Goal: Transaction & Acquisition: Purchase product/service

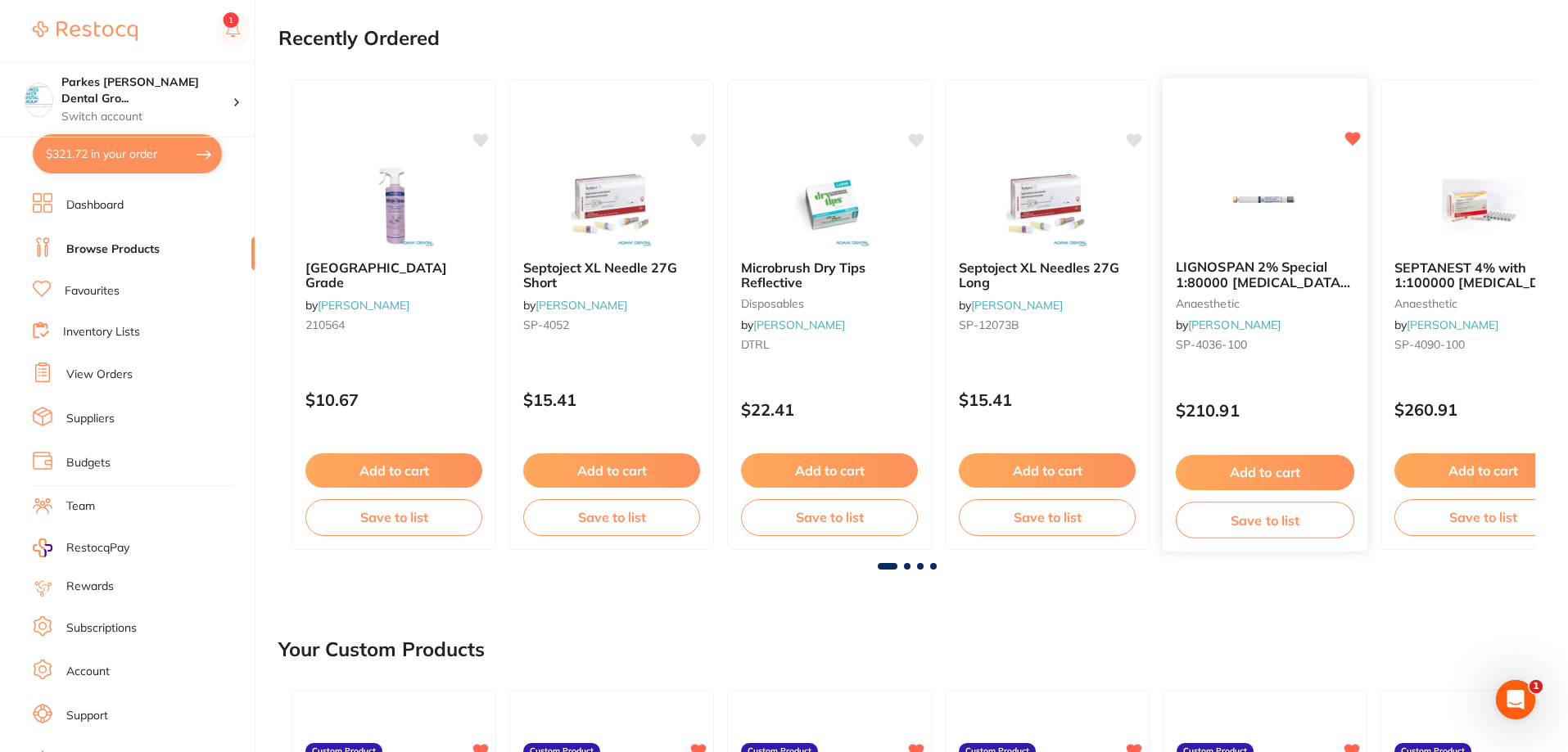
scroll to position [164, 0]
click at [1257, 474] on button "Add to cart" at bounding box center [1265, 474] width 179 height 35
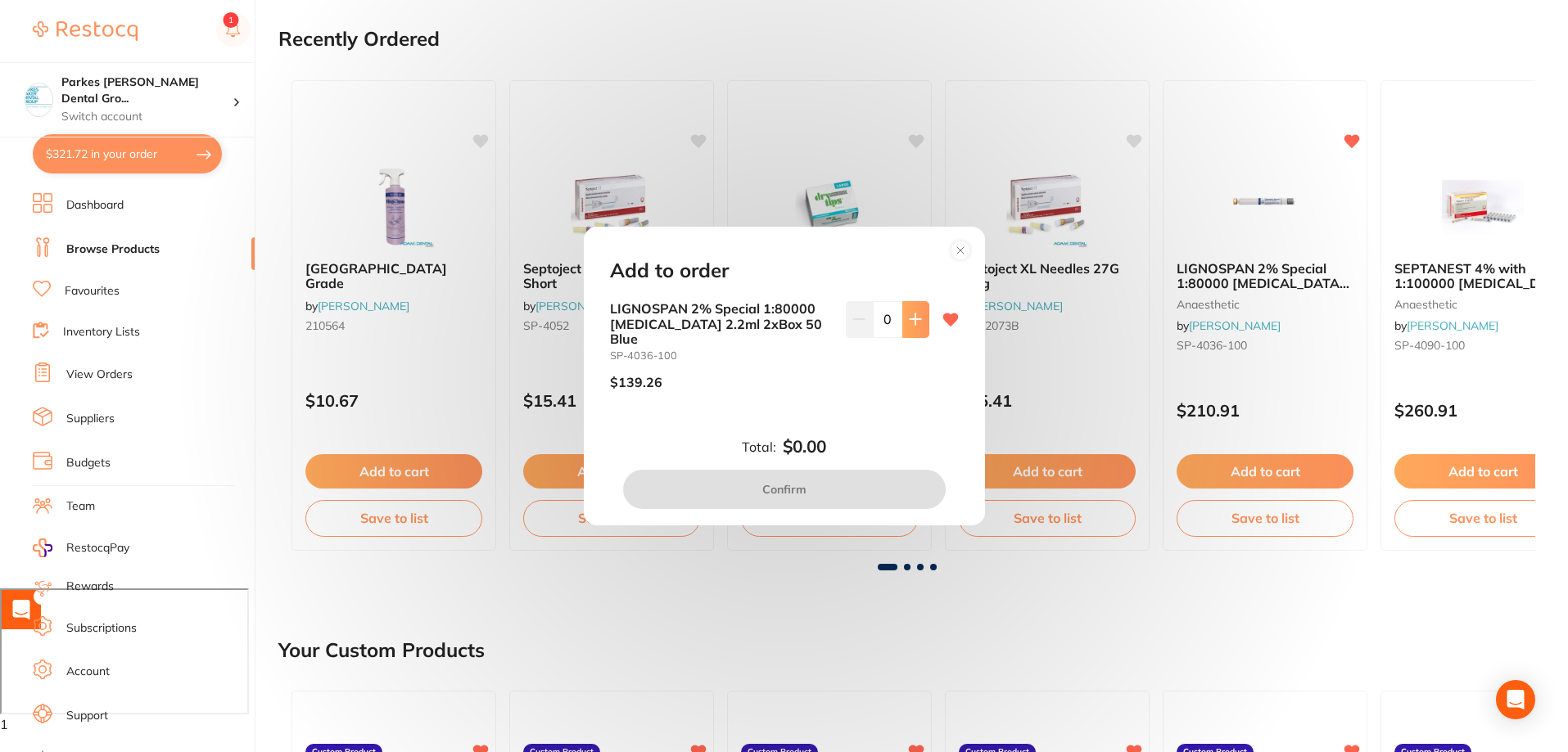
click at [912, 325] on icon at bounding box center [915, 320] width 11 height 11
type input "1"
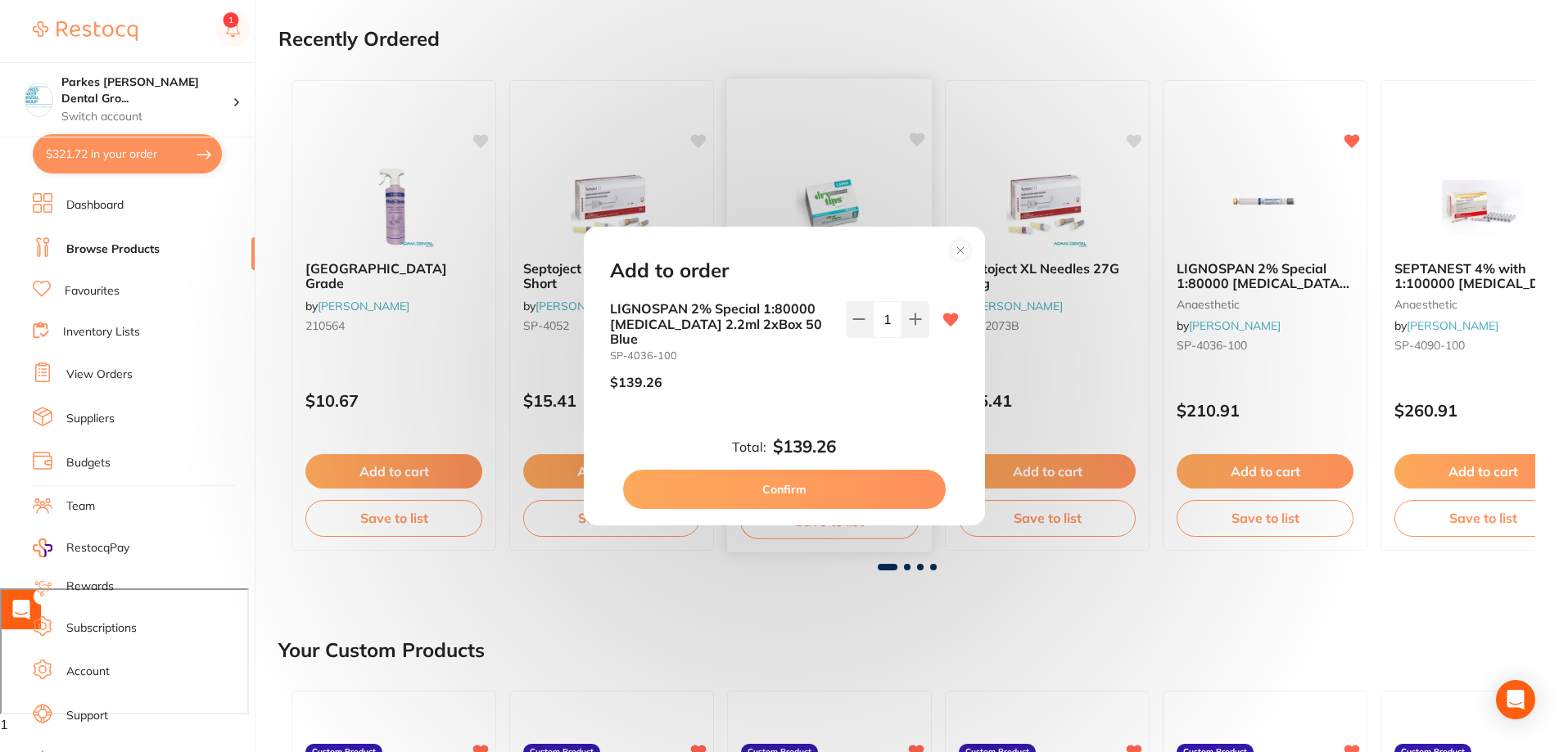
click at [842, 480] on button "Confirm" at bounding box center [784, 489] width 323 height 39
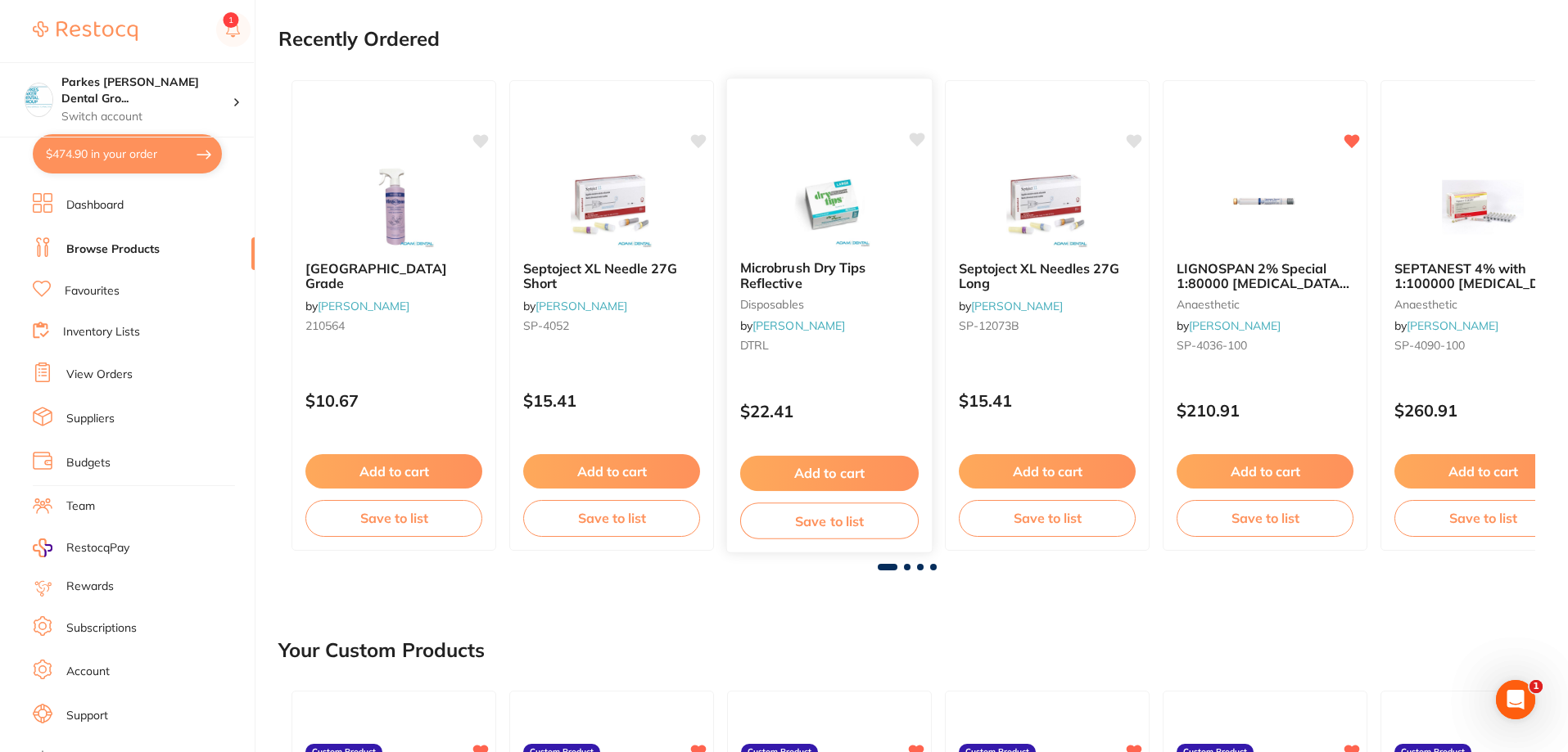
scroll to position [0, 0]
click at [1479, 479] on button "Add to cart" at bounding box center [1482, 474] width 179 height 35
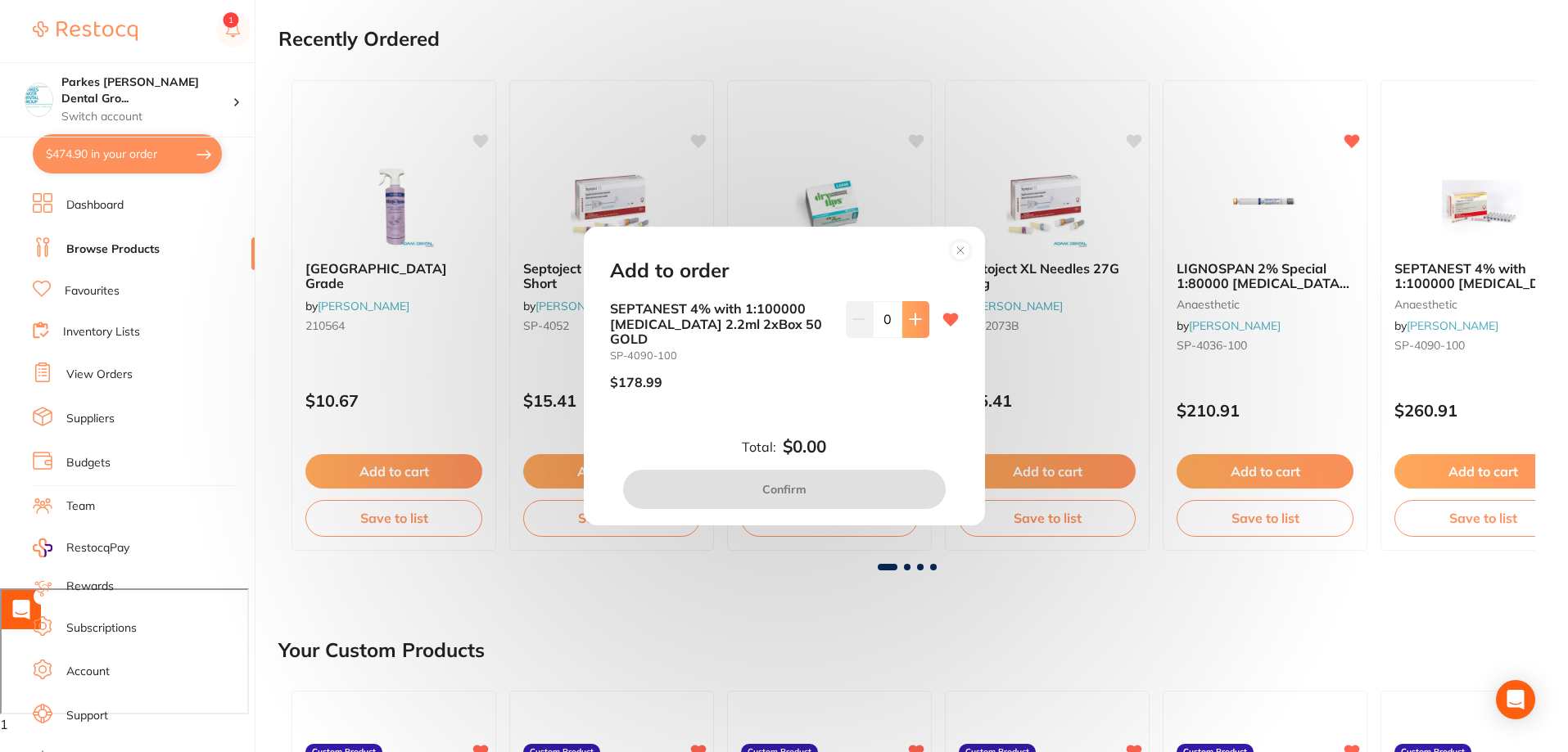
click at [910, 335] on button at bounding box center [915, 319] width 27 height 36
type input "1"
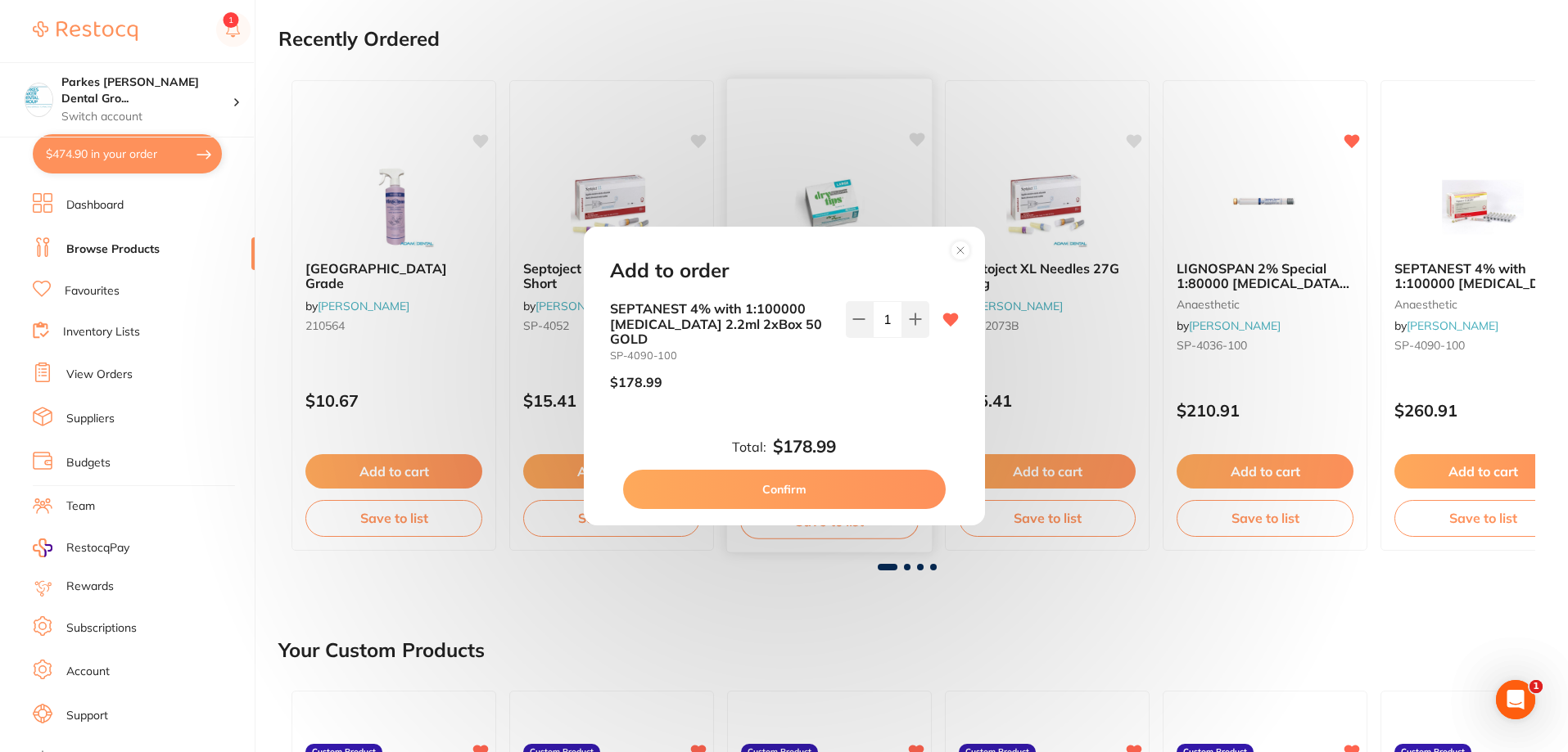
click at [833, 479] on button "Confirm" at bounding box center [784, 489] width 323 height 39
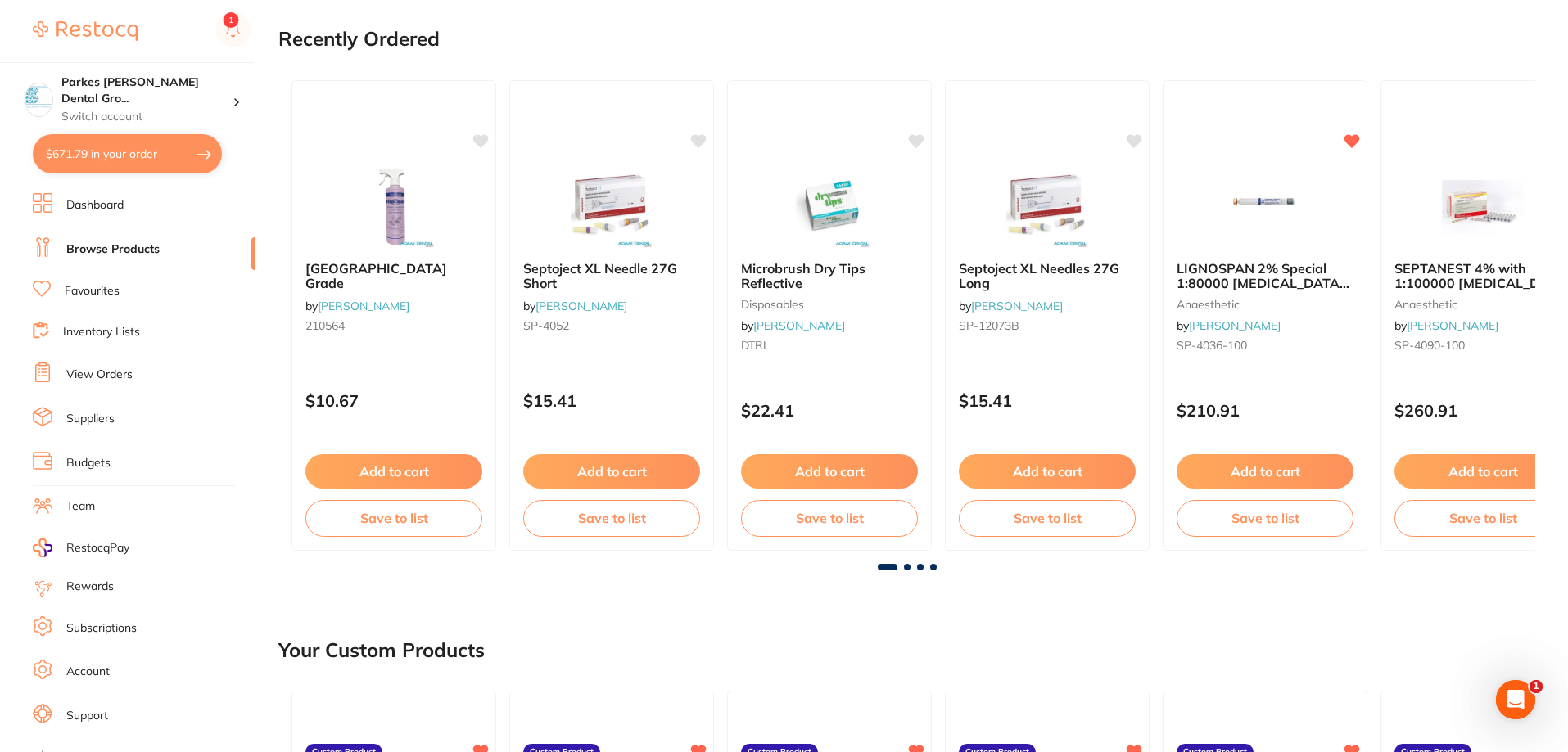
click at [908, 569] on span at bounding box center [907, 567] width 6 height 6
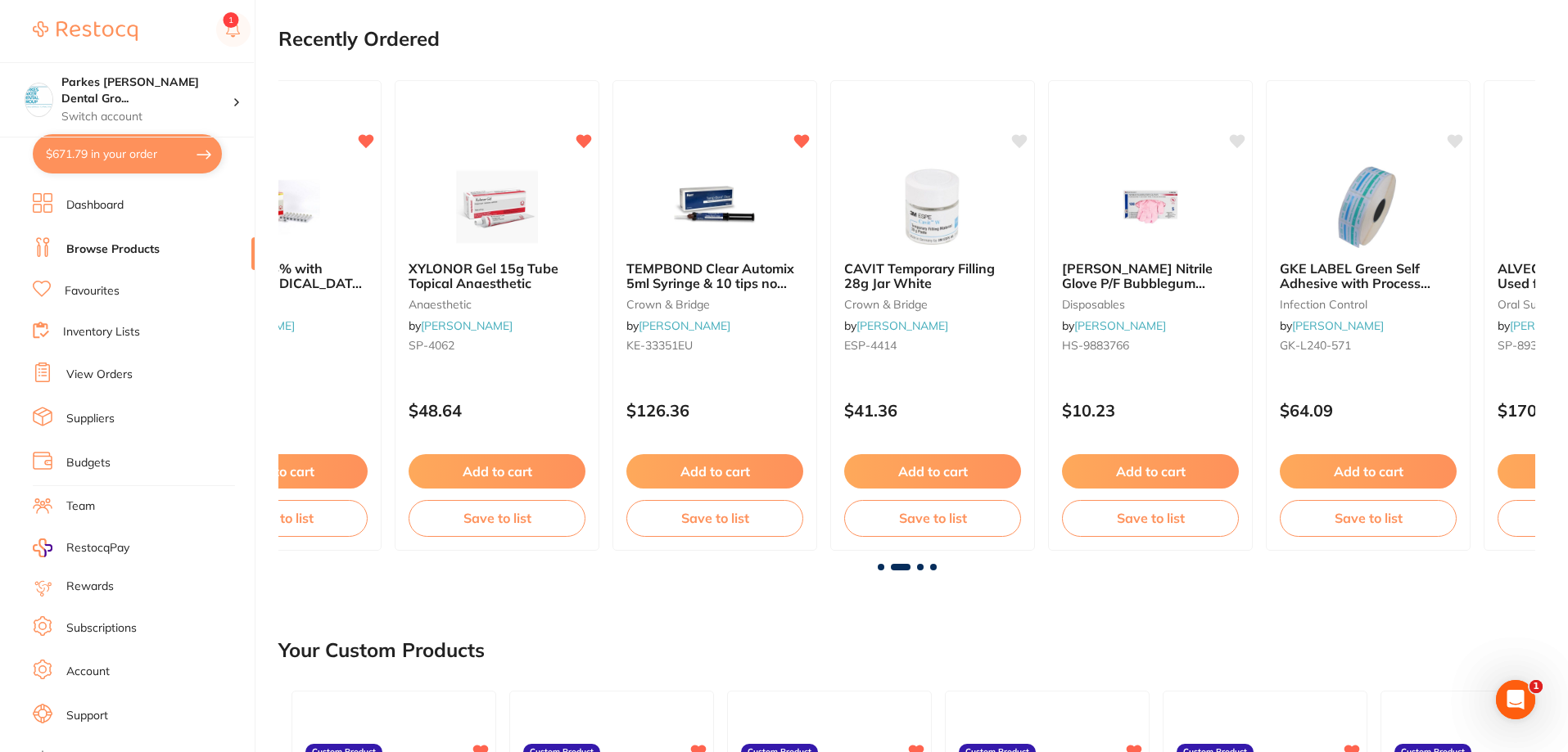
scroll to position [0, 1257]
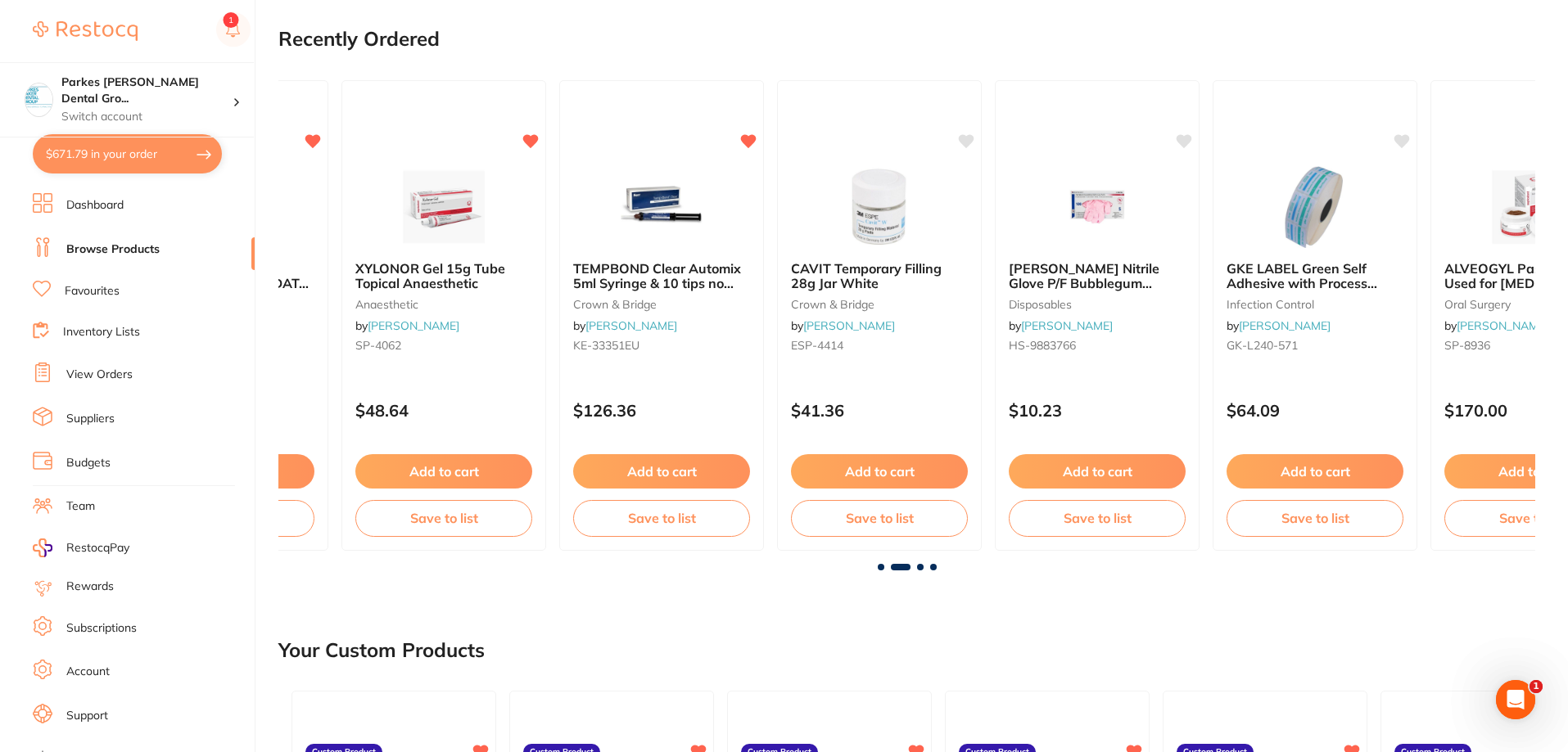
click at [921, 566] on span at bounding box center [920, 567] width 6 height 6
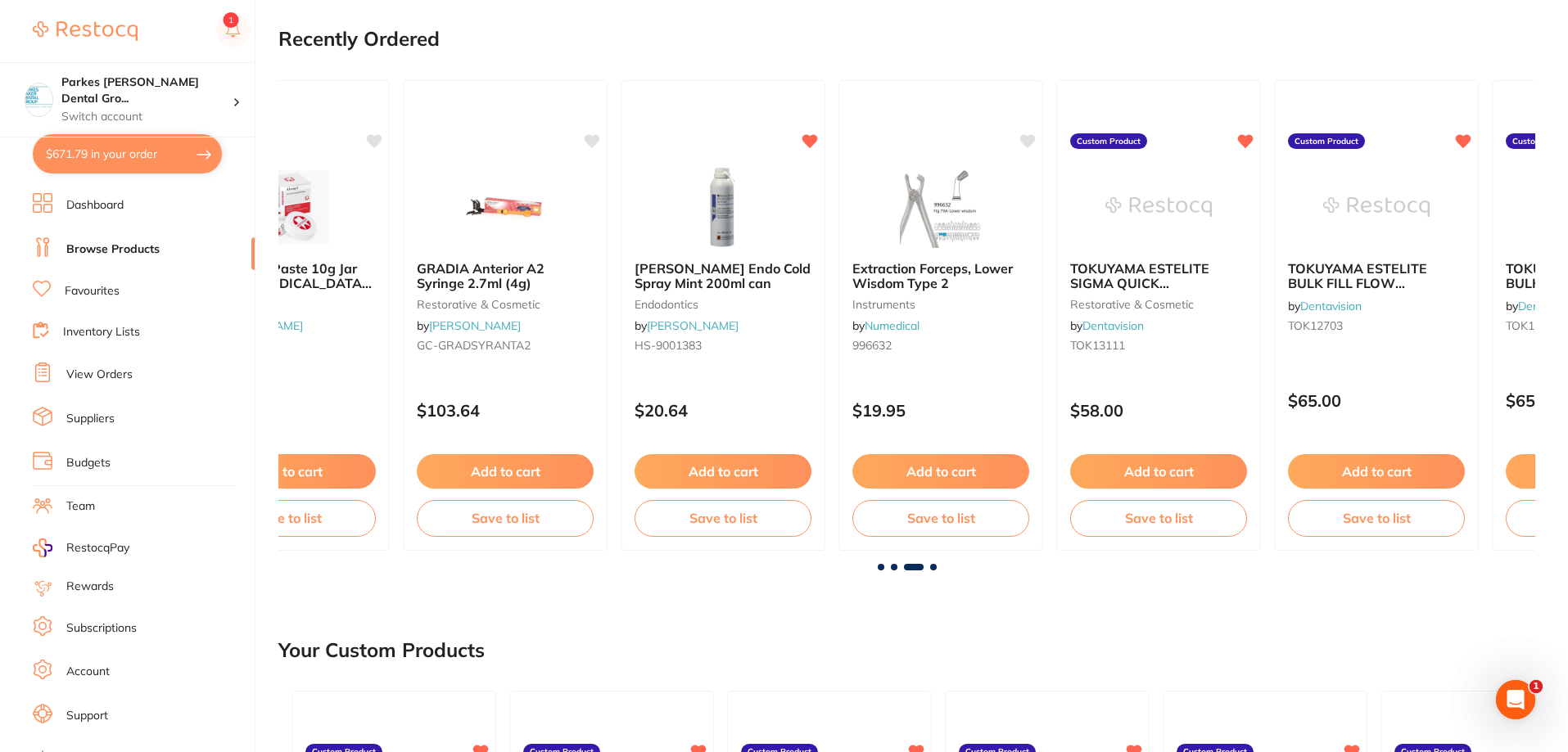
scroll to position [0, 2513]
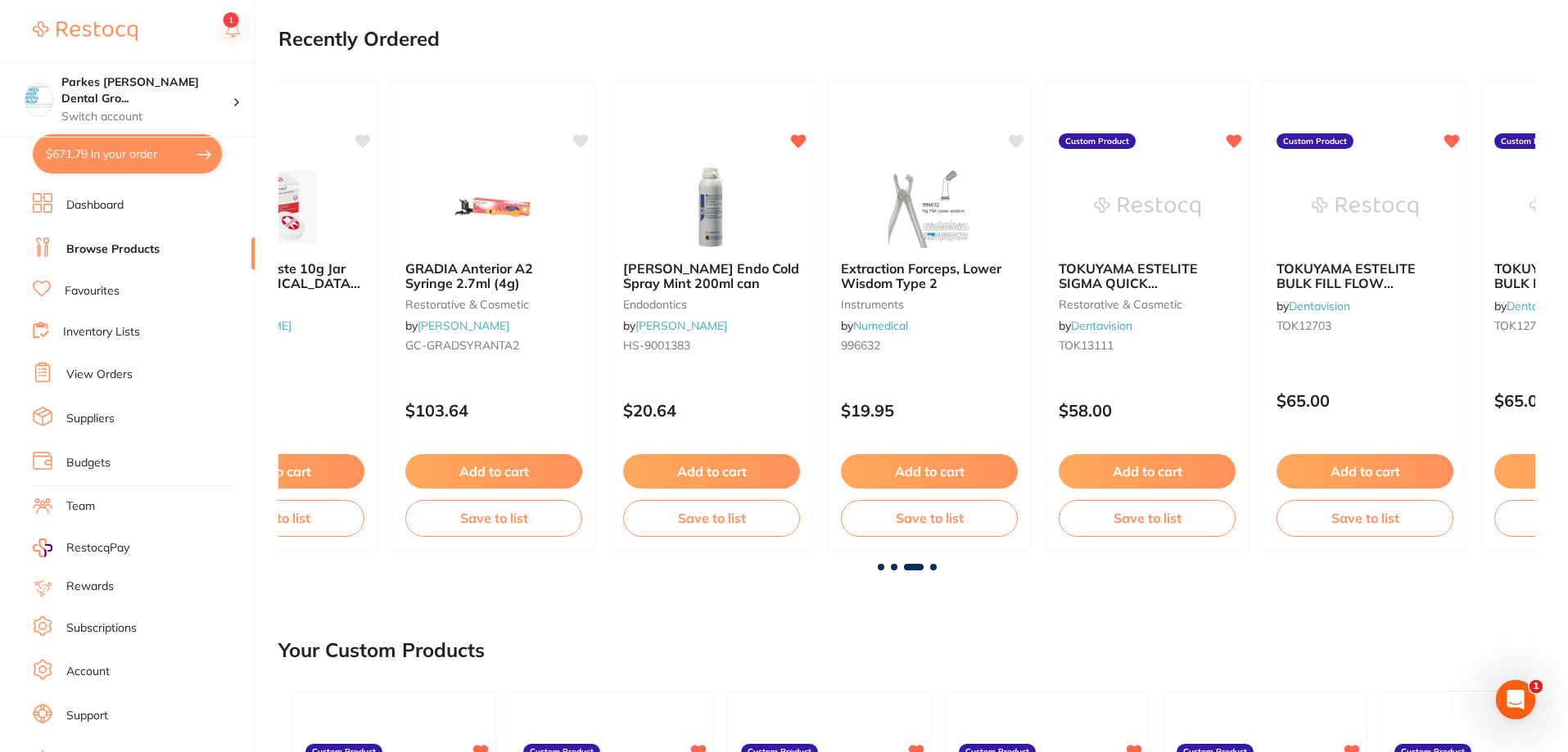
click at [931, 566] on span at bounding box center [932, 567] width 6 height 6
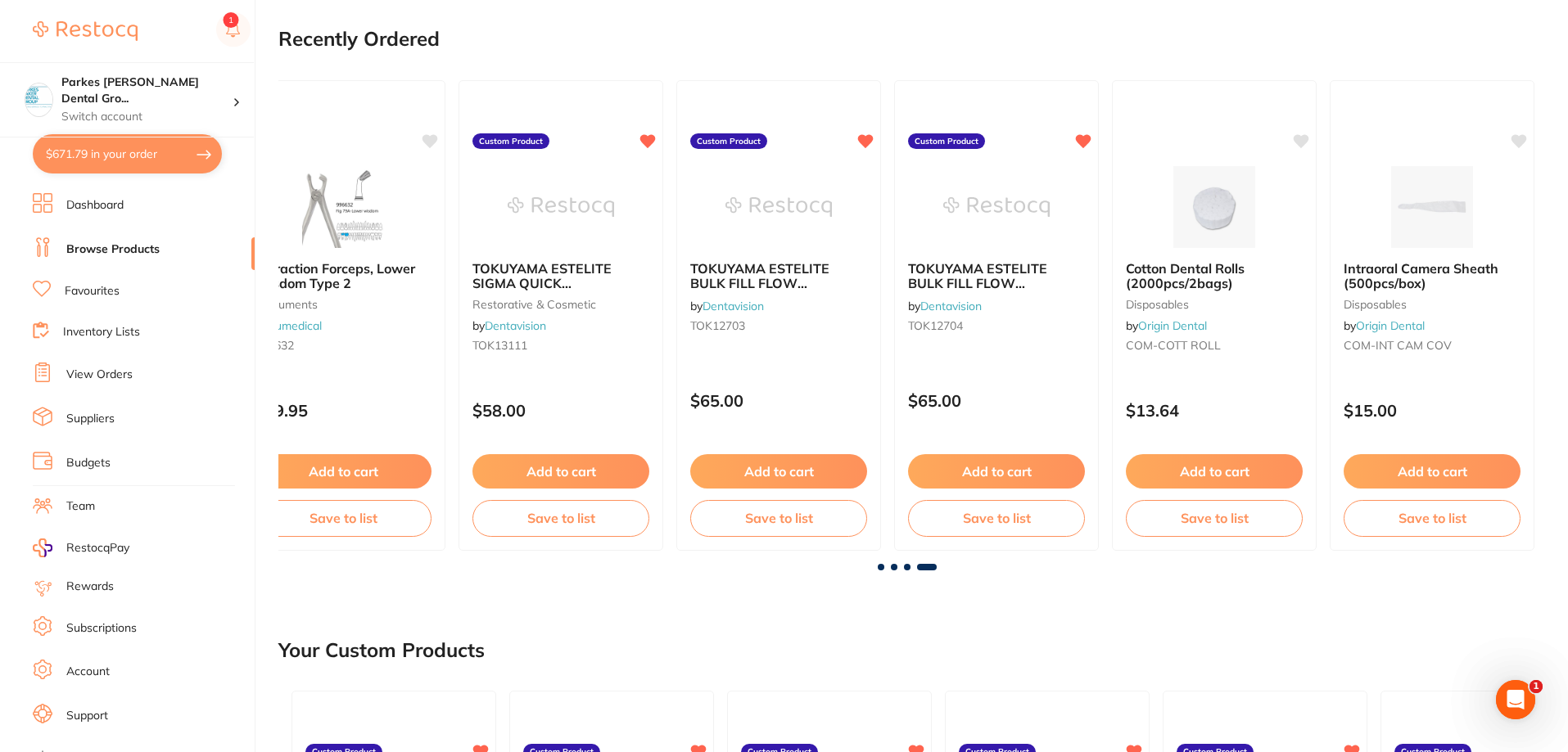
scroll to position [0, 3112]
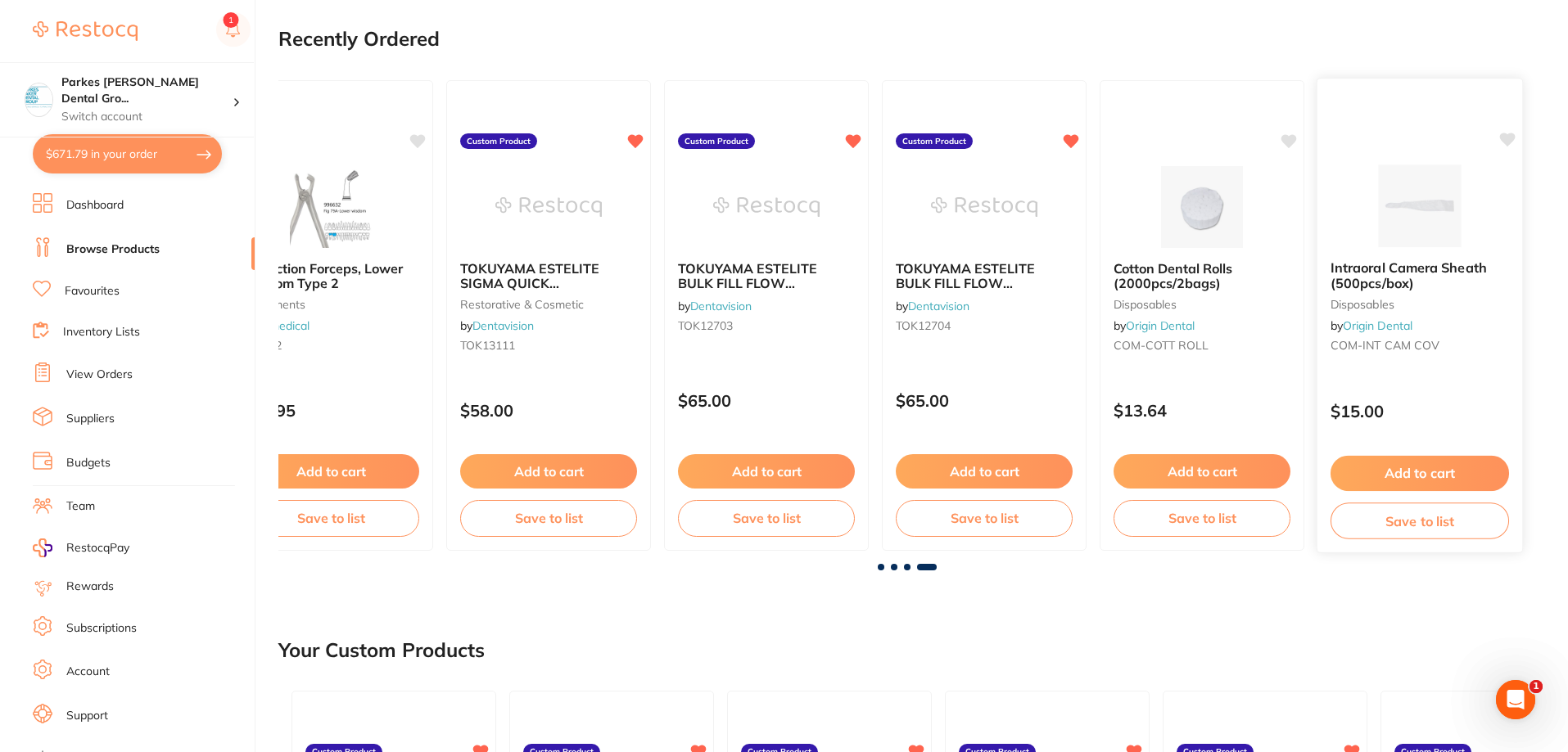
click at [1397, 481] on button "Add to cart" at bounding box center [1419, 474] width 179 height 35
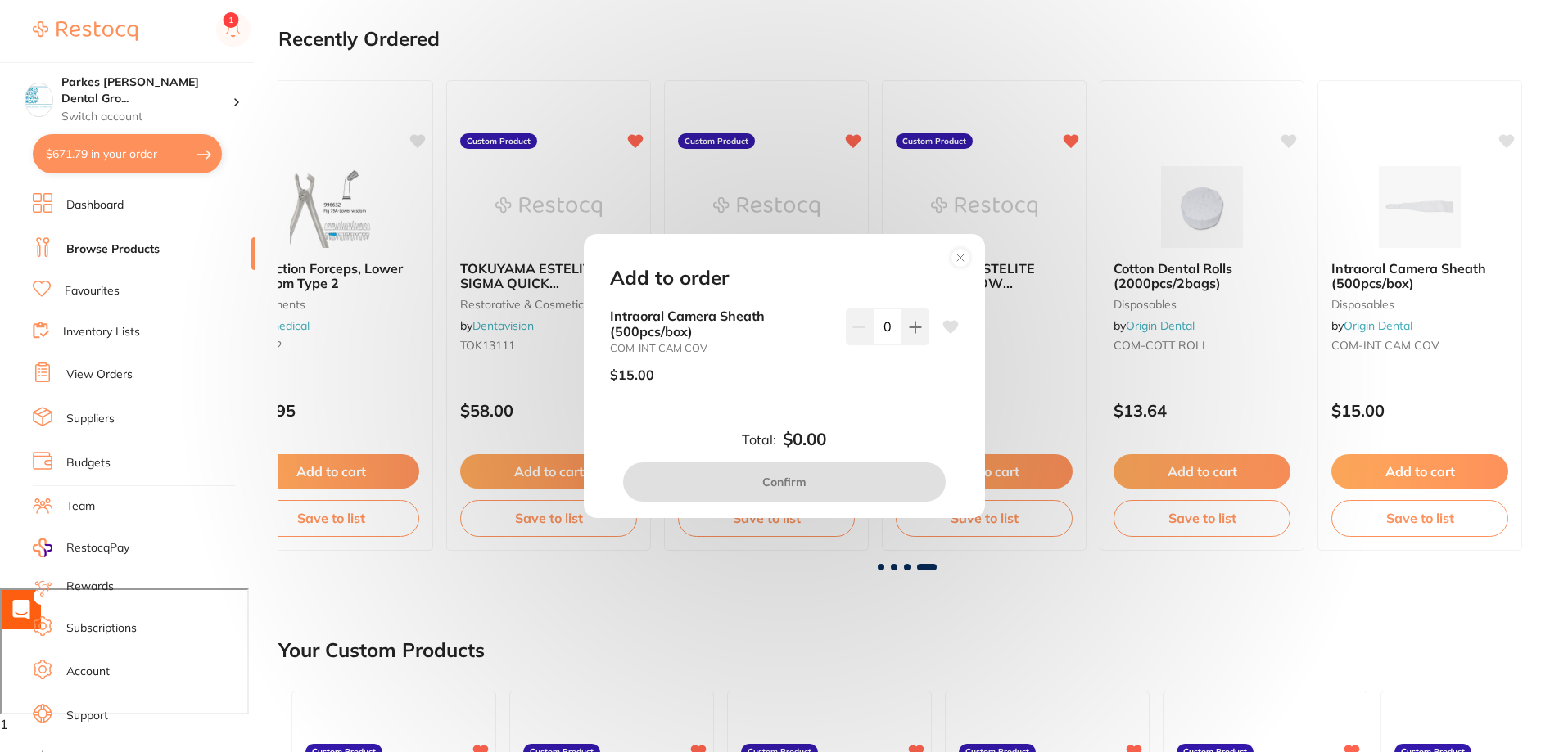
click at [920, 348] on div "0" at bounding box center [887, 352] width 83 height 87
click at [915, 332] on icon at bounding box center [915, 327] width 13 height 13
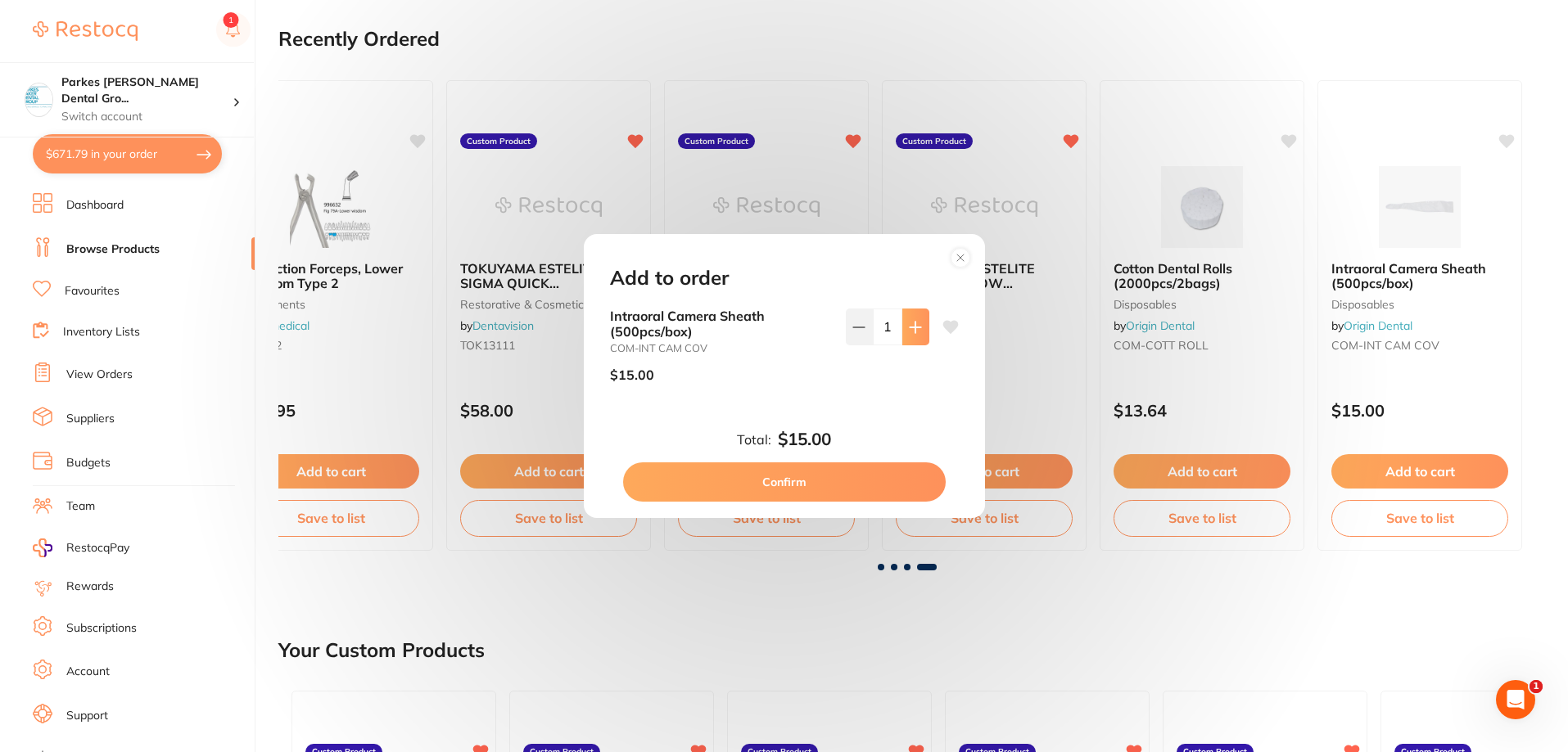
click at [915, 332] on icon at bounding box center [915, 327] width 13 height 13
type input "2"
click at [821, 478] on button "Confirm" at bounding box center [784, 482] width 323 height 39
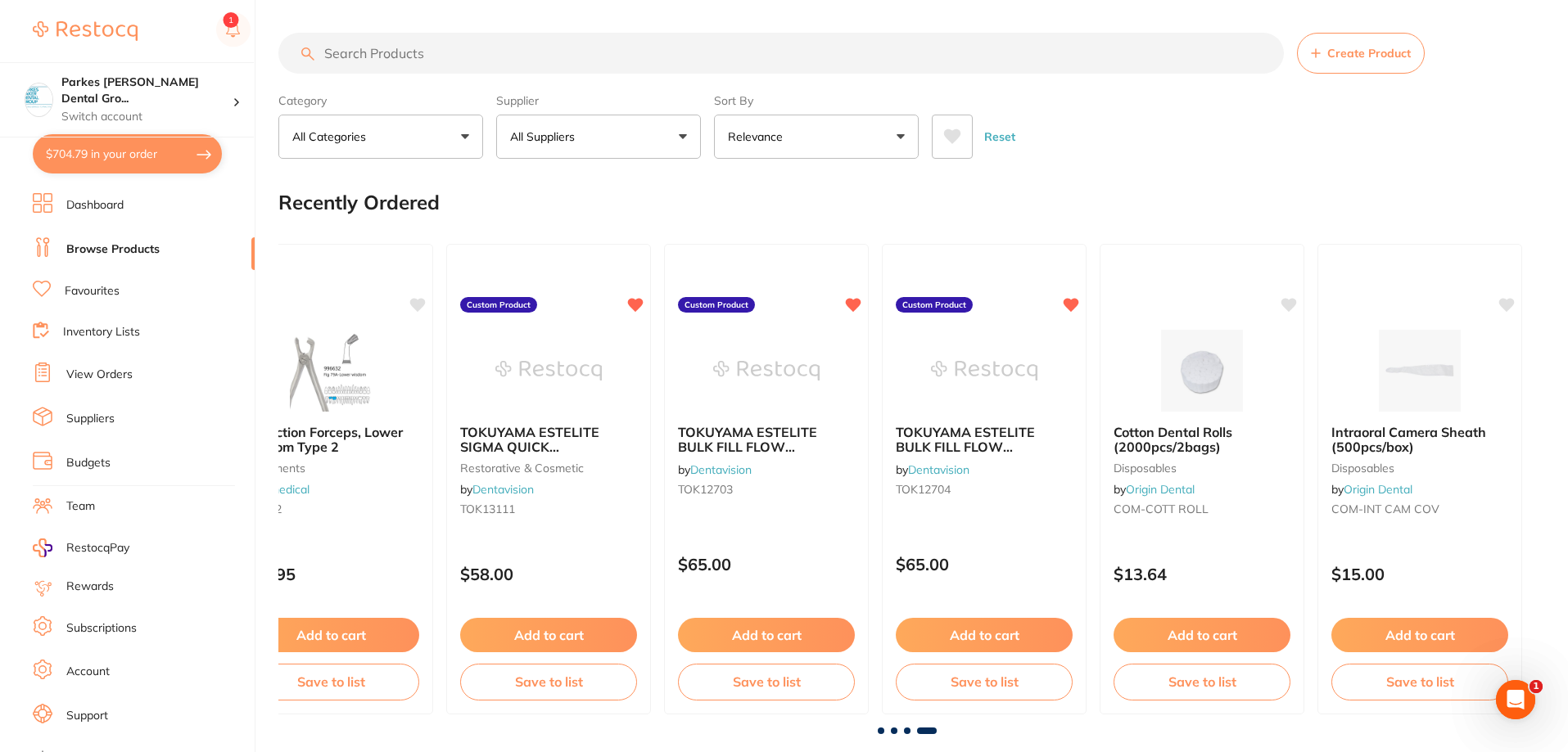
click at [394, 62] on input "search" at bounding box center [781, 53] width 1006 height 41
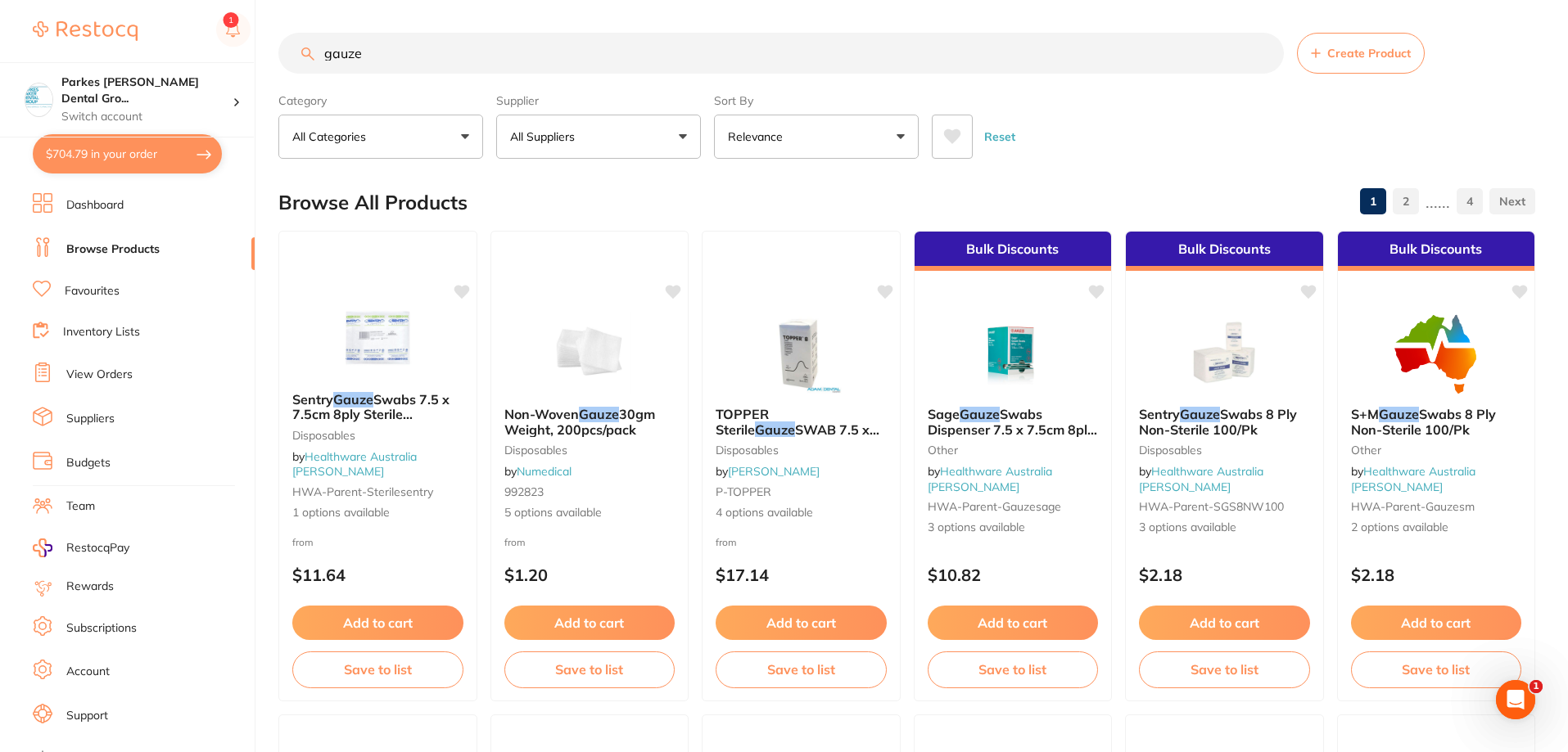
type input "gauze"
click at [575, 114] on div "Supplier All Suppliers All Suppliers Dentsply Sirona AB Orthodontics [PERSON_NA…" at bounding box center [598, 123] width 204 height 72
click at [575, 125] on button "All Suppliers" at bounding box center [598, 137] width 204 height 44
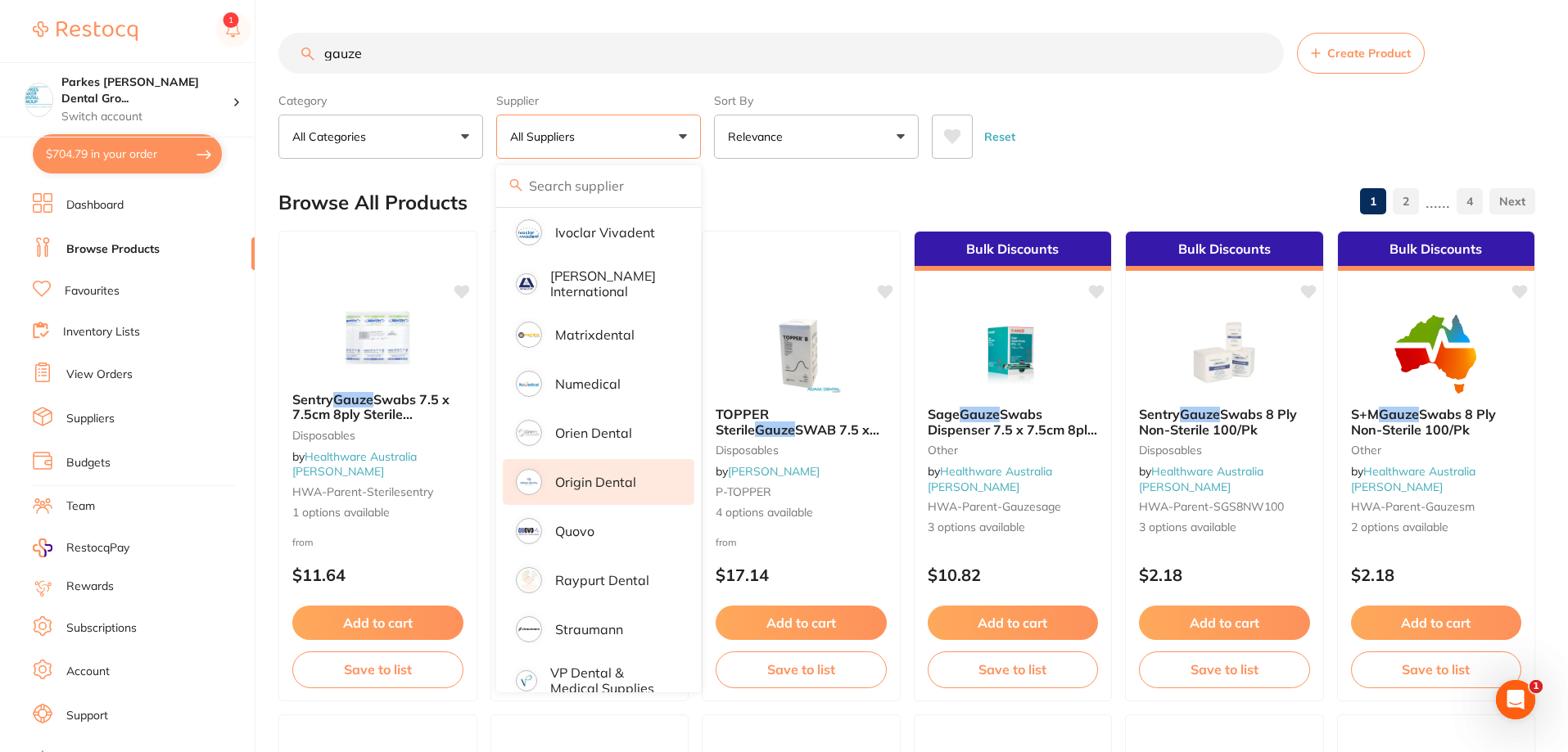
scroll to position [780, 0]
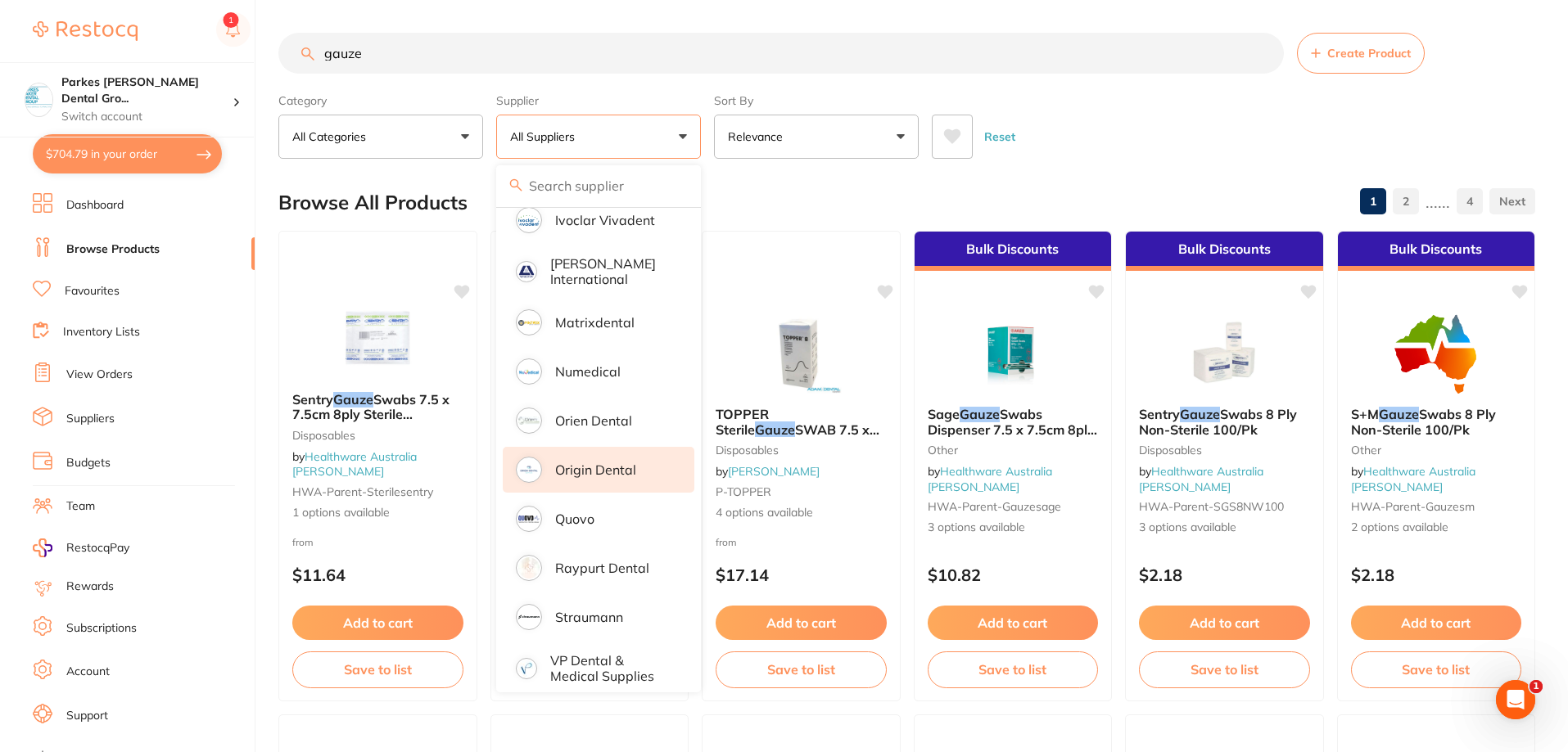
click at [598, 462] on p "Origin Dental" at bounding box center [596, 470] width 81 height 15
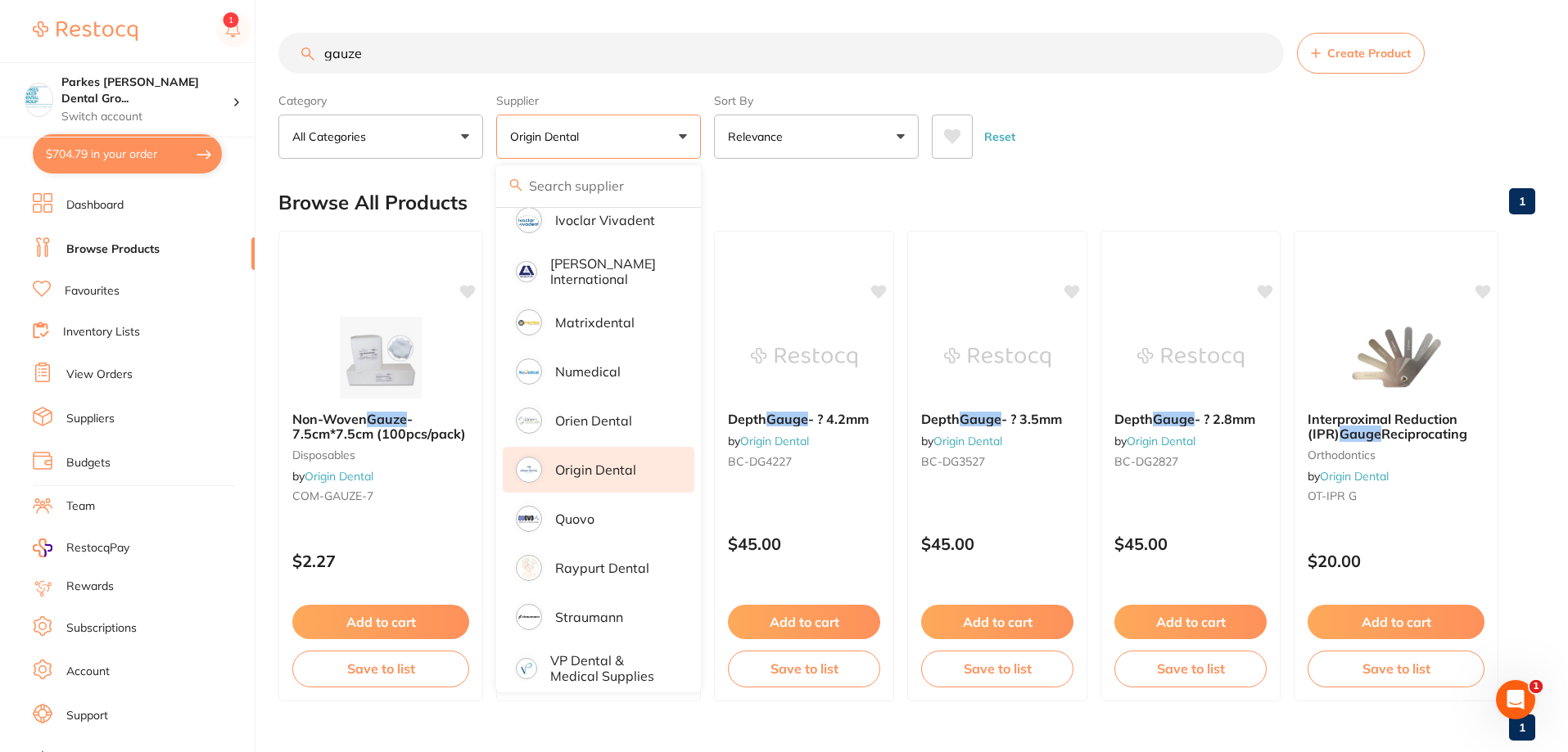
click at [1058, 127] on div "Reset" at bounding box center [1227, 130] width 590 height 57
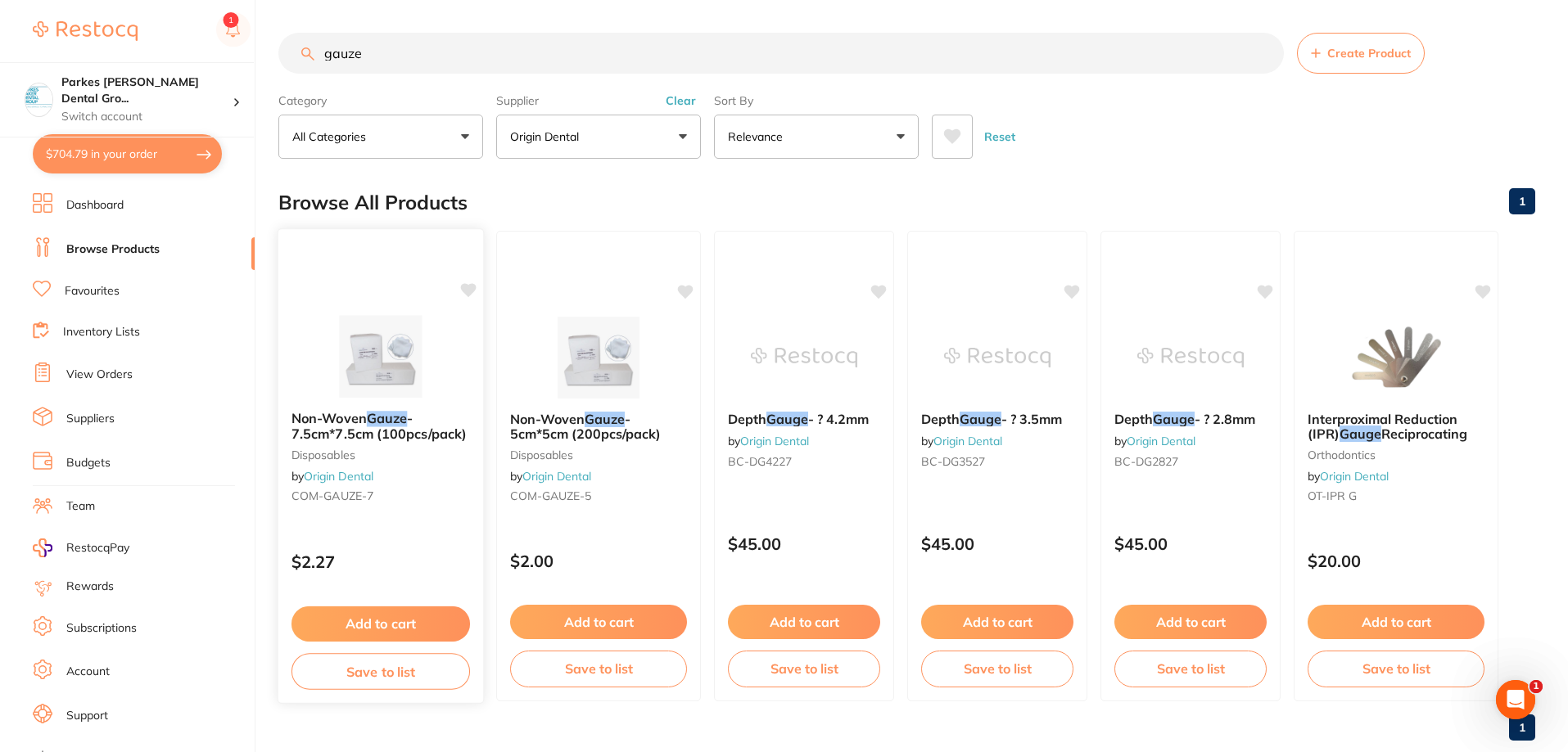
click at [430, 520] on div "Non-Woven Gauze - 7.5cm*7.5cm (100pcs/pack) disposables by Origin Dental COM-GA…" at bounding box center [380, 460] width 204 height 125
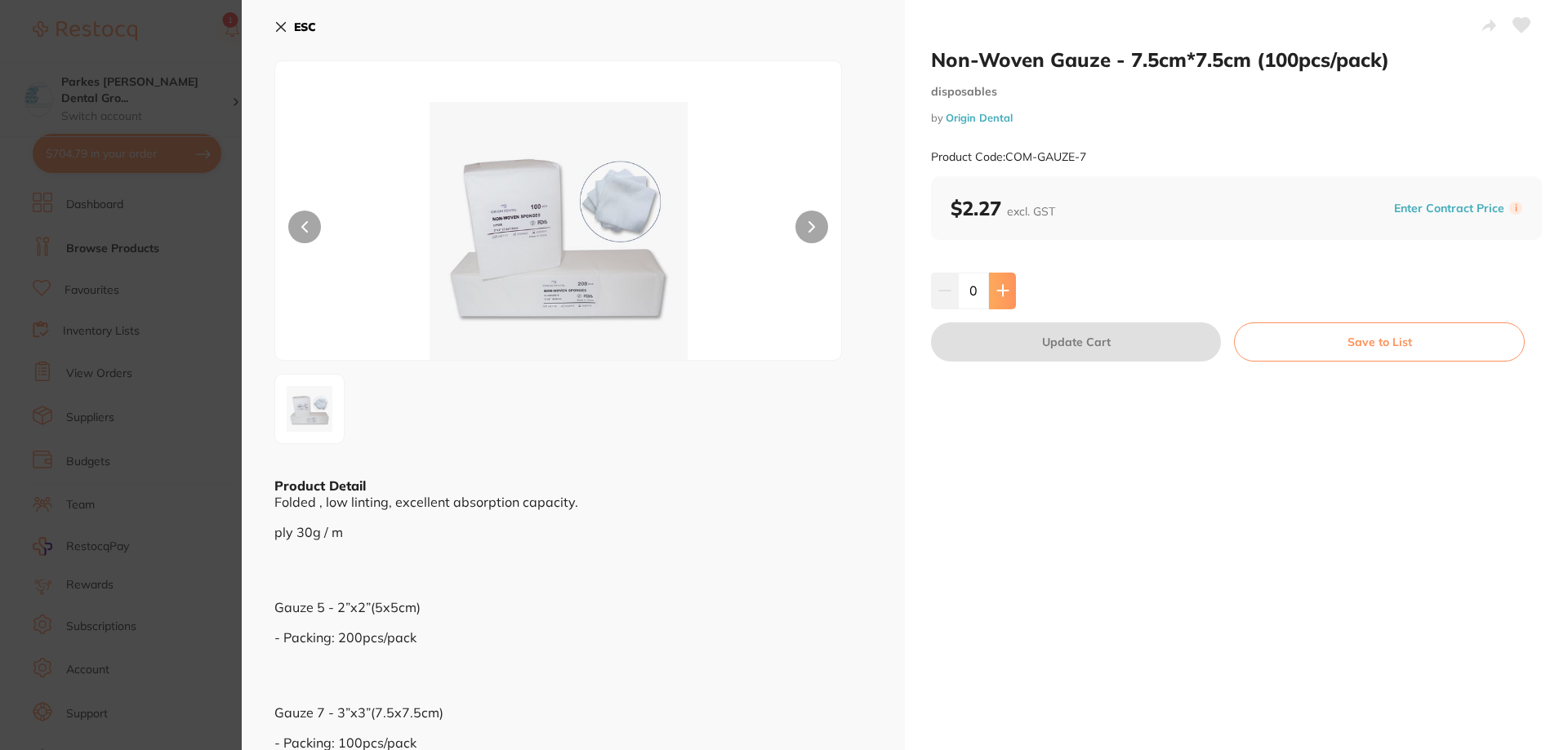
click at [997, 294] on icon at bounding box center [1003, 291] width 13 height 13
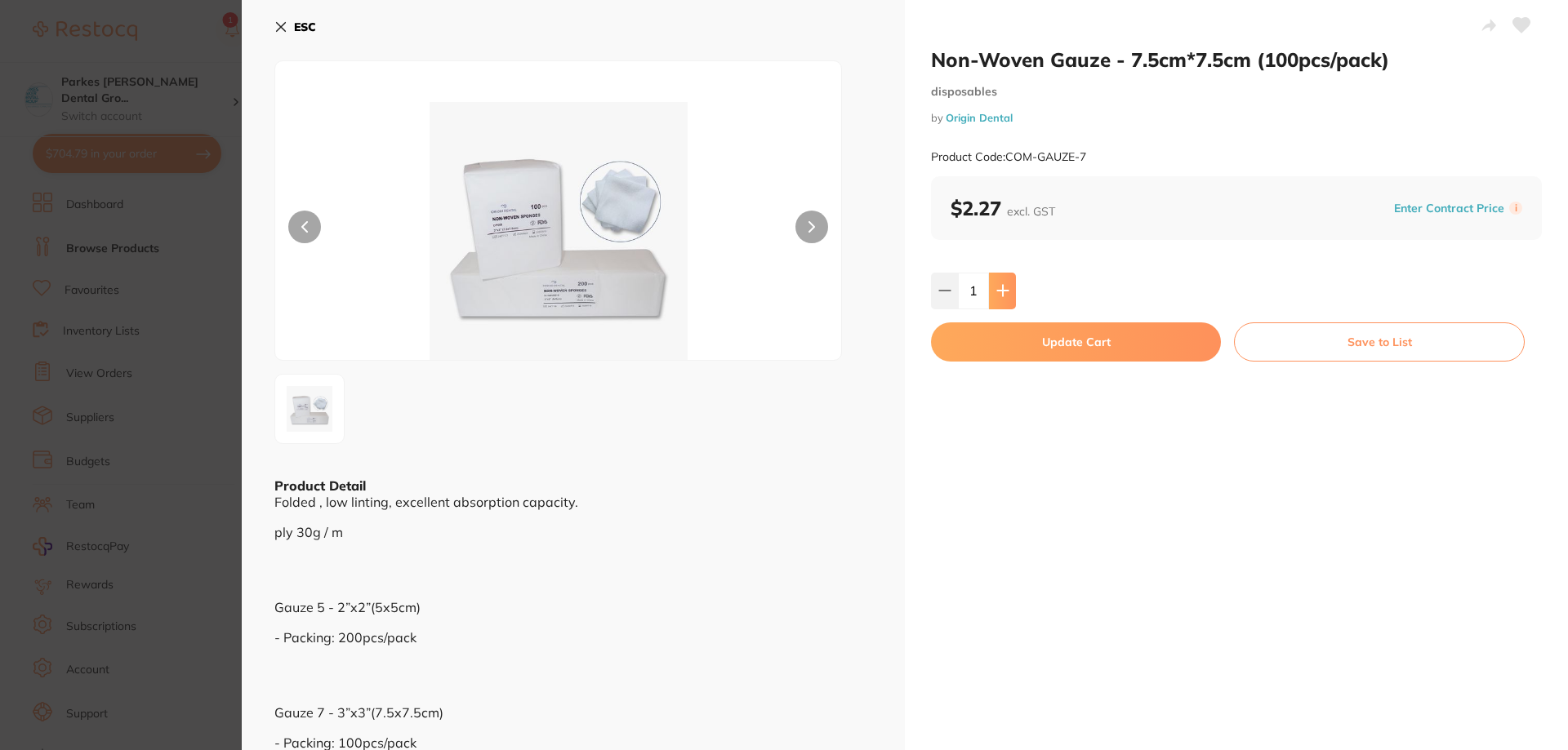
click at [997, 294] on icon at bounding box center [1003, 291] width 13 height 13
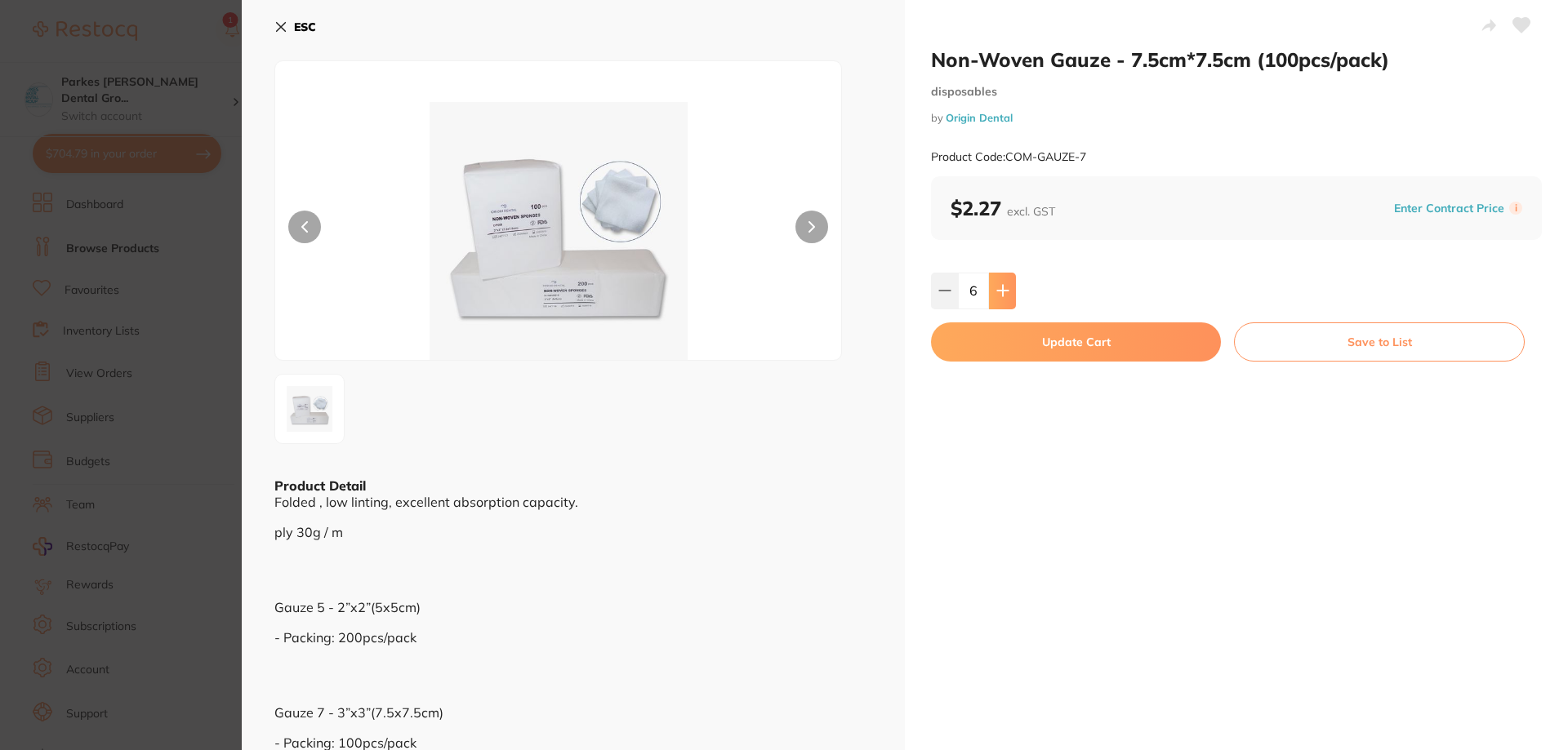
click at [997, 294] on icon at bounding box center [1003, 291] width 13 height 13
type input "10"
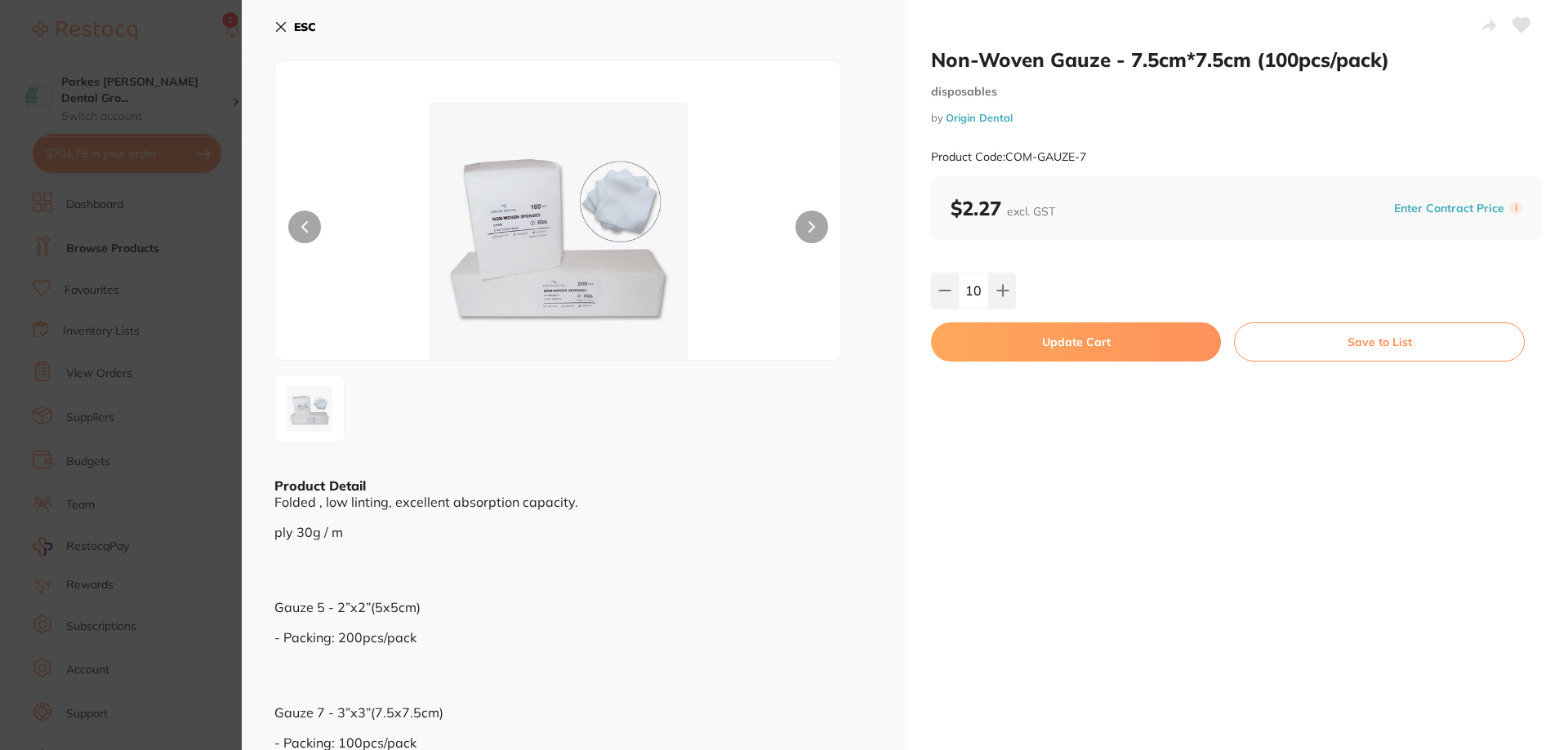
click at [1059, 344] on button "Update Cart" at bounding box center [1076, 342] width 290 height 39
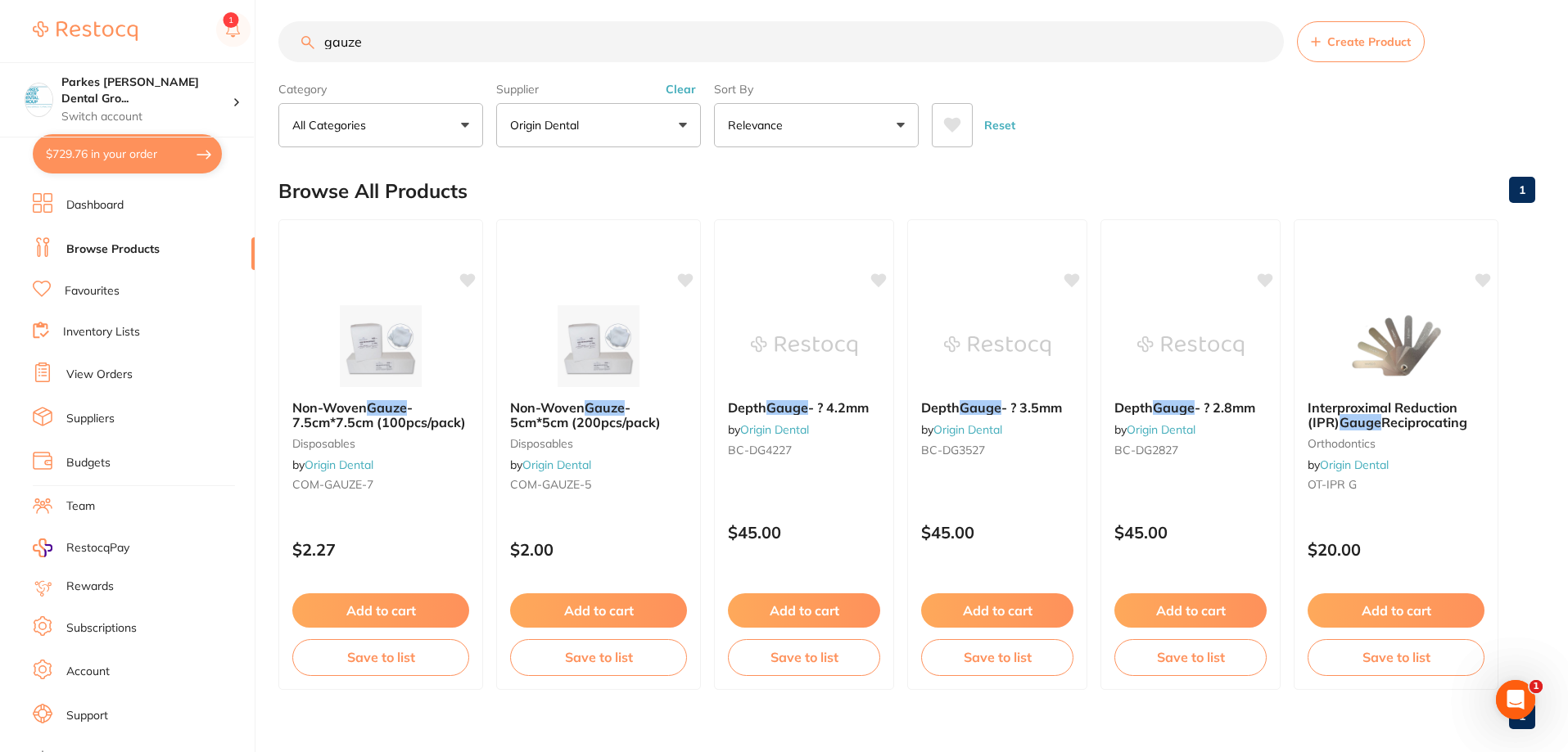
drag, startPoint x: 676, startPoint y: 89, endPoint x: 657, endPoint y: 89, distance: 19.0
click at [676, 89] on button "Clear" at bounding box center [680, 90] width 40 height 15
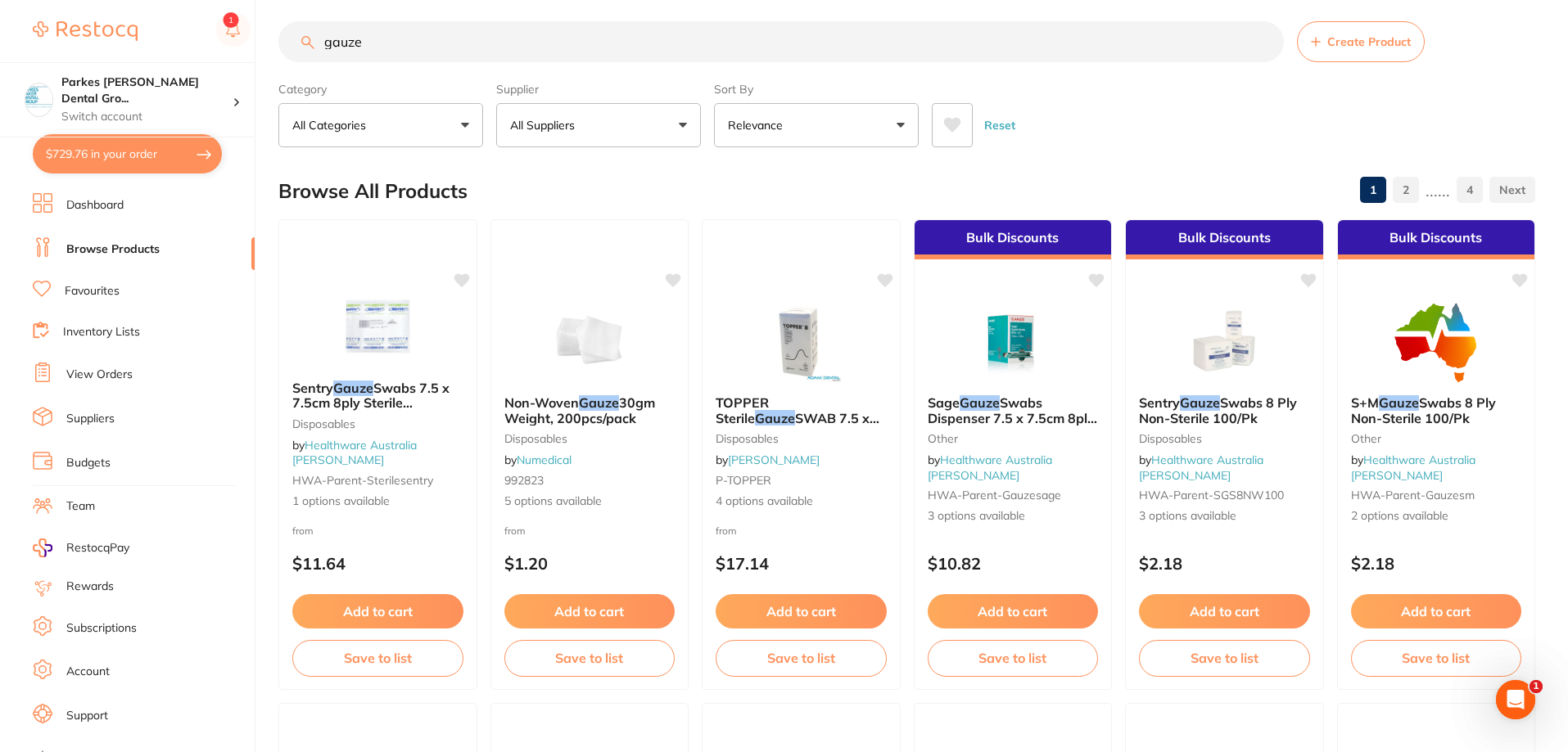
scroll to position [0, 0]
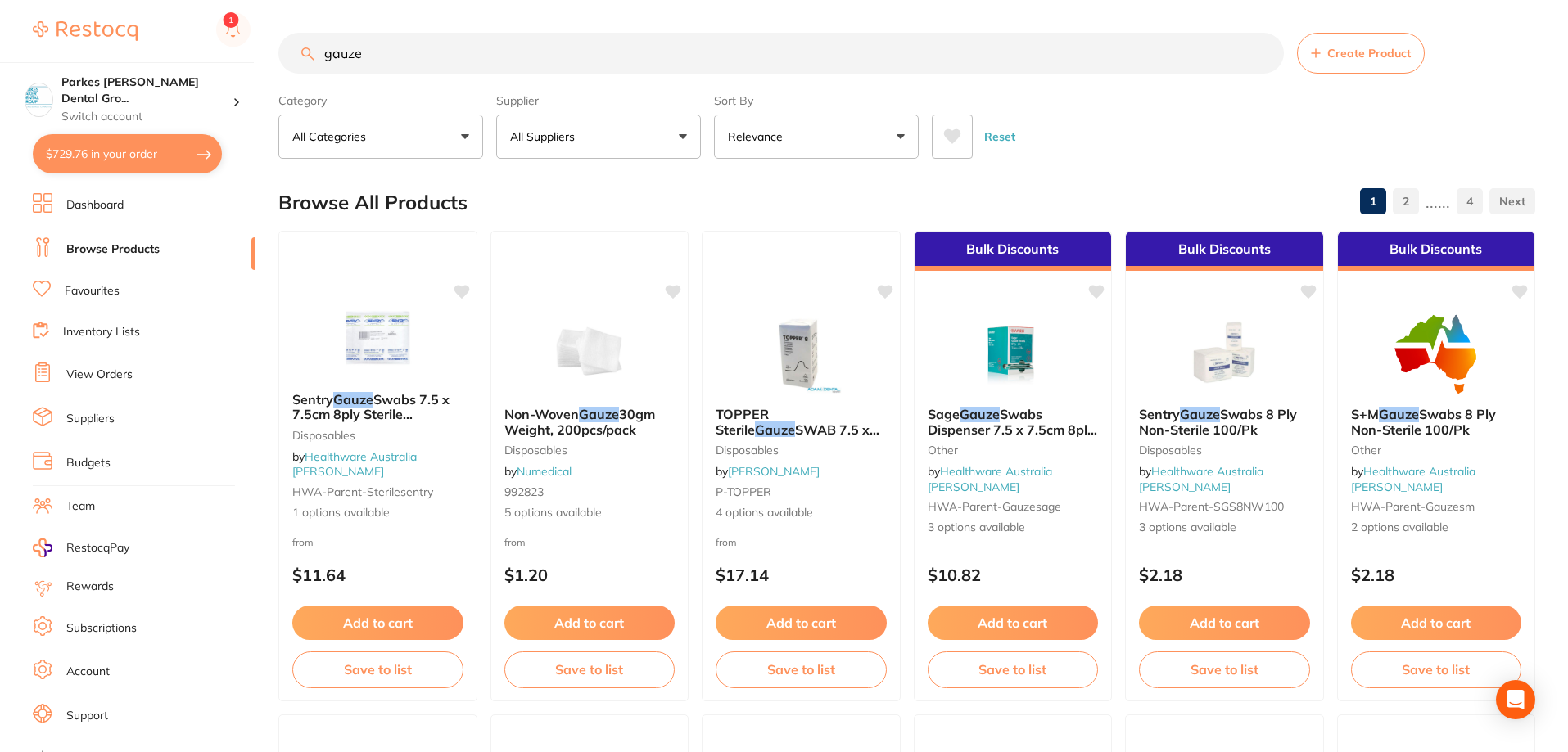
drag, startPoint x: 409, startPoint y: 58, endPoint x: 253, endPoint y: 61, distance: 156.0
click at [253, 61] on div "$729.76 Parkes [PERSON_NAME] Dental Gro... Switch account Parkes [PERSON_NAME] …" at bounding box center [784, 376] width 1568 height 752
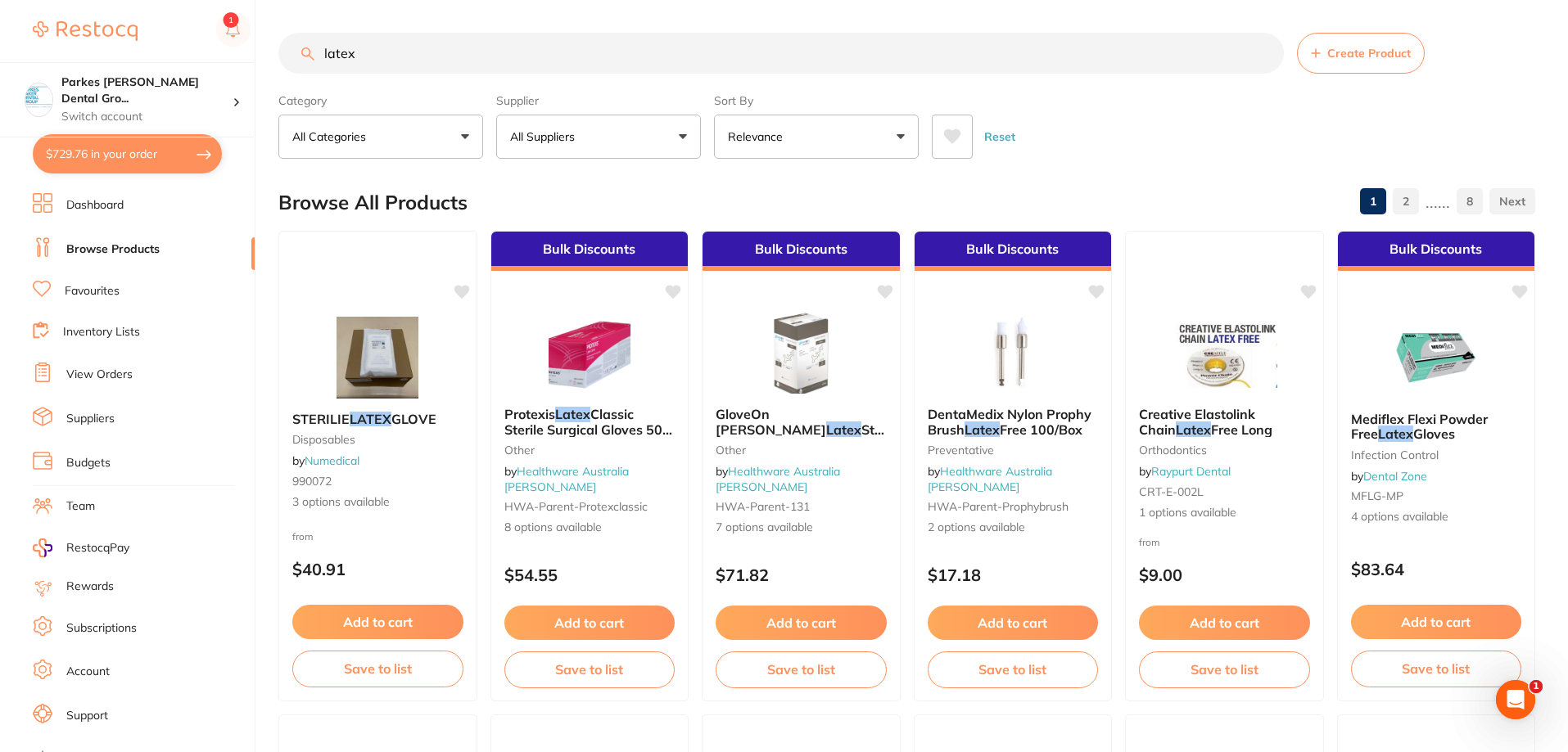
type input "latex"
click at [566, 136] on p "All Suppliers" at bounding box center [545, 137] width 71 height 17
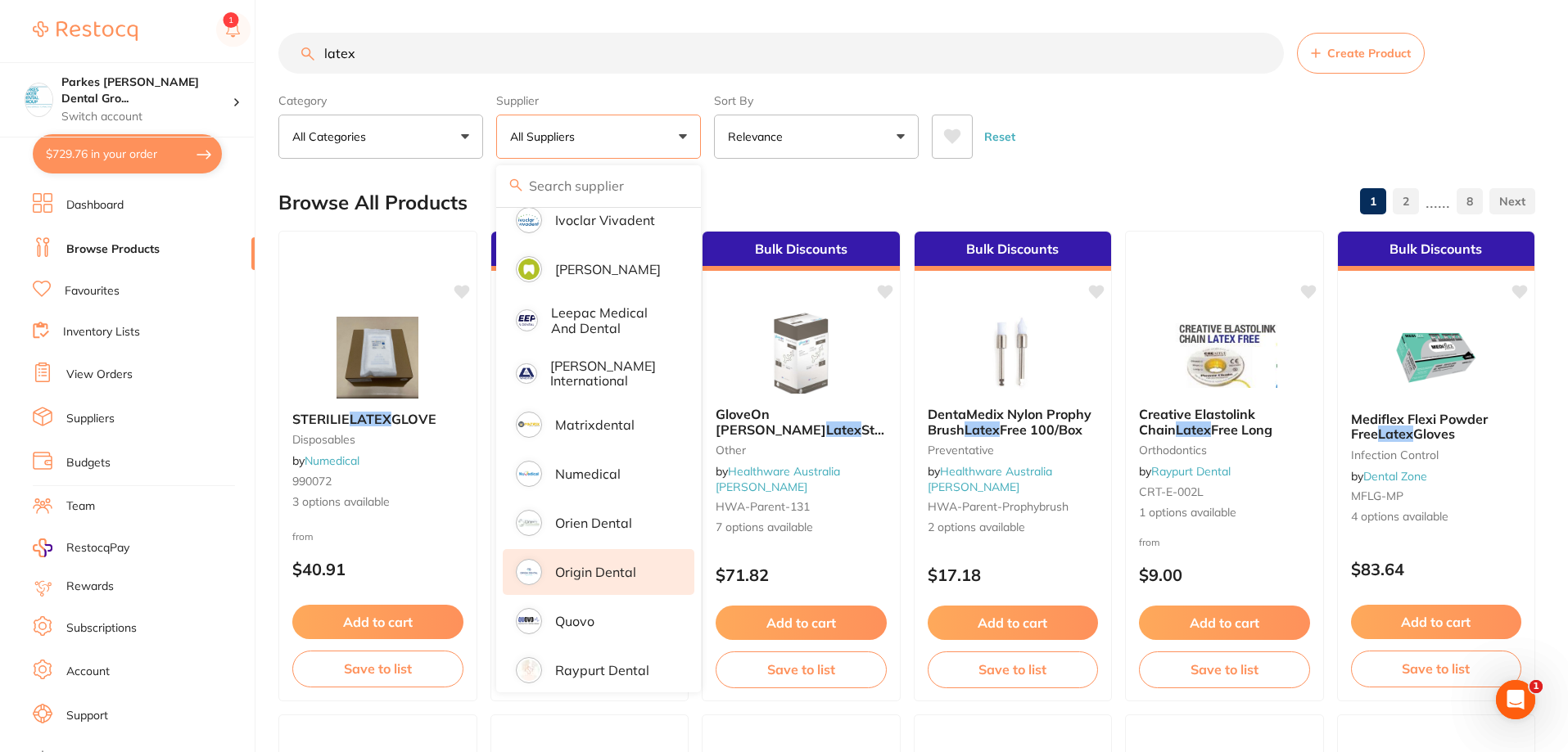
click at [601, 565] on p "Origin Dental" at bounding box center [596, 573] width 81 height 15
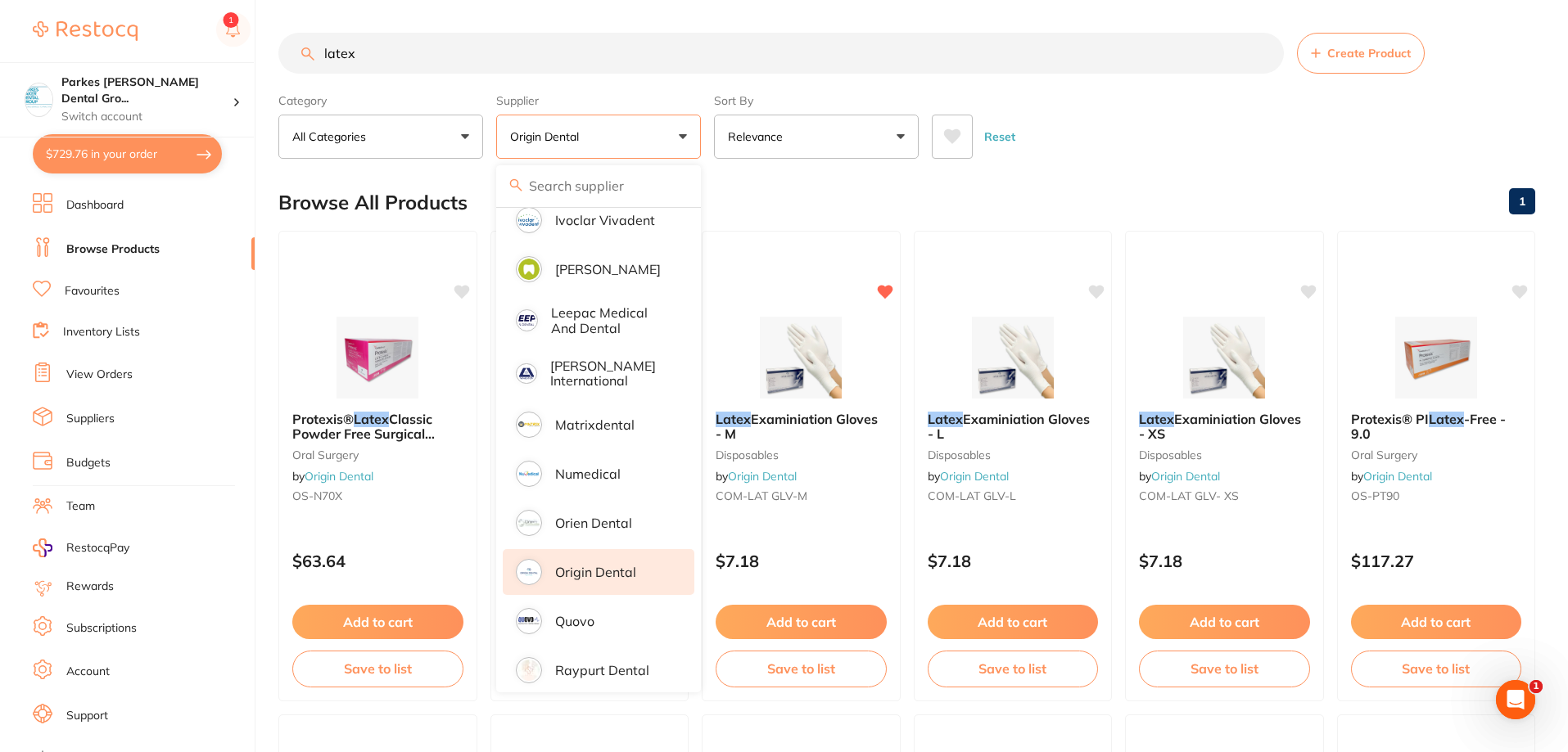
click at [1154, 136] on div "Reset" at bounding box center [1227, 130] width 590 height 57
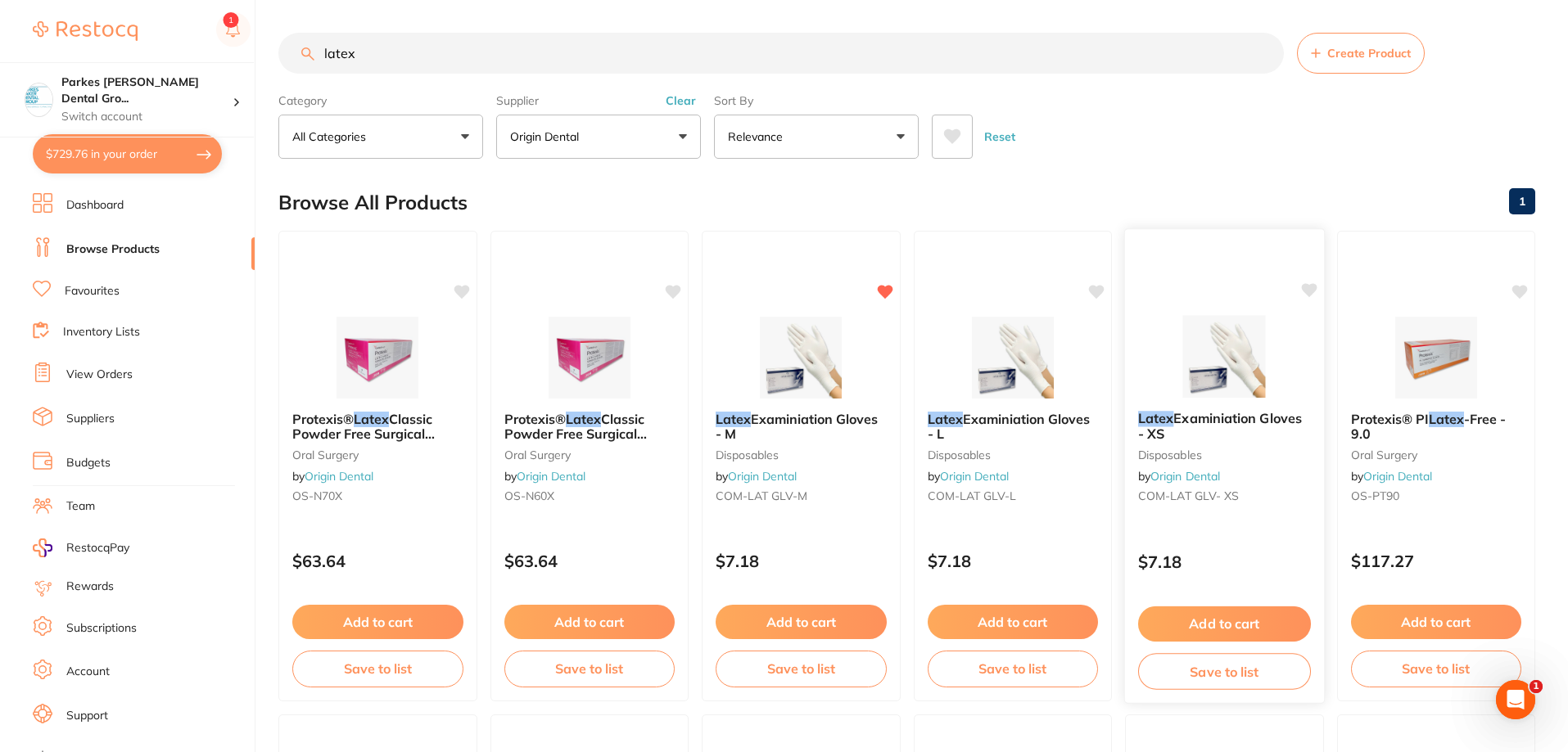
click at [1208, 616] on button "Add to cart" at bounding box center [1224, 624] width 173 height 35
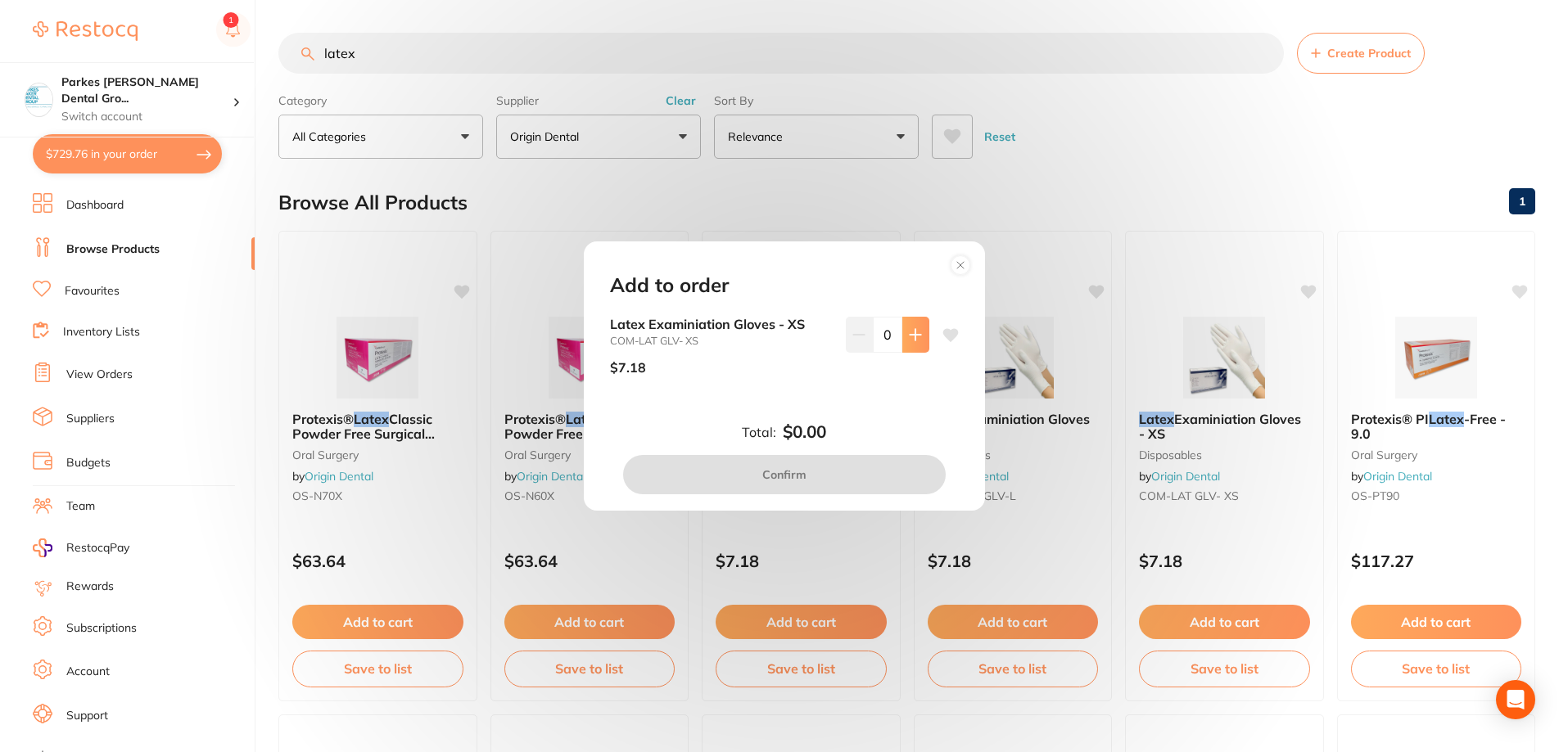
click at [908, 348] on button at bounding box center [915, 335] width 27 height 36
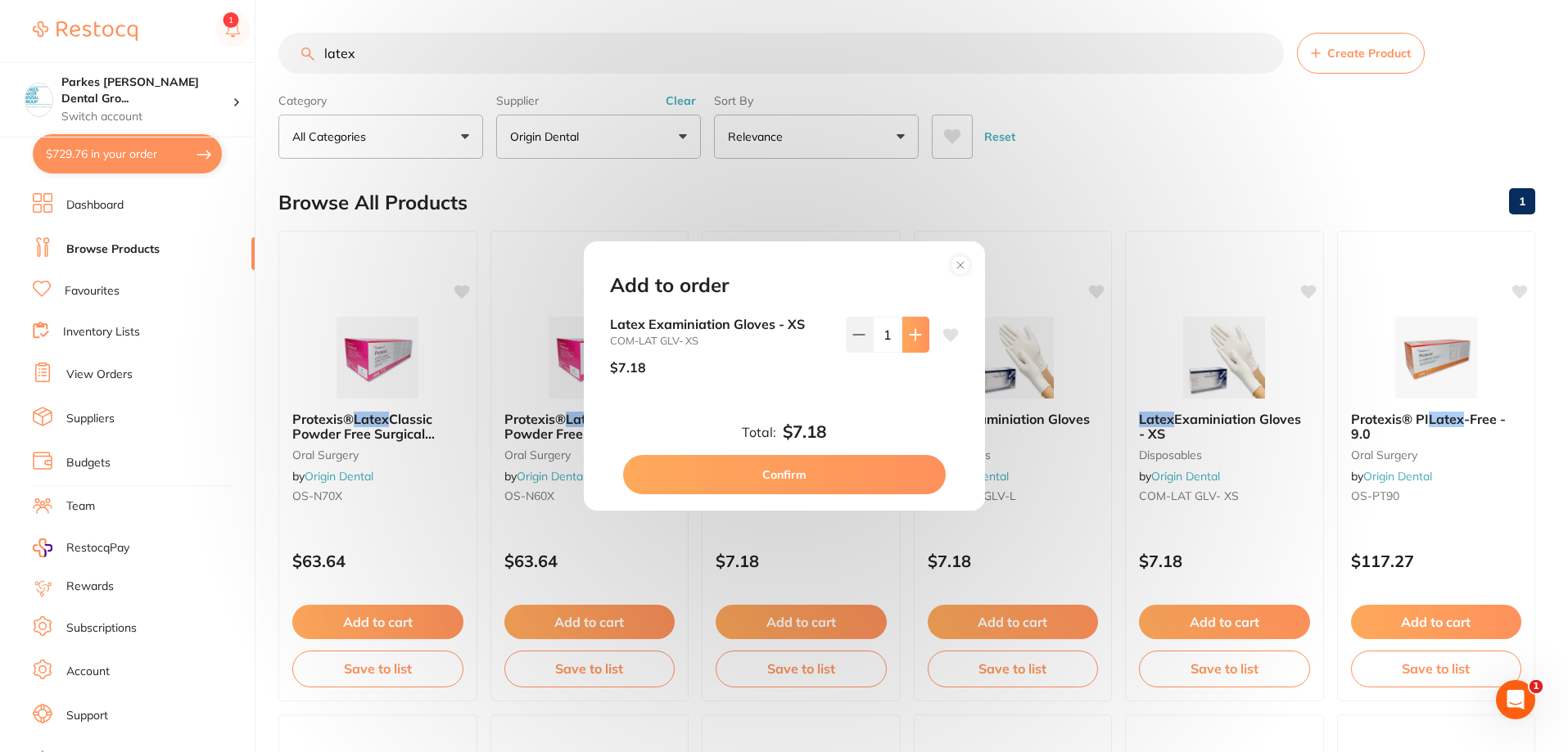
click at [908, 348] on button at bounding box center [915, 335] width 27 height 36
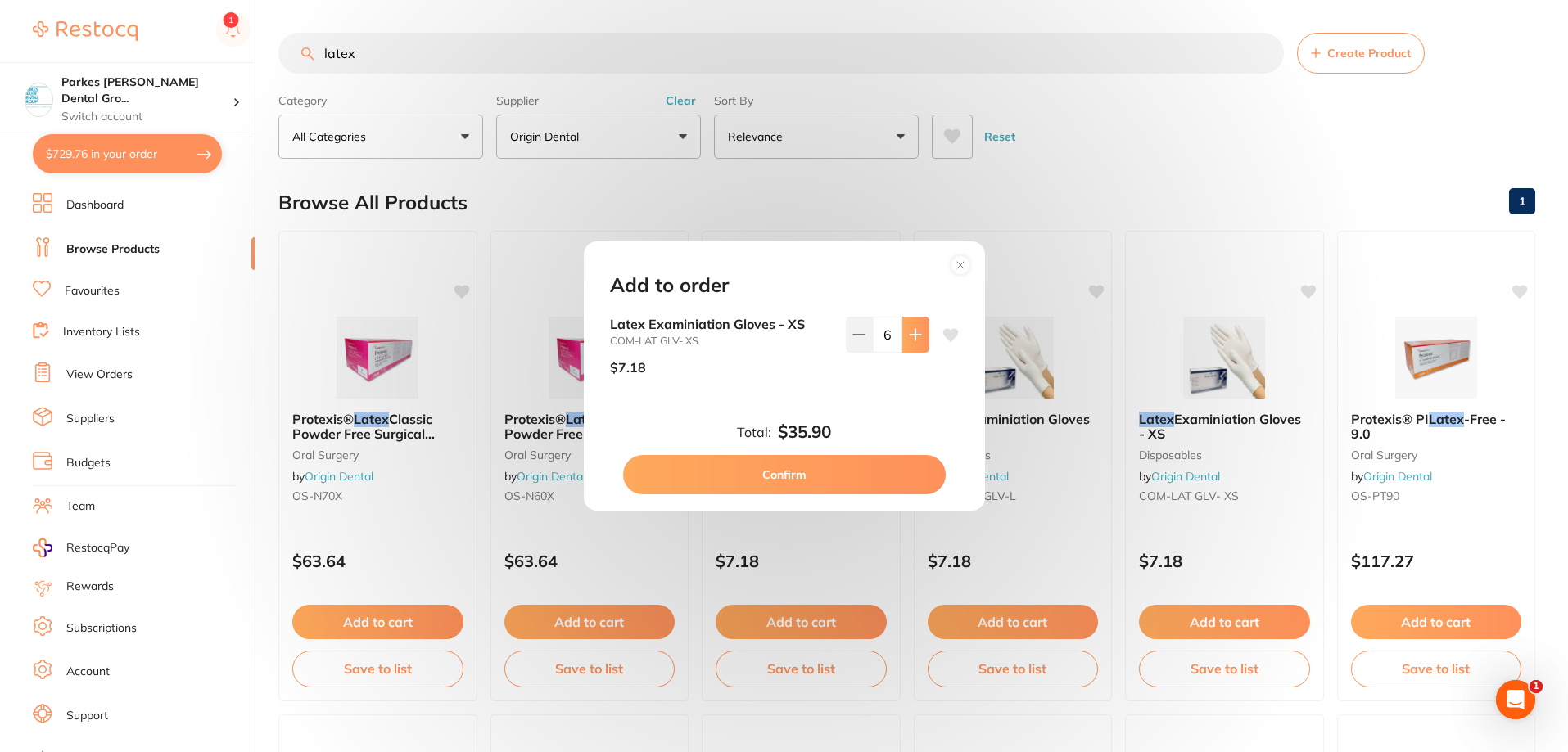
click at [908, 348] on button at bounding box center [915, 335] width 27 height 36
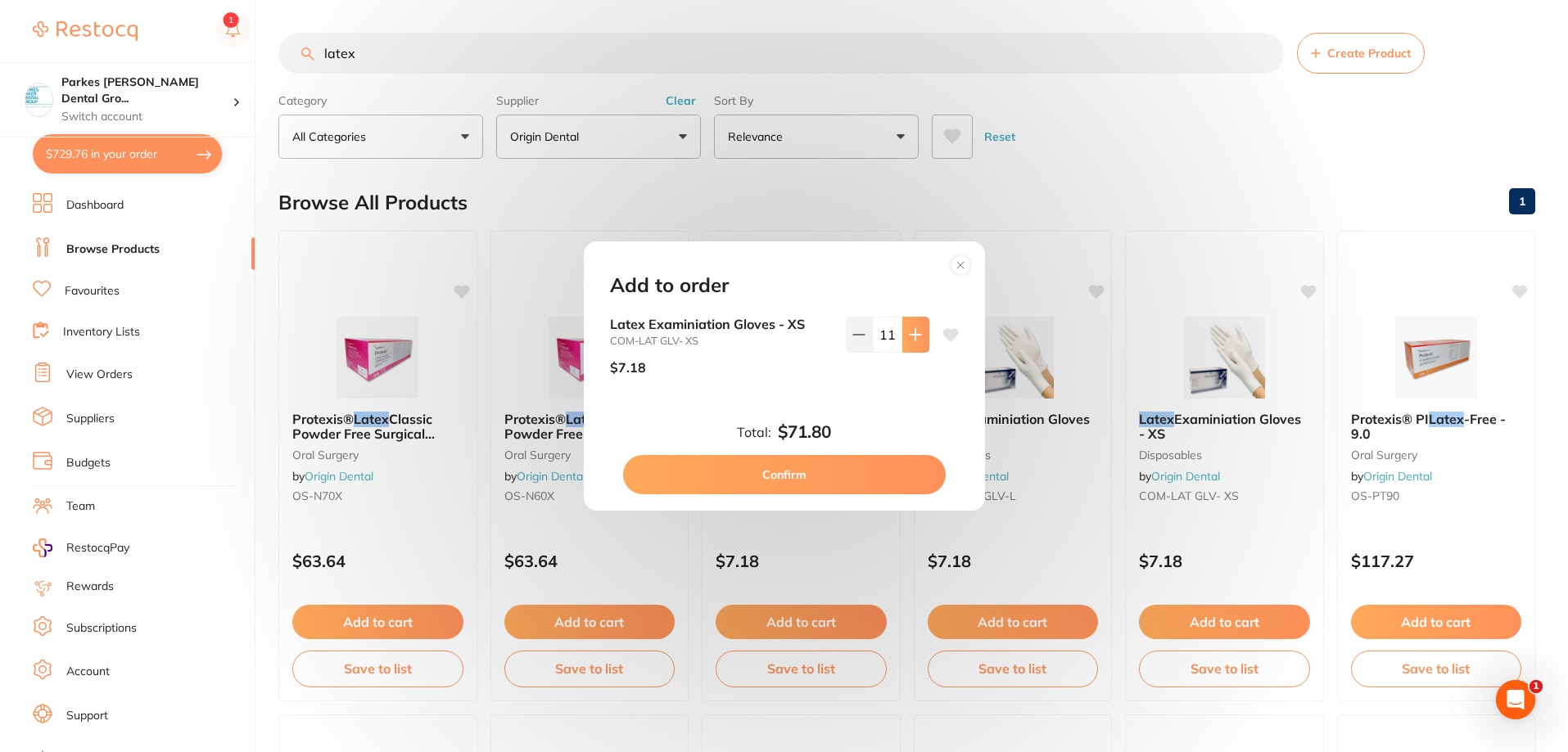
click at [908, 348] on button at bounding box center [915, 335] width 27 height 36
type input "15"
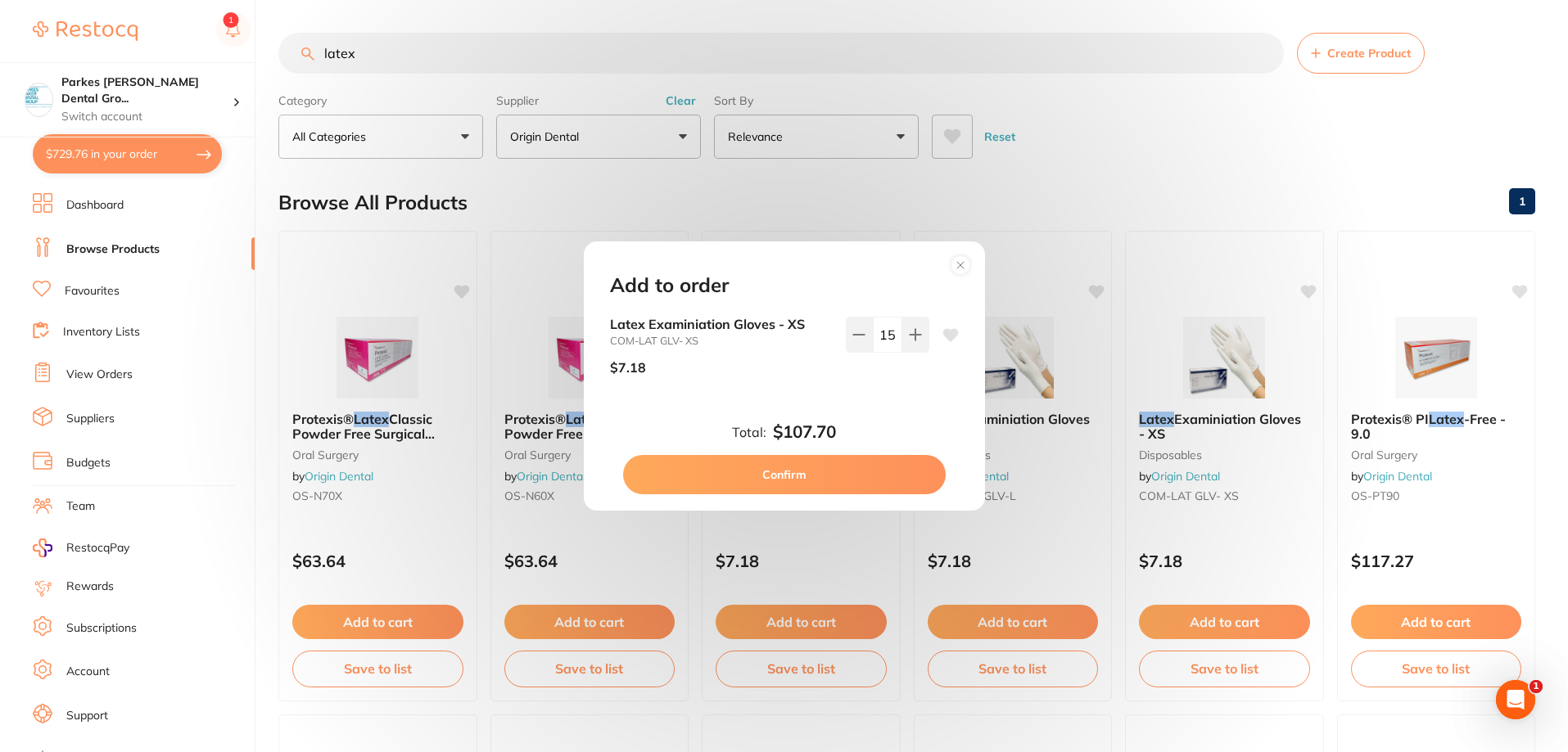
click at [825, 463] on button "Confirm" at bounding box center [784, 475] width 323 height 39
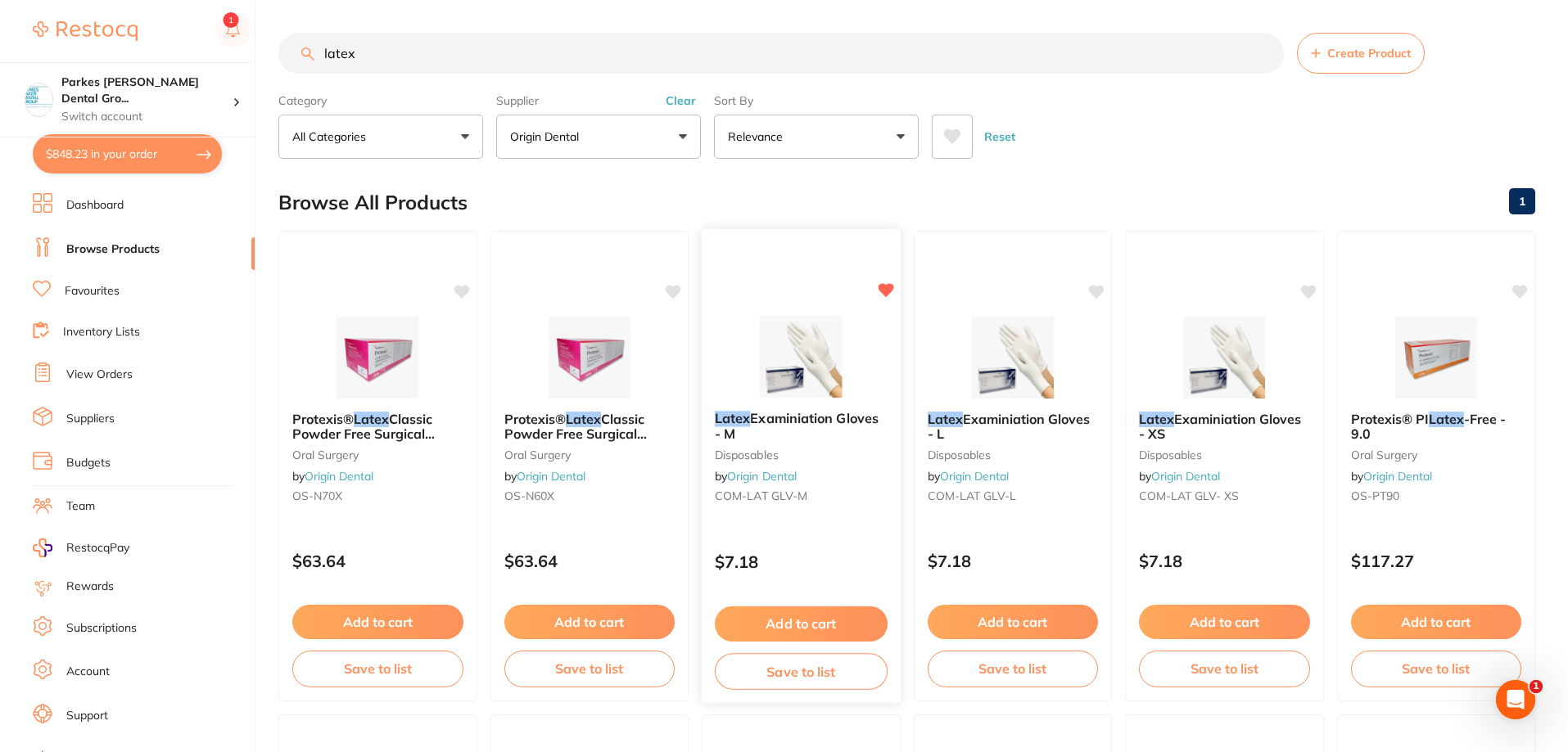
click at [815, 623] on button "Add to cart" at bounding box center [801, 624] width 173 height 35
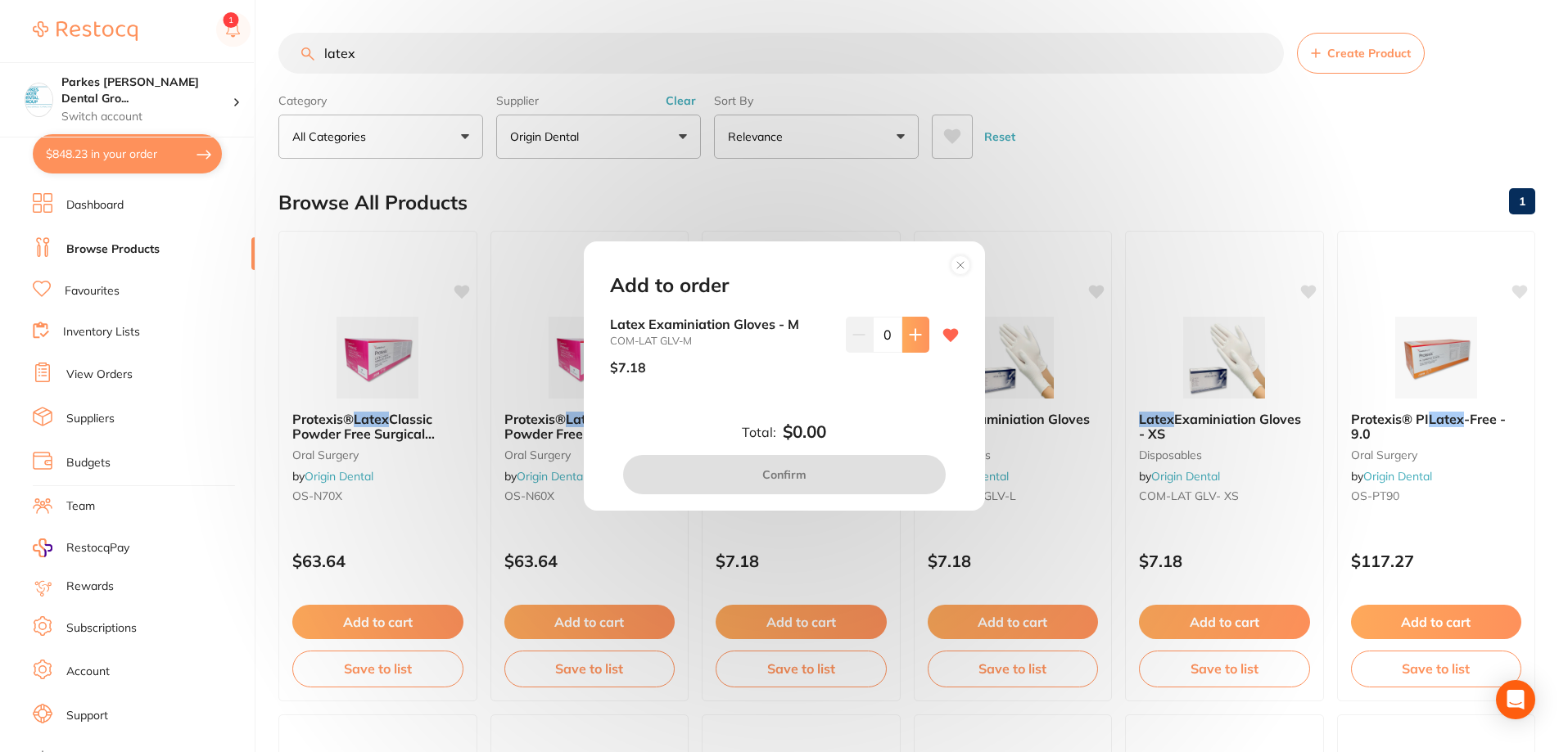
click at [916, 330] on icon at bounding box center [915, 335] width 13 height 13
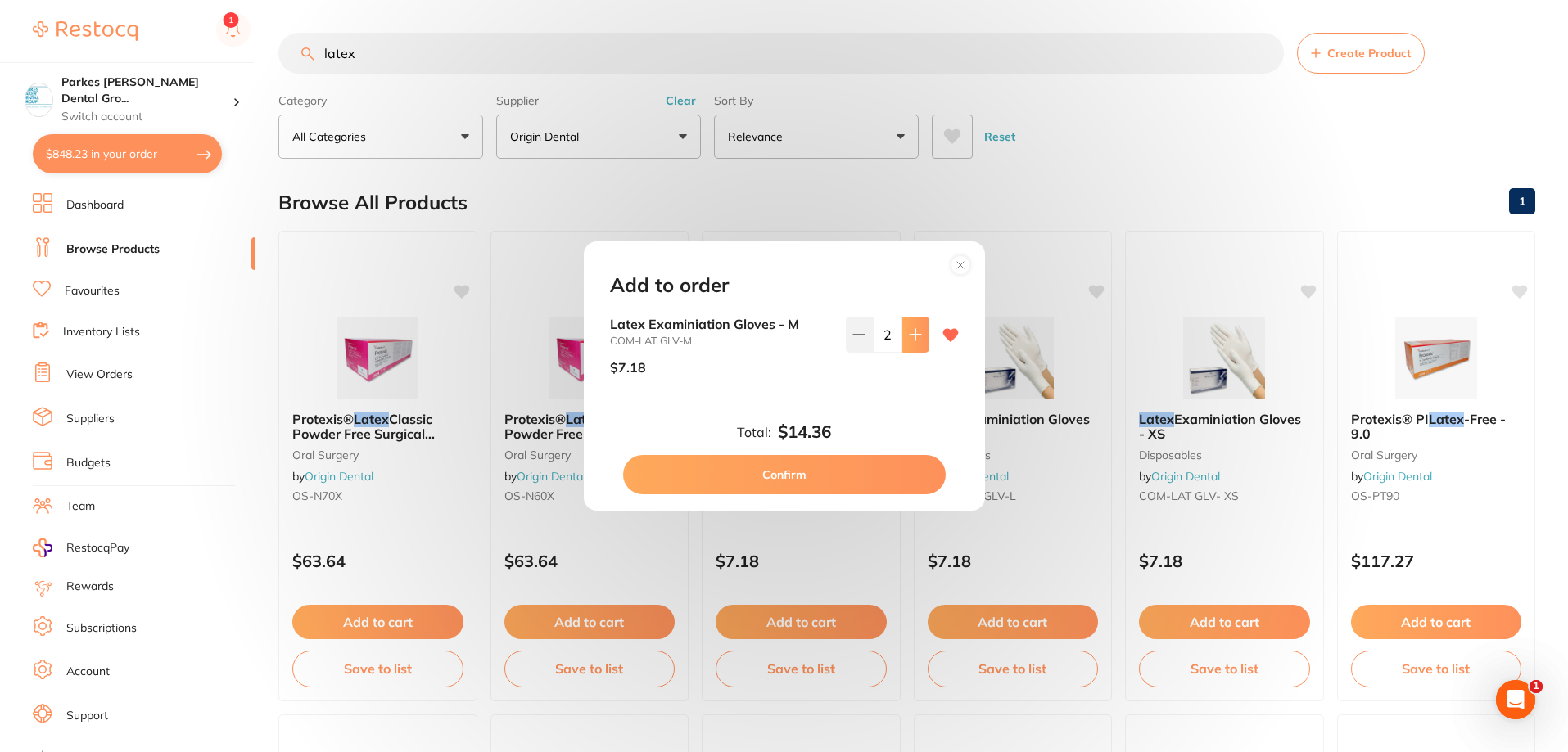
click at [916, 330] on icon at bounding box center [915, 335] width 13 height 13
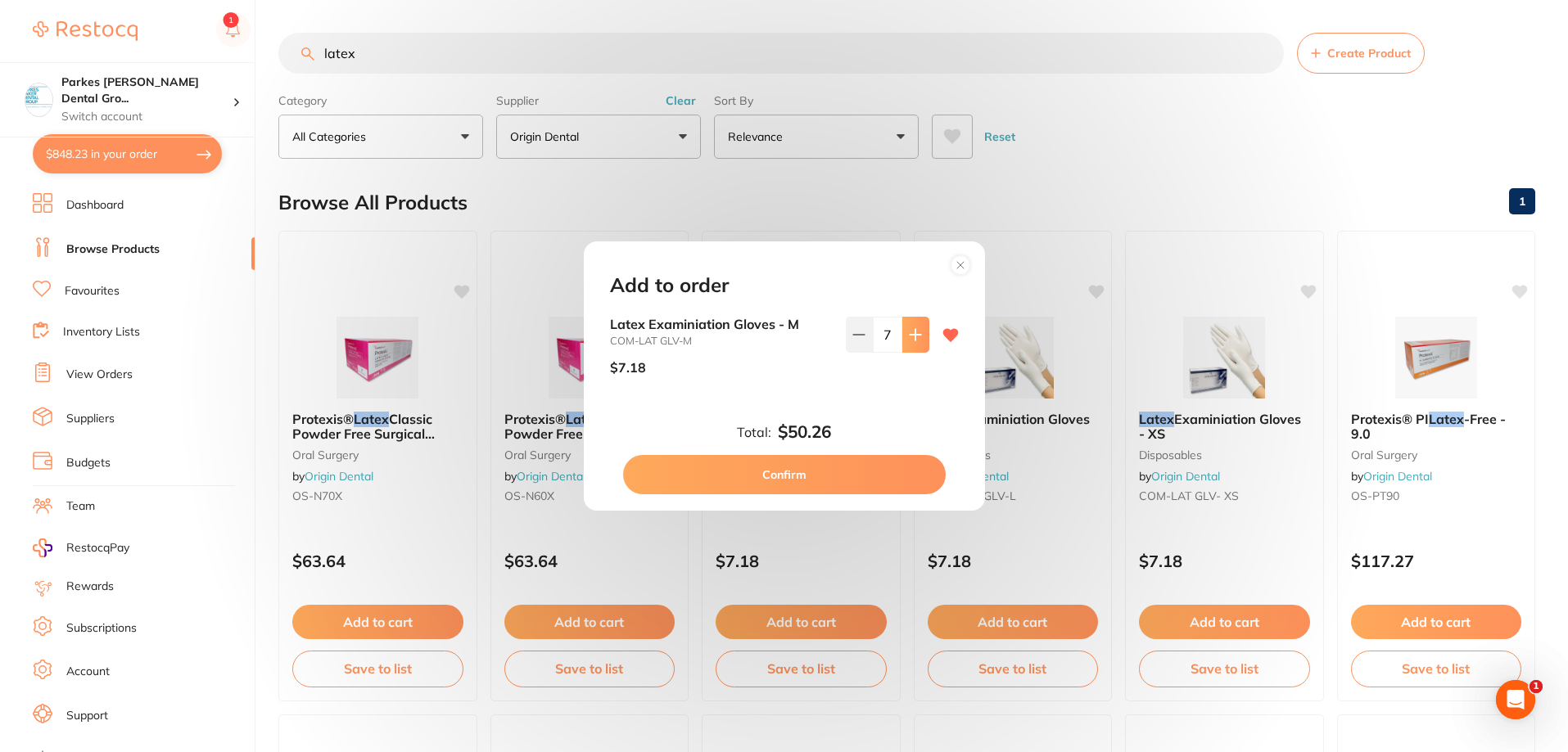
click at [916, 330] on icon at bounding box center [915, 335] width 13 height 13
type input "10"
click at [833, 465] on button "Confirm" at bounding box center [784, 475] width 323 height 39
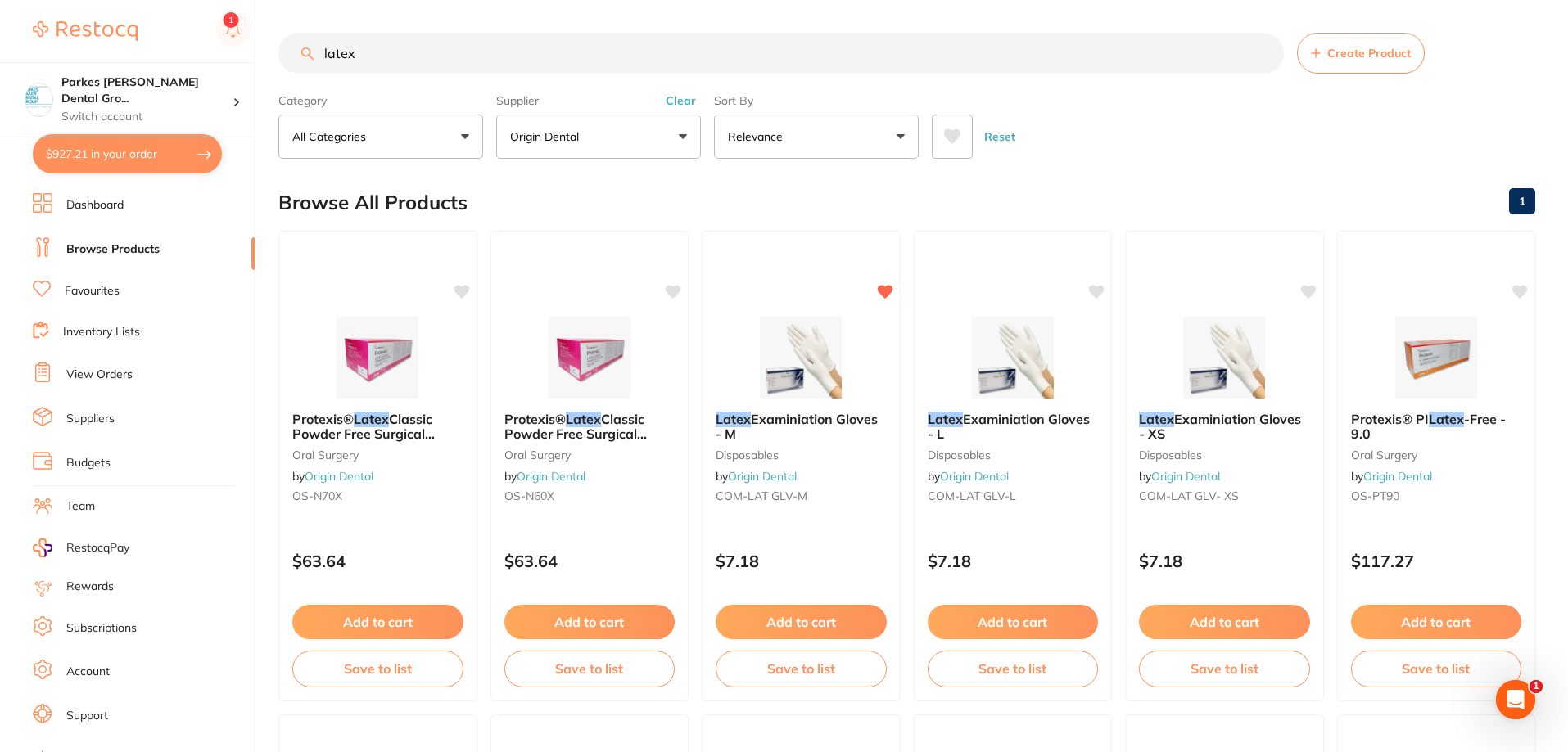
click at [673, 100] on button "Clear" at bounding box center [680, 101] width 40 height 15
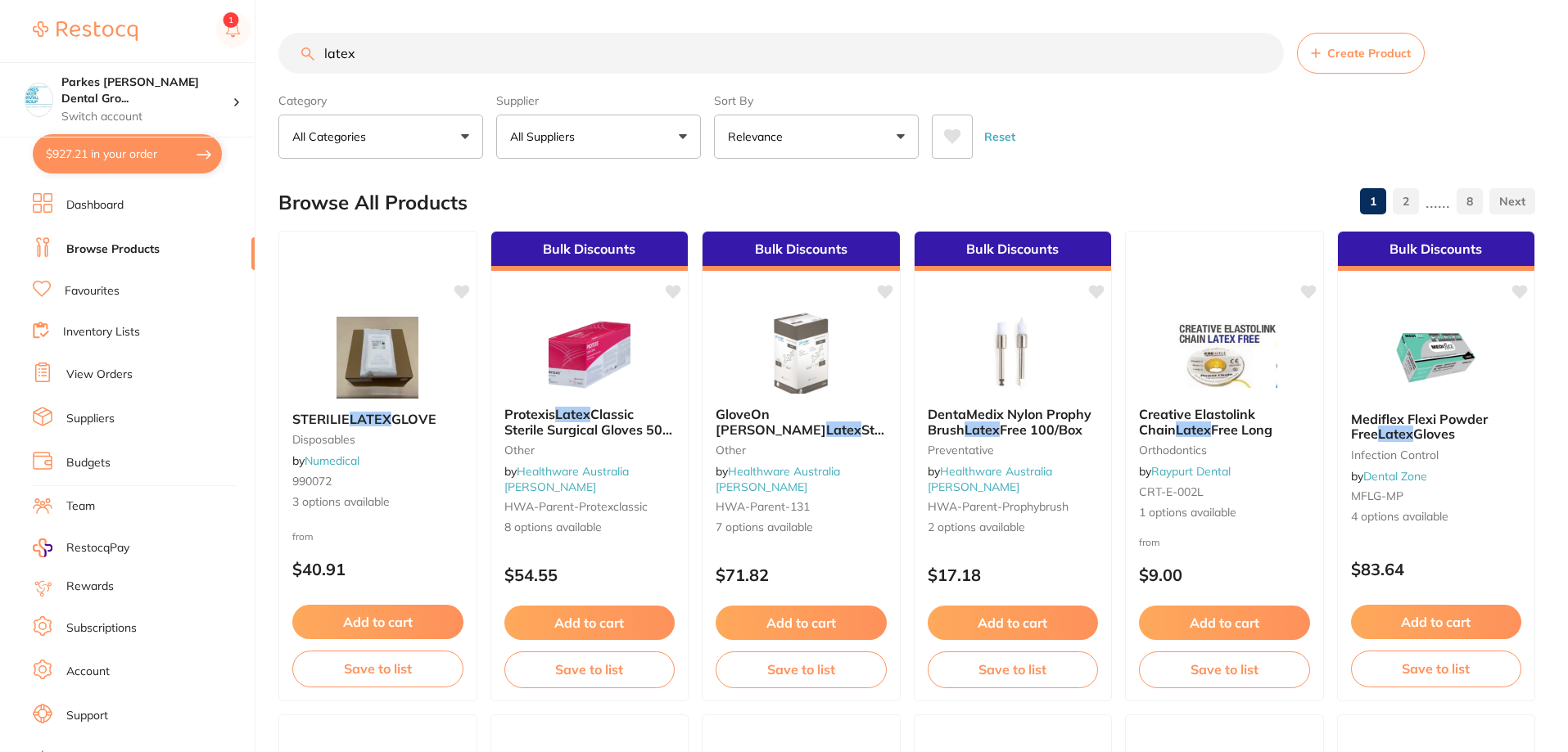
drag, startPoint x: 455, startPoint y: 56, endPoint x: 272, endPoint y: 54, distance: 183.0
click at [288, 55] on input "latex" at bounding box center [781, 53] width 1006 height 41
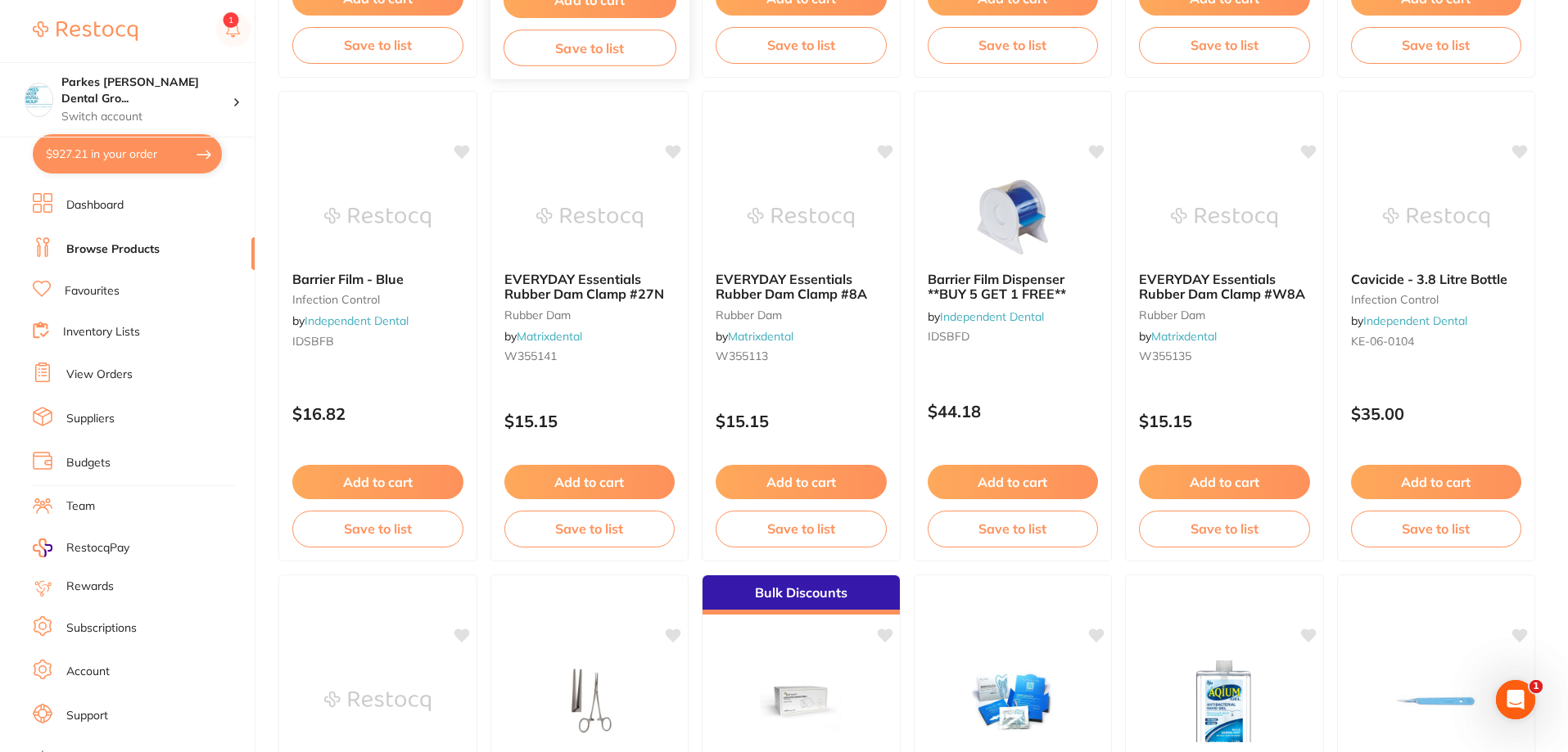
scroll to position [2783, 0]
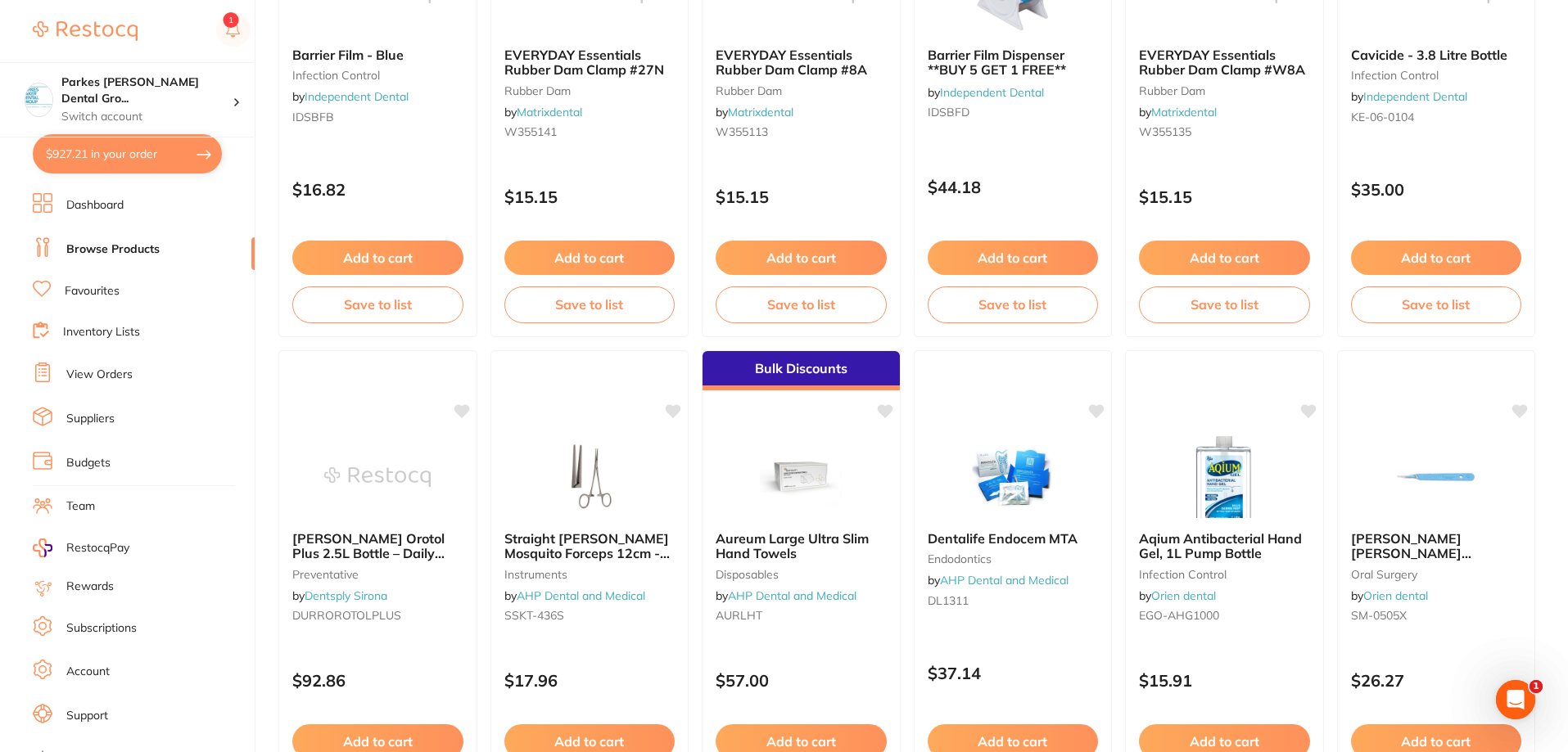
click at [134, 154] on button "$927.21 in your order" at bounding box center [127, 154] width 189 height 39
checkbox input "true"
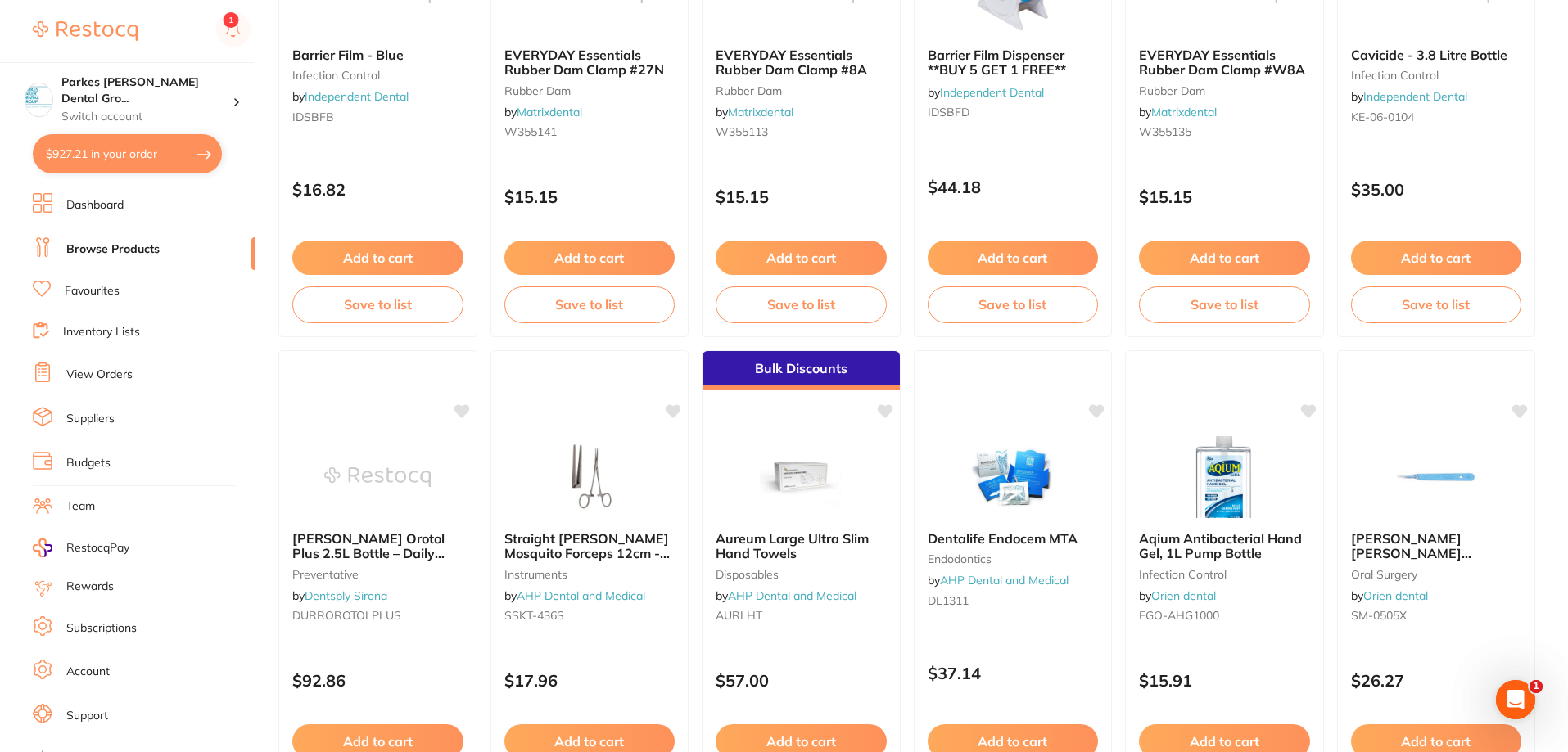
checkbox input "true"
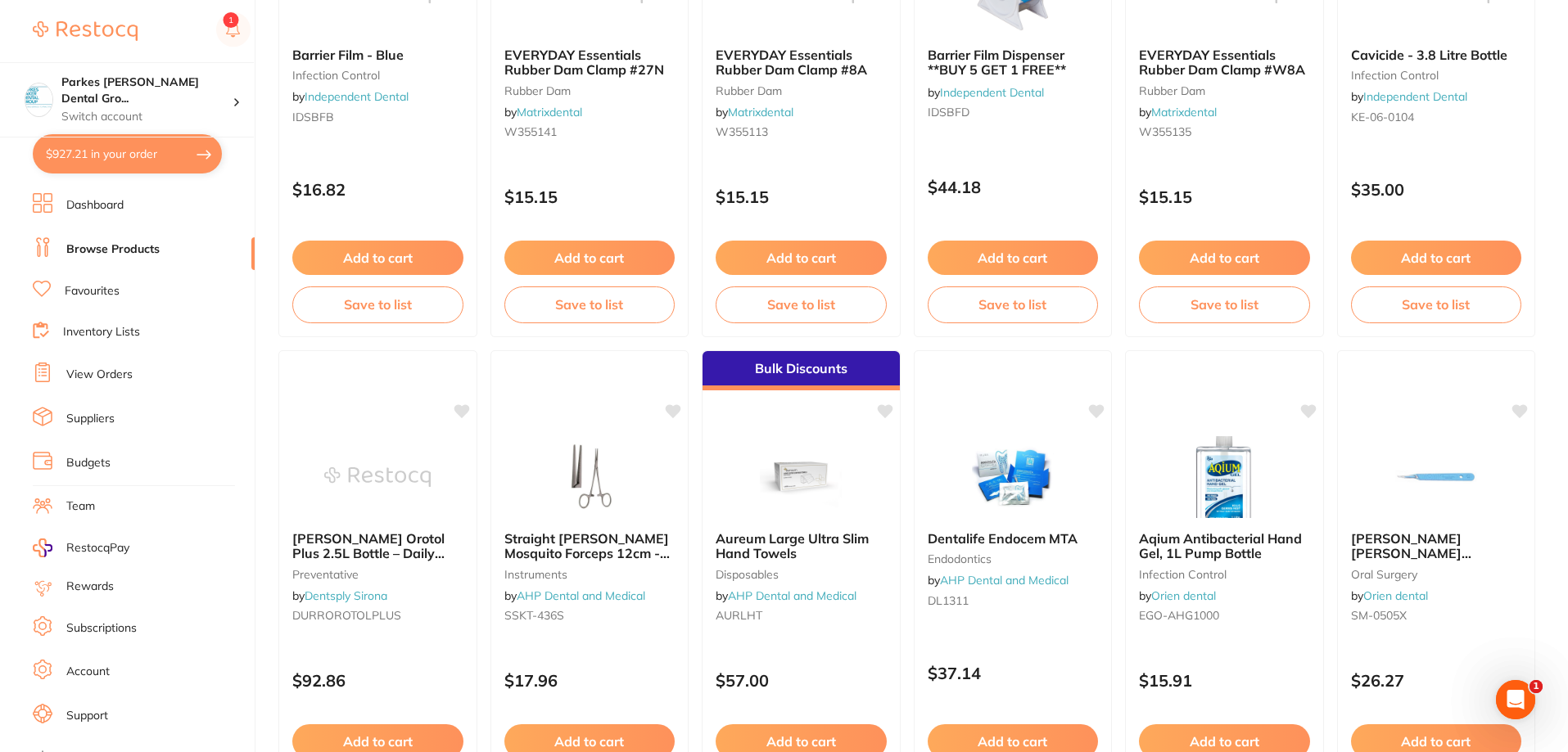
checkbox input "true"
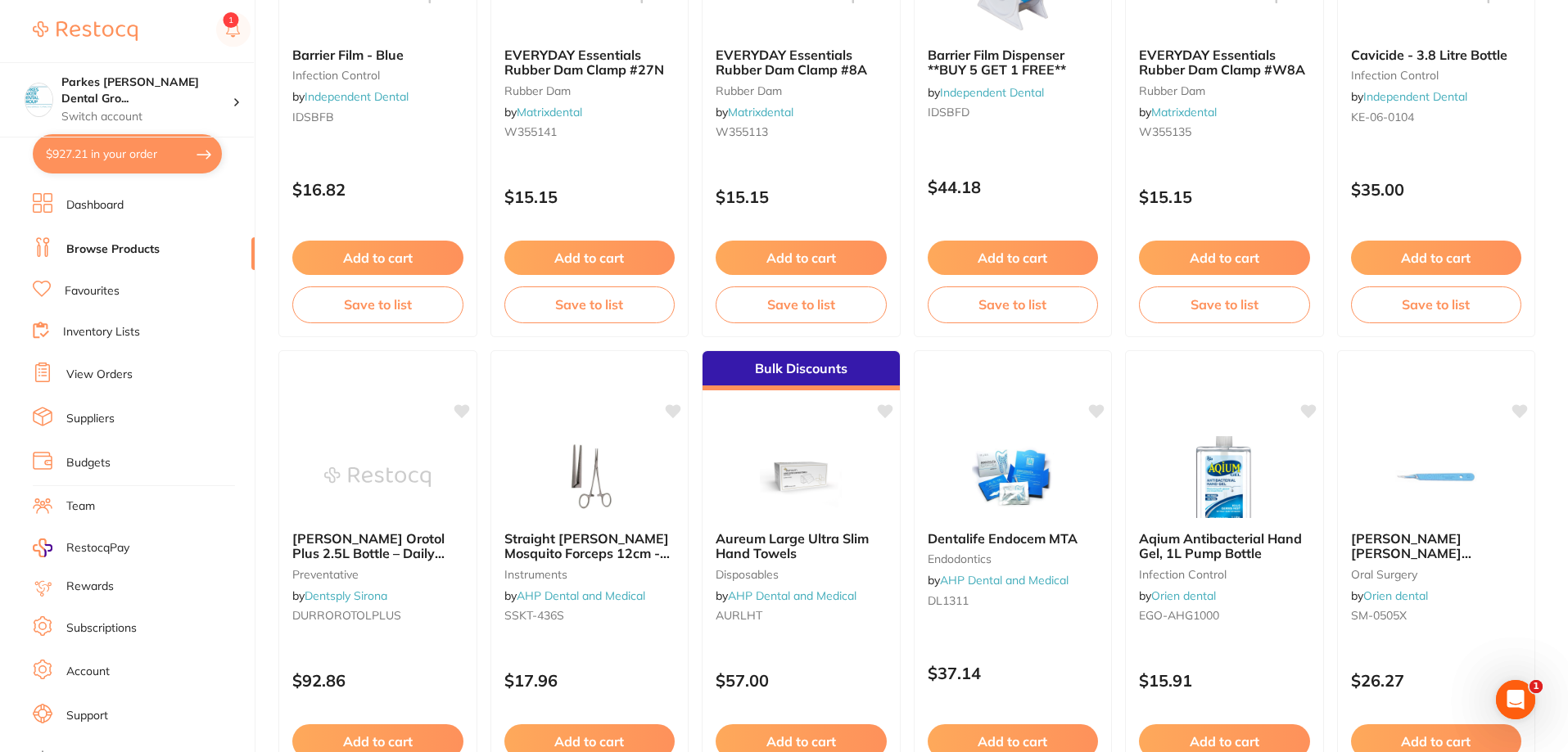
checkbox input "true"
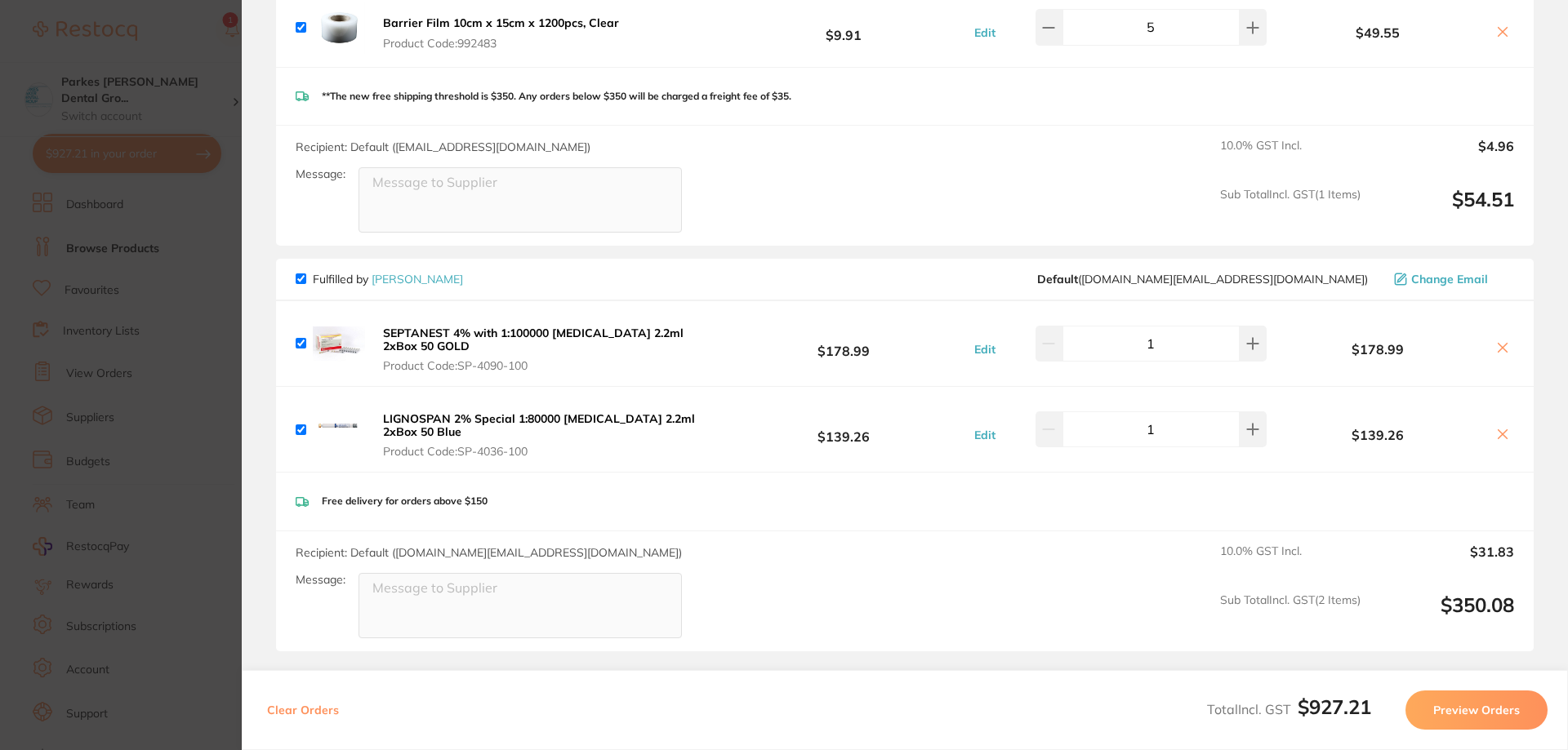
scroll to position [1250, 0]
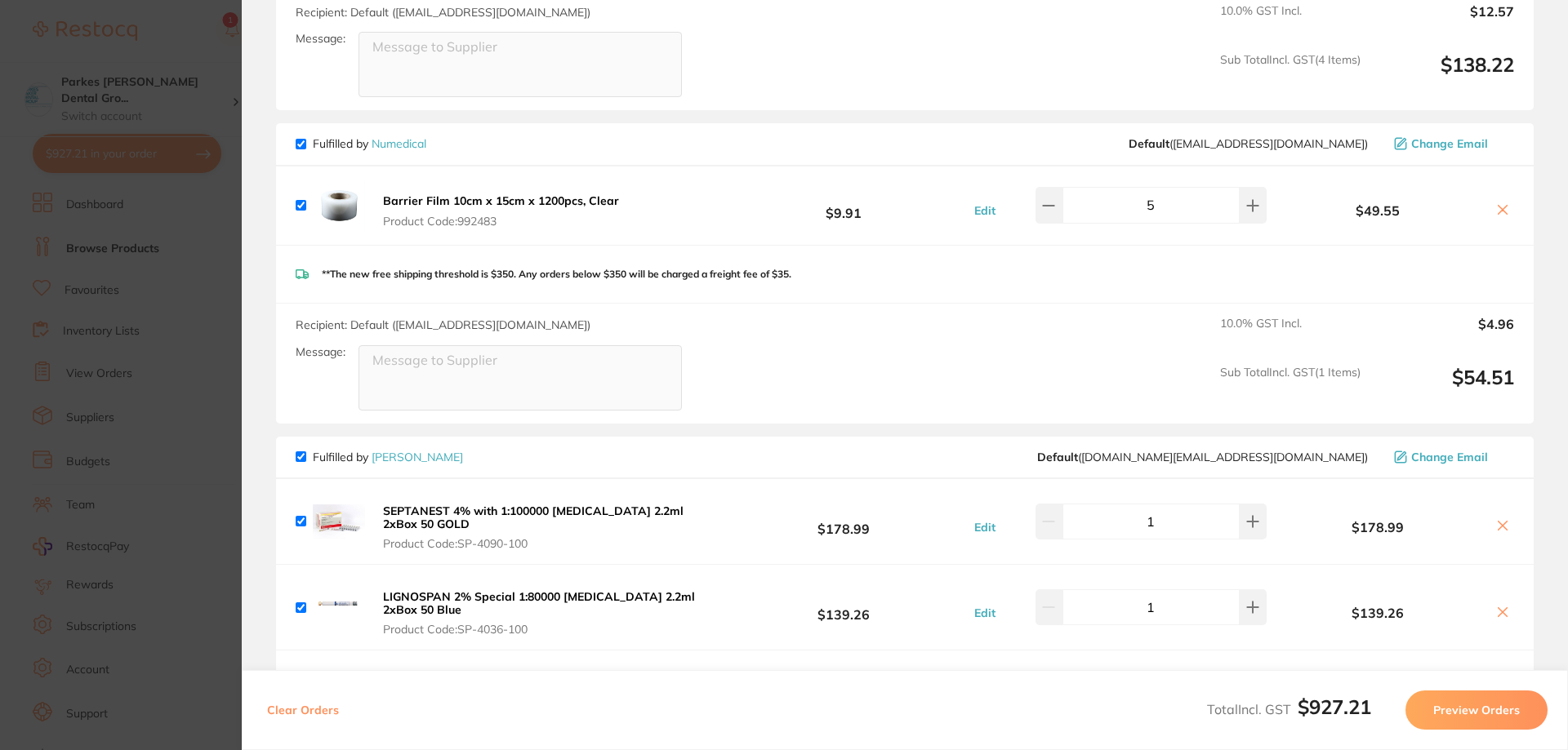
click at [1496, 203] on icon at bounding box center [1502, 209] width 13 height 13
checkbox input "false"
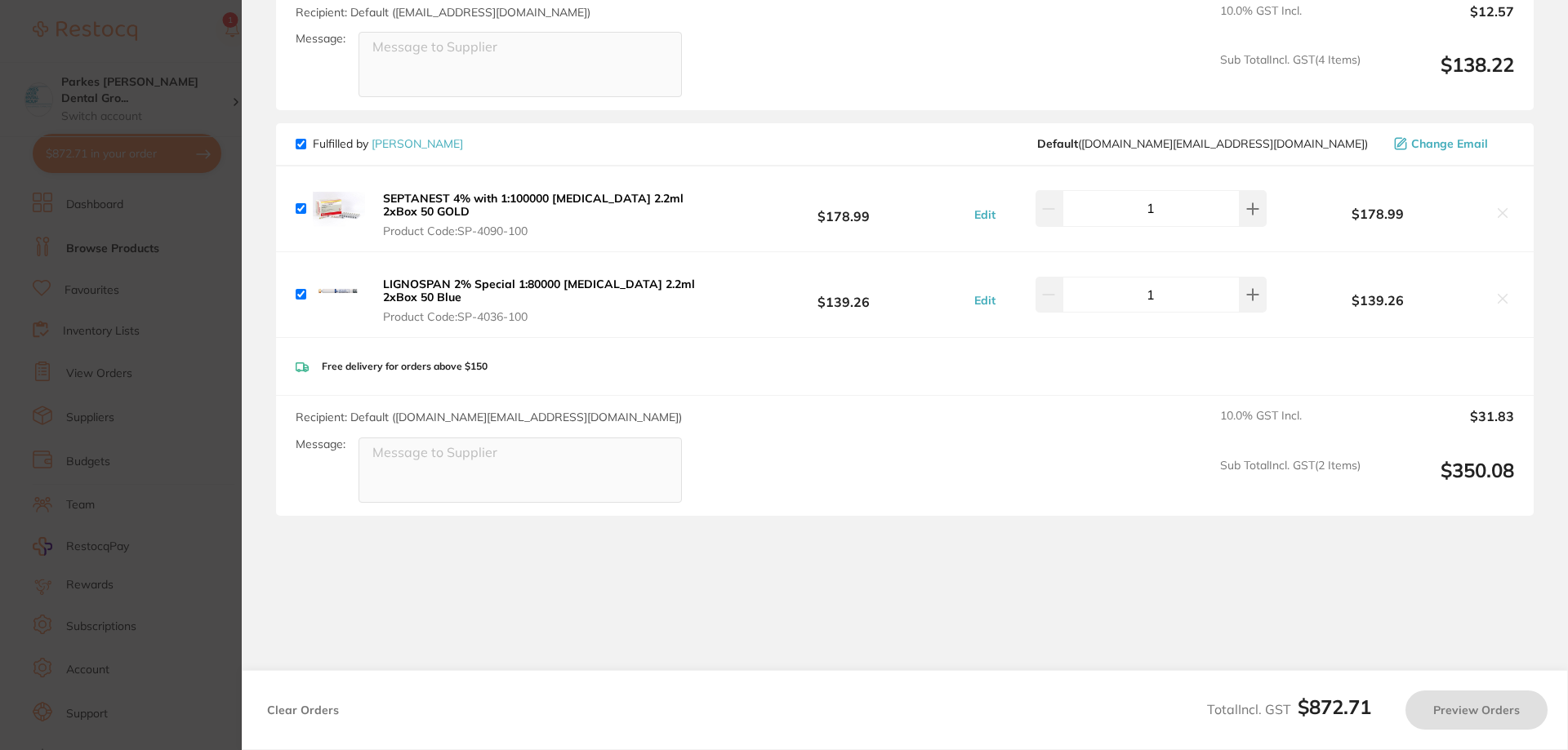
click at [178, 51] on section "Update RRP Set your pre negotiated price for this item. Item Agreed RRP (excl. …" at bounding box center [784, 375] width 1568 height 750
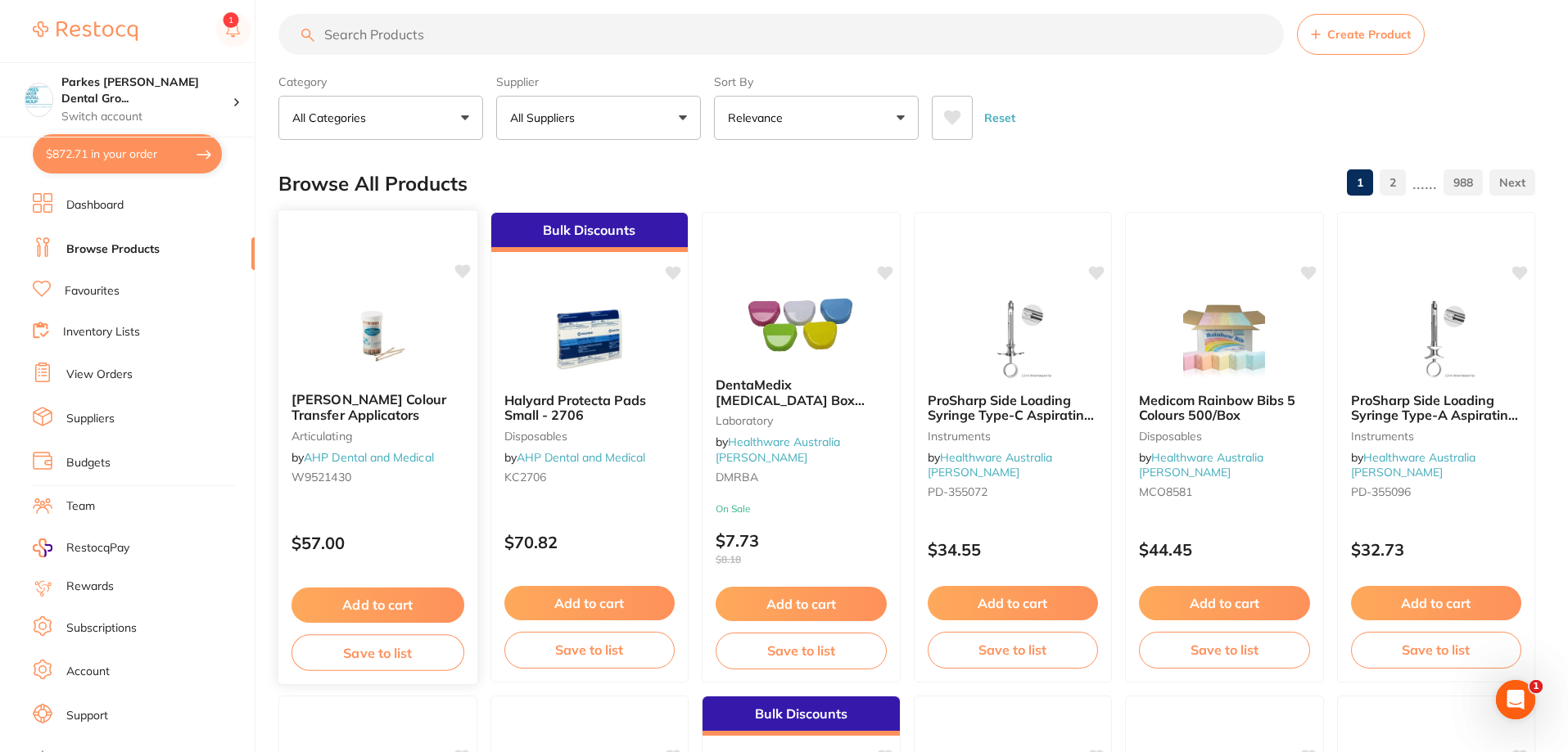
scroll to position [0, 0]
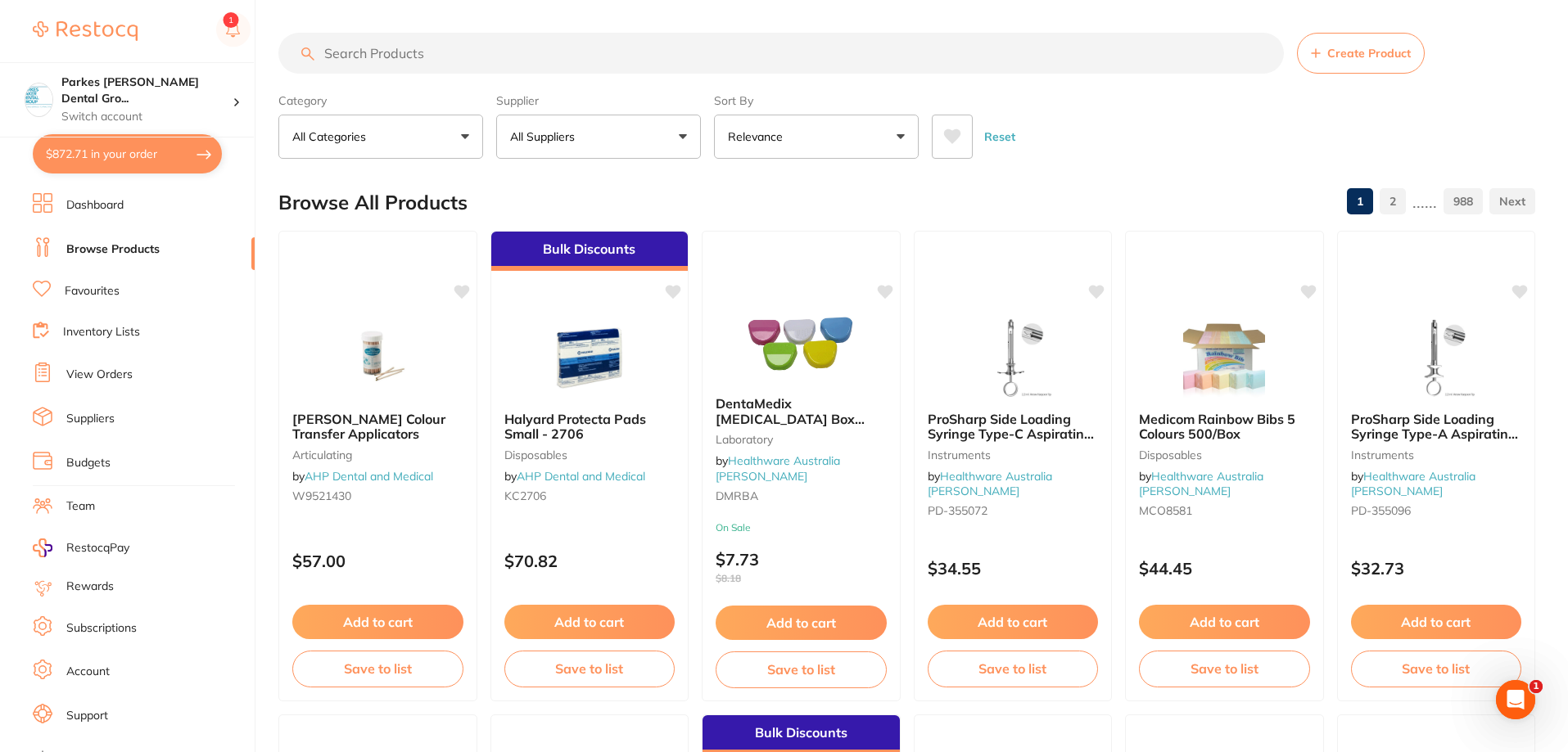
click at [417, 63] on input "search" at bounding box center [781, 53] width 1006 height 41
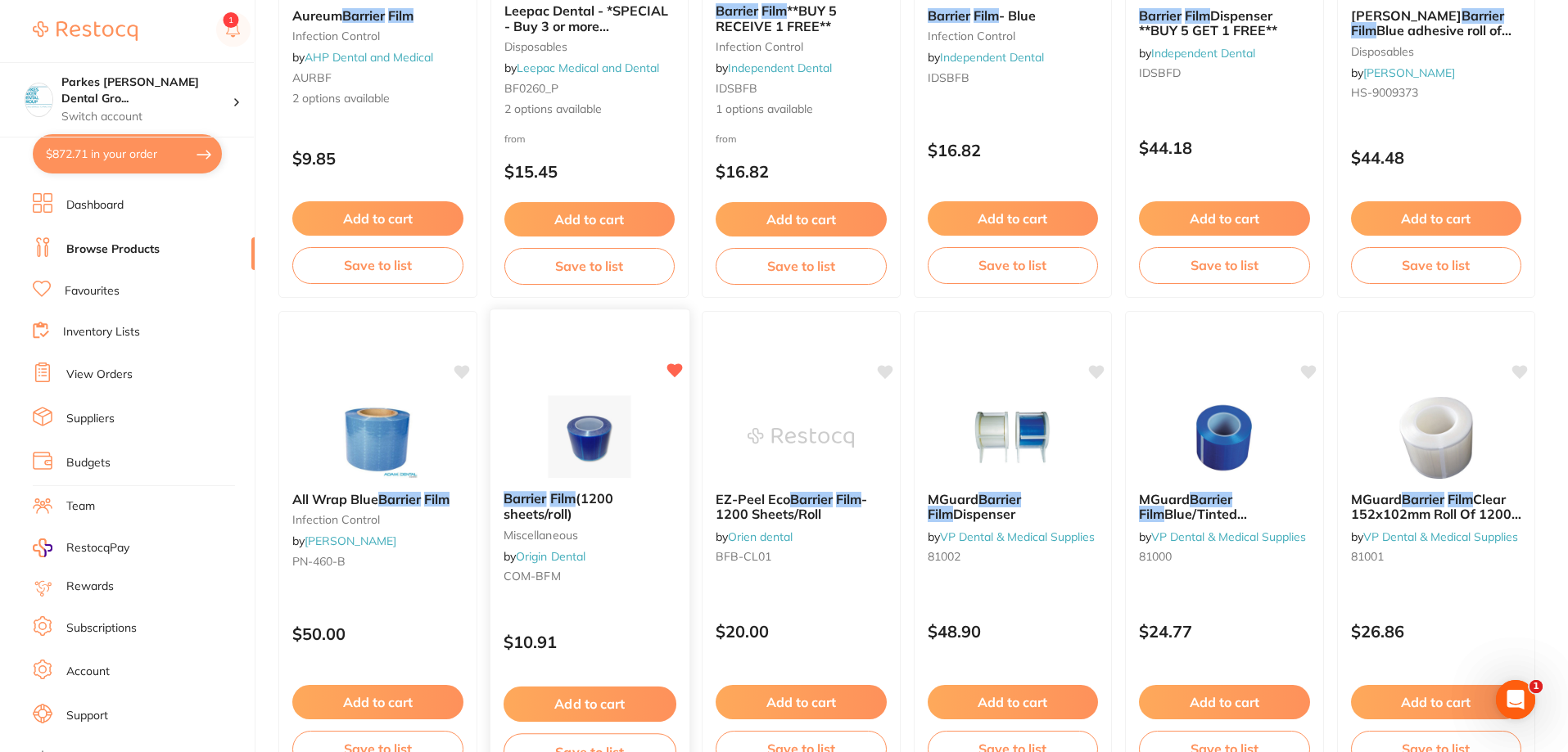
scroll to position [982, 0]
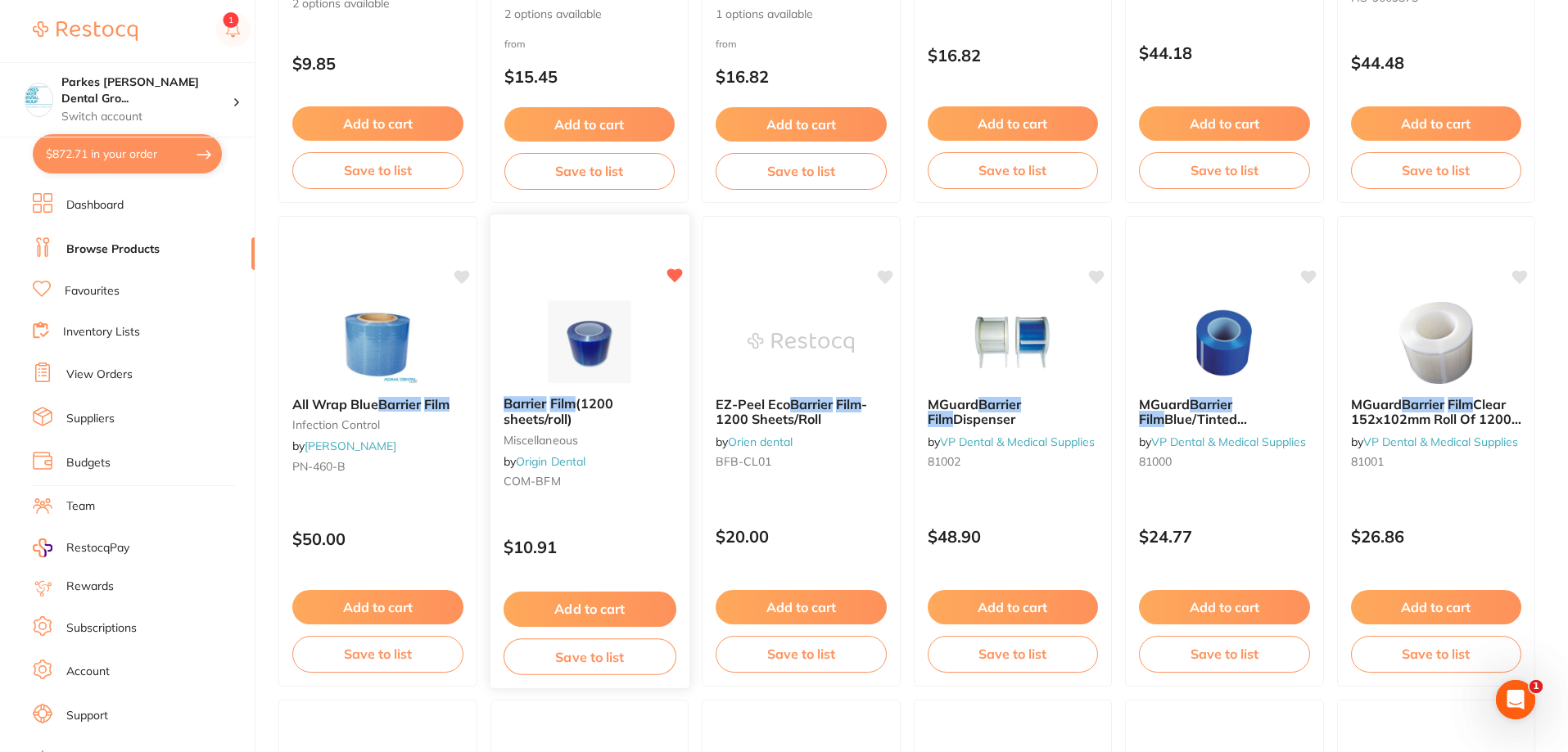
type input "barrier film"
click at [616, 602] on button "Add to cart" at bounding box center [588, 610] width 173 height 35
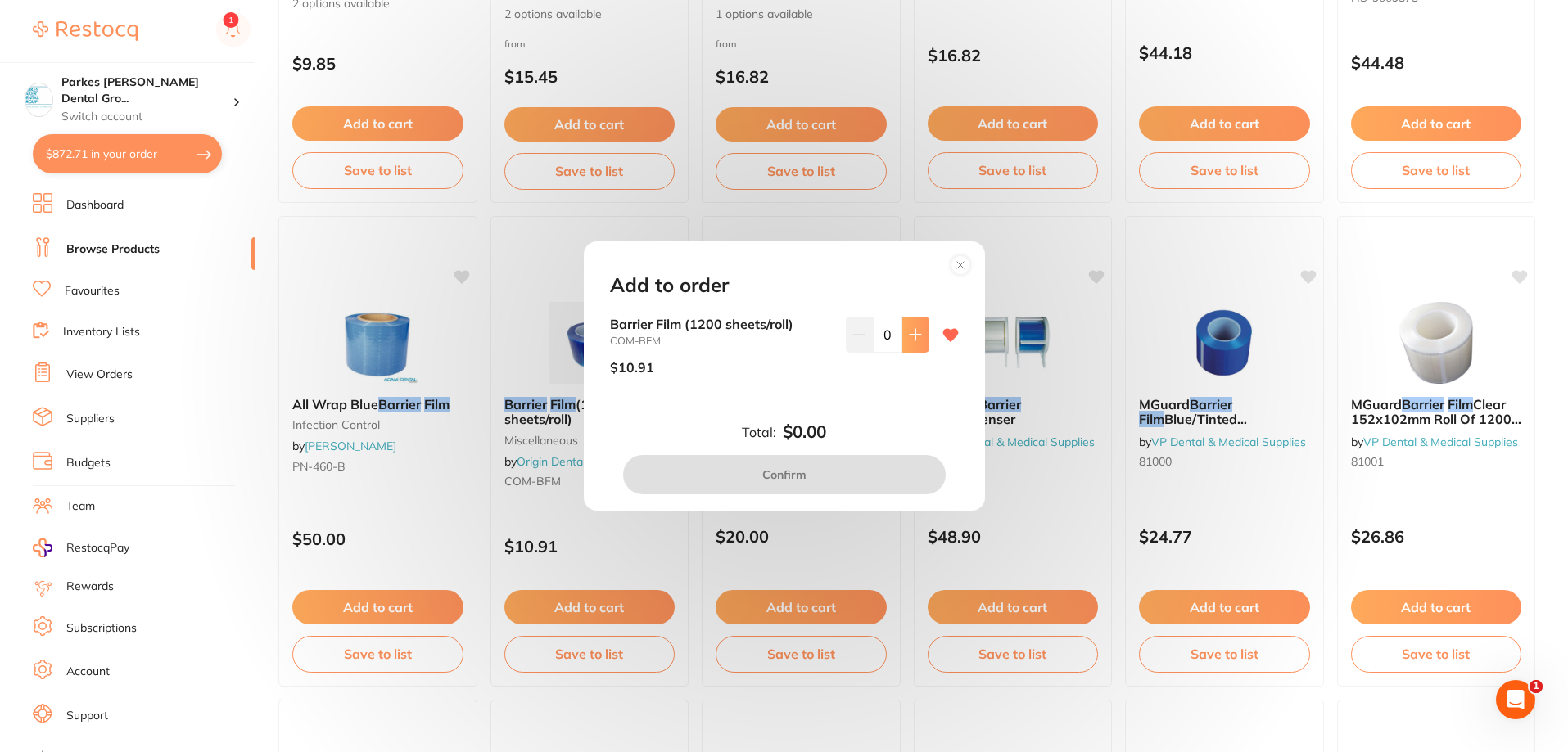
click at [910, 341] on button at bounding box center [915, 335] width 27 height 36
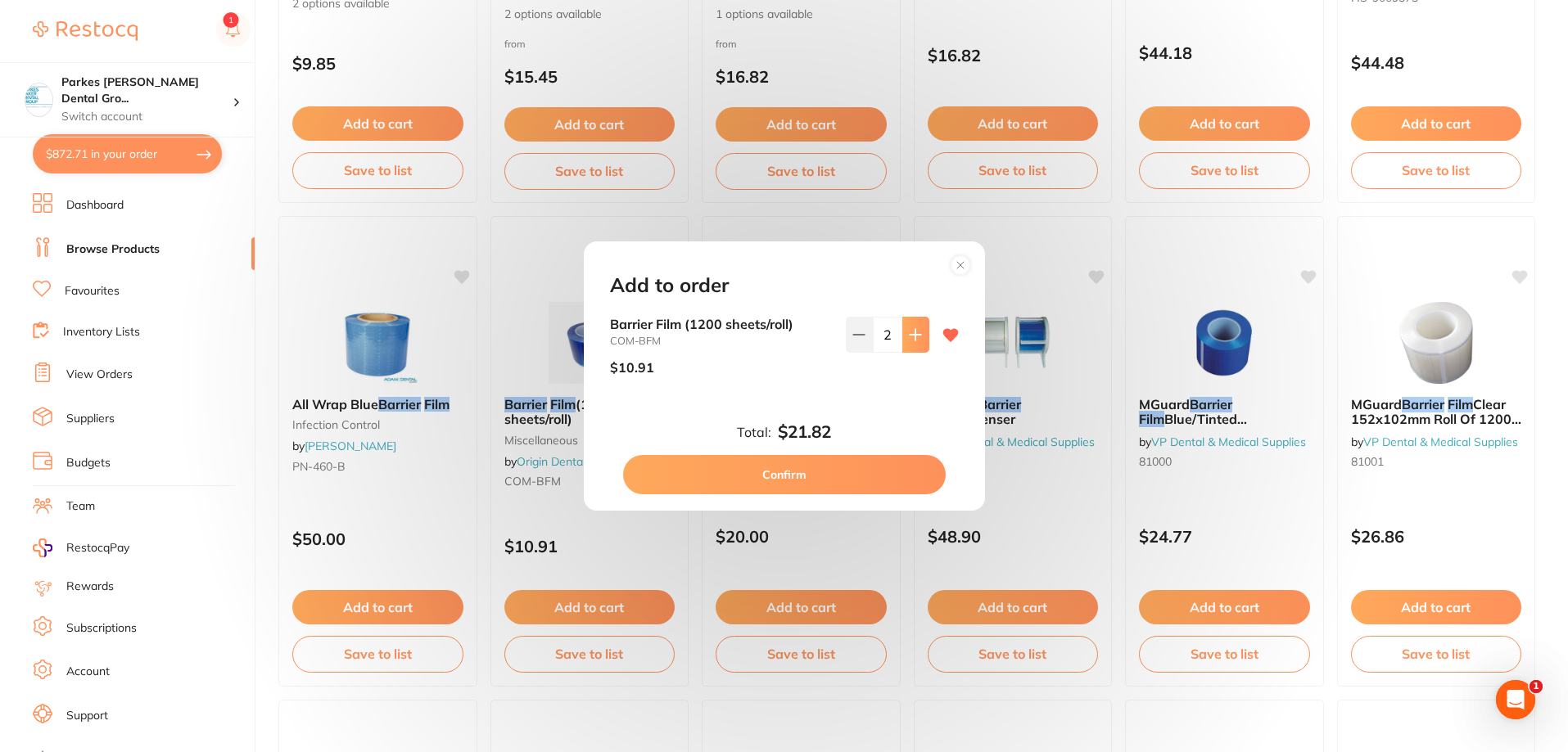
click at [910, 342] on button at bounding box center [915, 335] width 27 height 36
click at [905, 345] on button at bounding box center [915, 335] width 27 height 36
type input "4"
click at [822, 470] on button "Confirm" at bounding box center [784, 475] width 323 height 39
checkbox input "false"
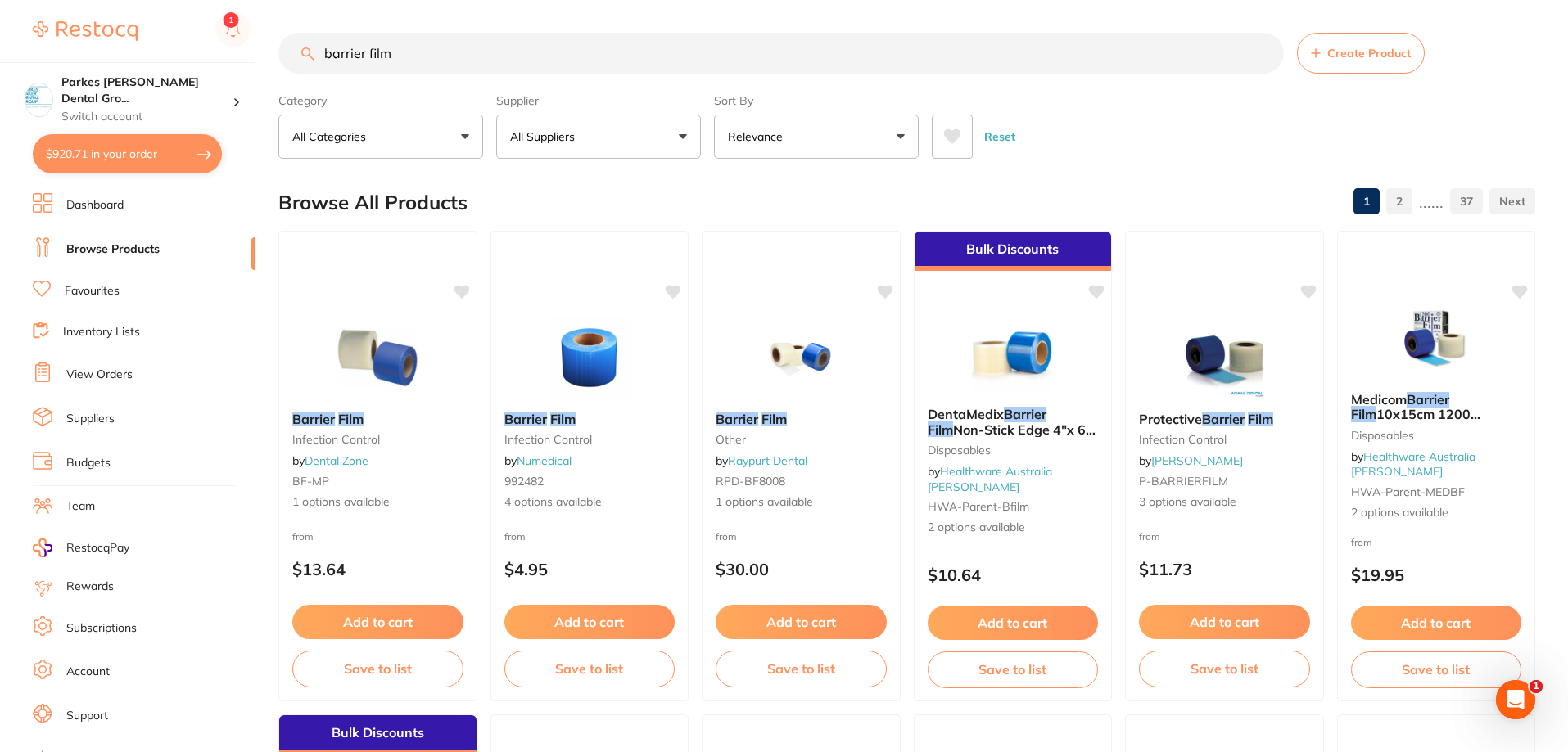
drag, startPoint x: 345, startPoint y: 59, endPoint x: 278, endPoint y: 58, distance: 67.0
click at [278, 58] on input "barrier film" at bounding box center [781, 53] width 1006 height 41
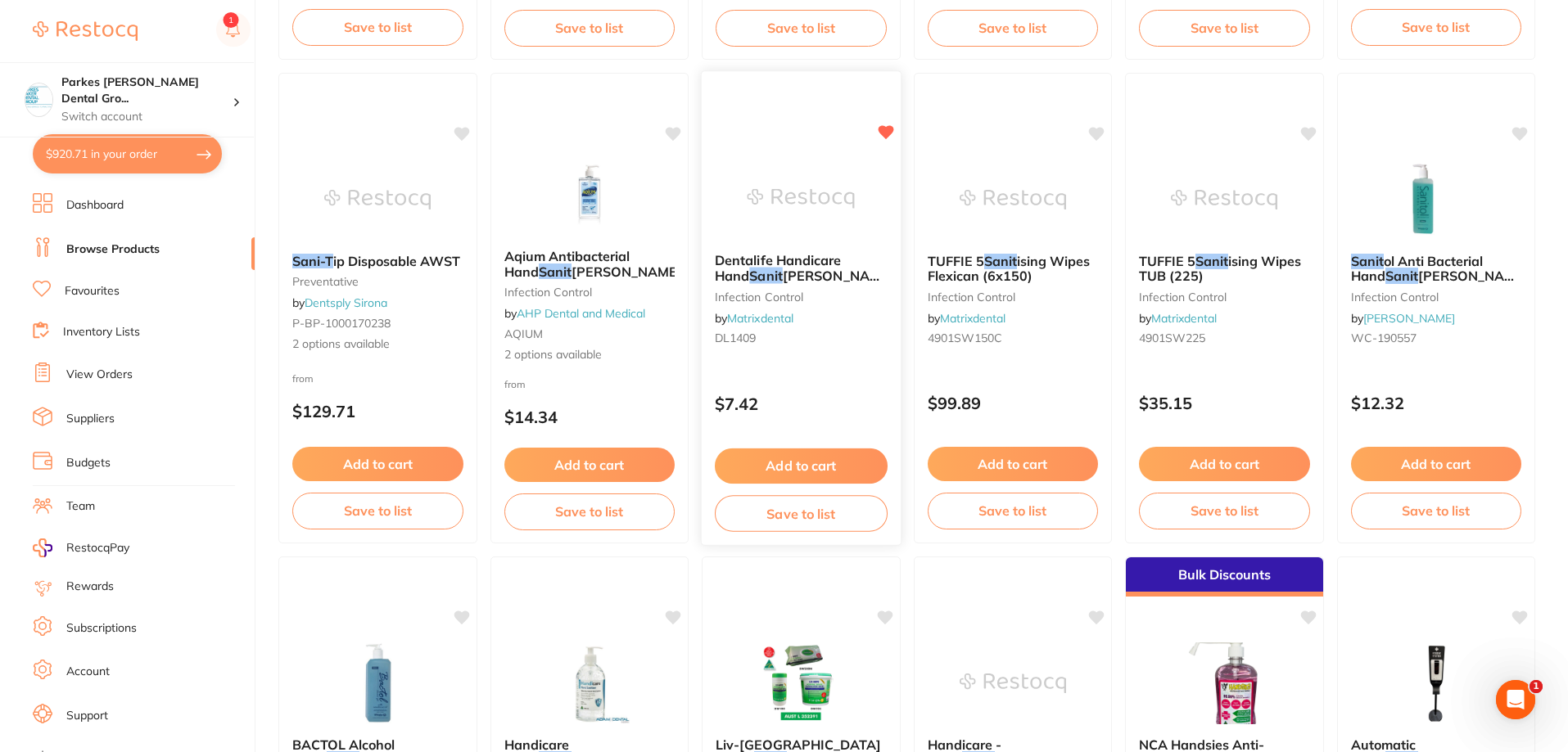
scroll to position [737, 0]
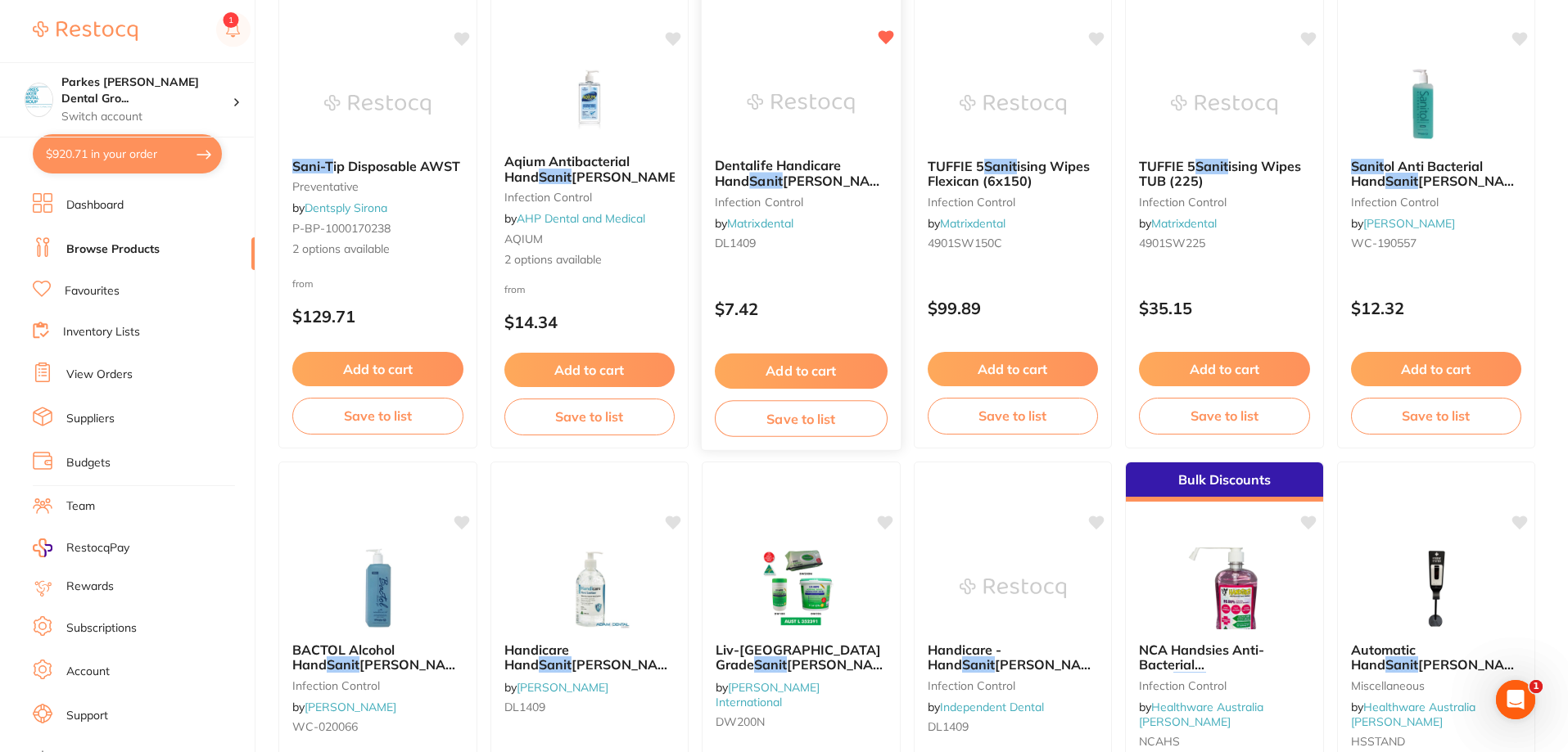
type input "sanit"
click at [829, 291] on div "$7.42" at bounding box center [800, 303] width 197 height 43
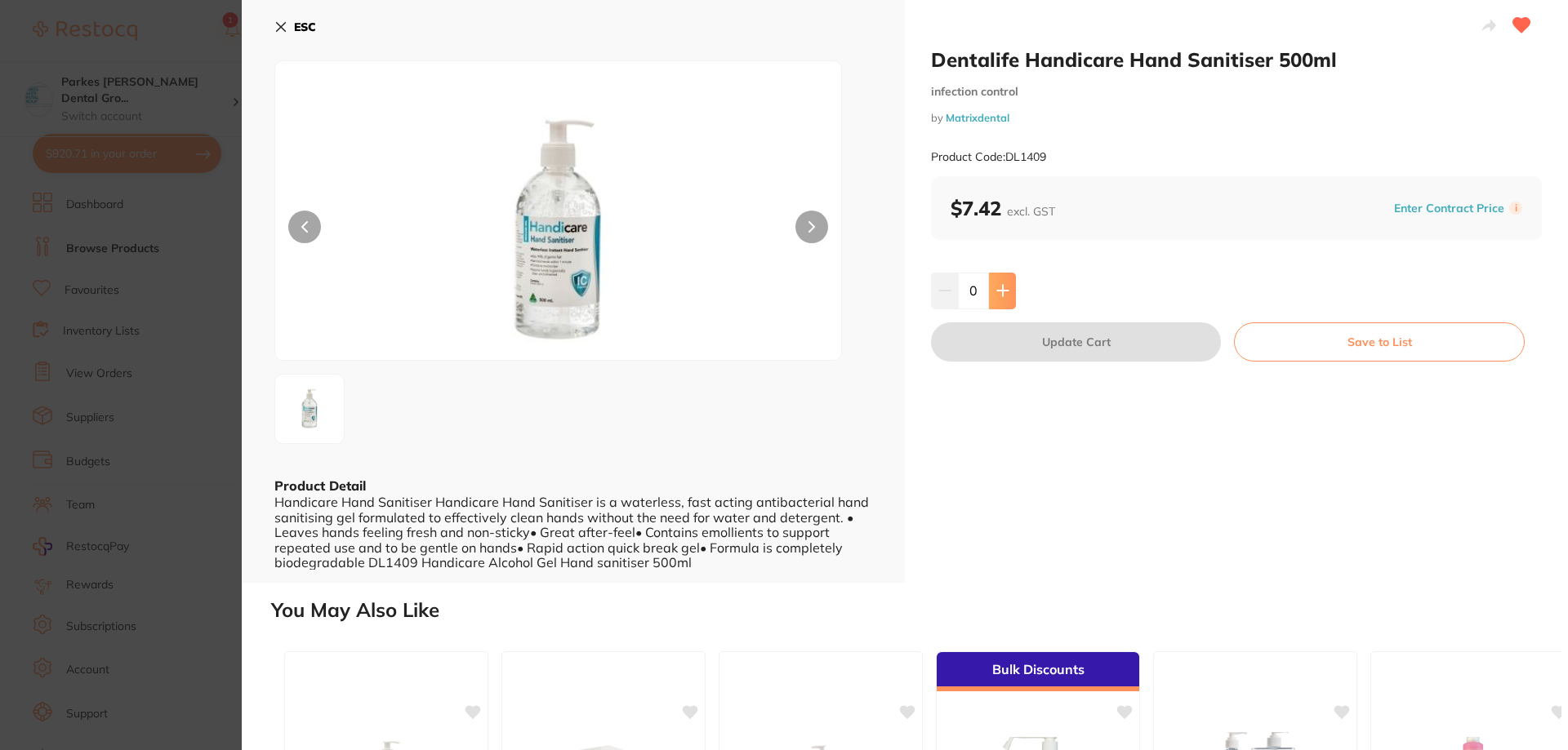
click at [1008, 301] on button at bounding box center [1002, 291] width 27 height 36
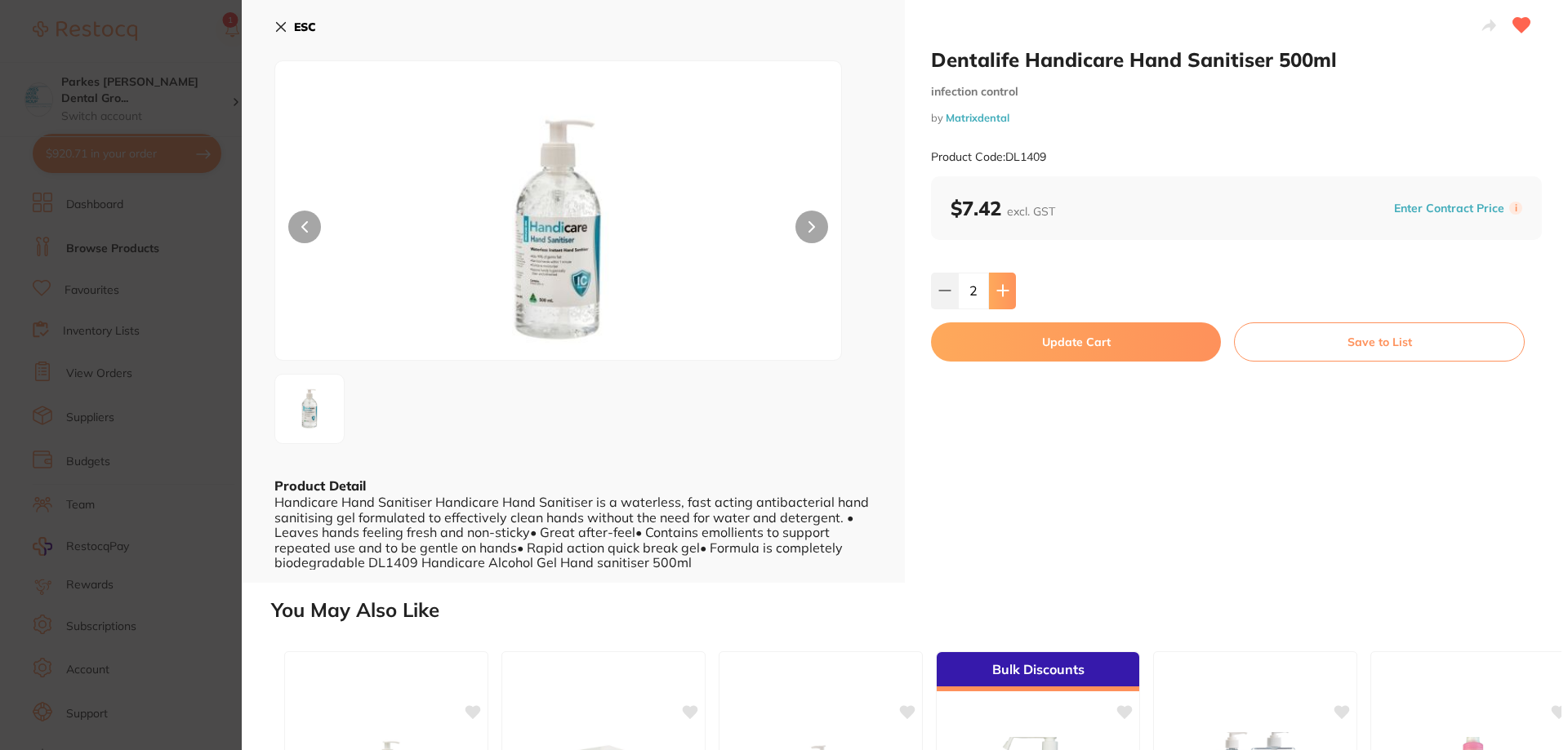
click at [1008, 301] on button at bounding box center [1002, 291] width 27 height 36
click at [1002, 295] on icon at bounding box center [1003, 291] width 13 height 13
type input "6"
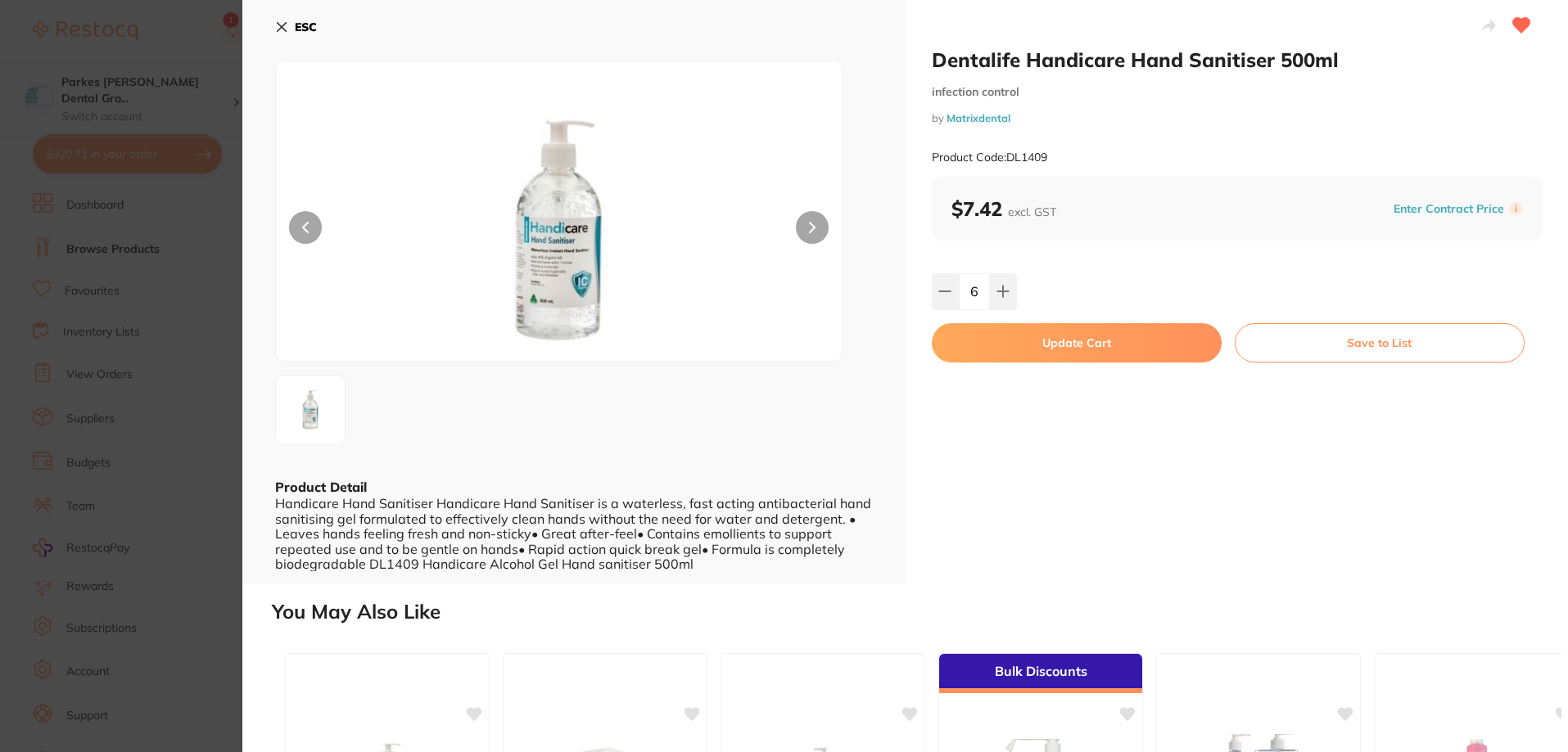
click at [1098, 345] on button "Update Cart" at bounding box center [1076, 343] width 290 height 39
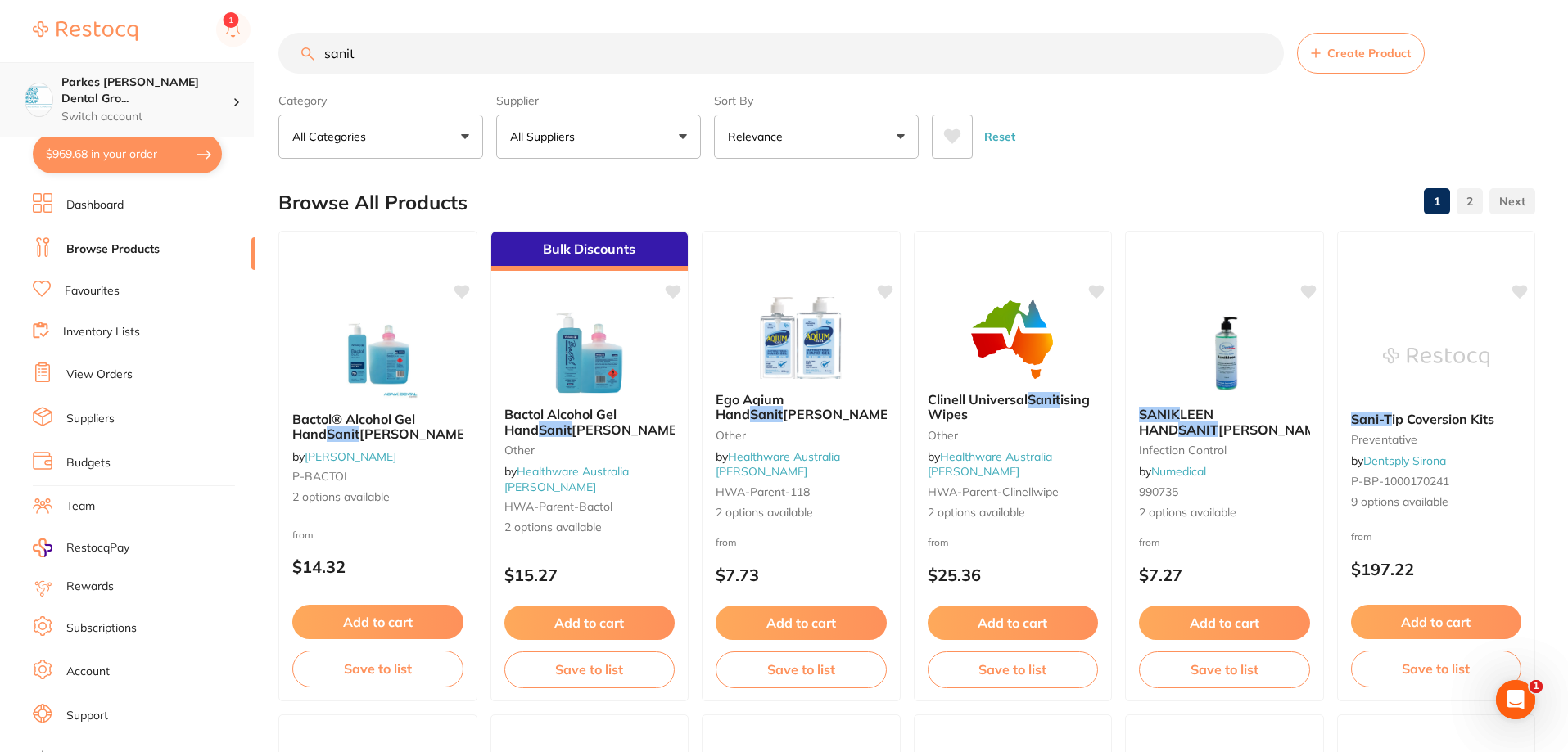
drag, startPoint x: 508, startPoint y: 58, endPoint x: 223, endPoint y: 63, distance: 285.0
click at [224, 63] on div "$969.68 Parkes [PERSON_NAME] Dental Gro... Switch account Parkes [PERSON_NAME] …" at bounding box center [784, 376] width 1568 height 752
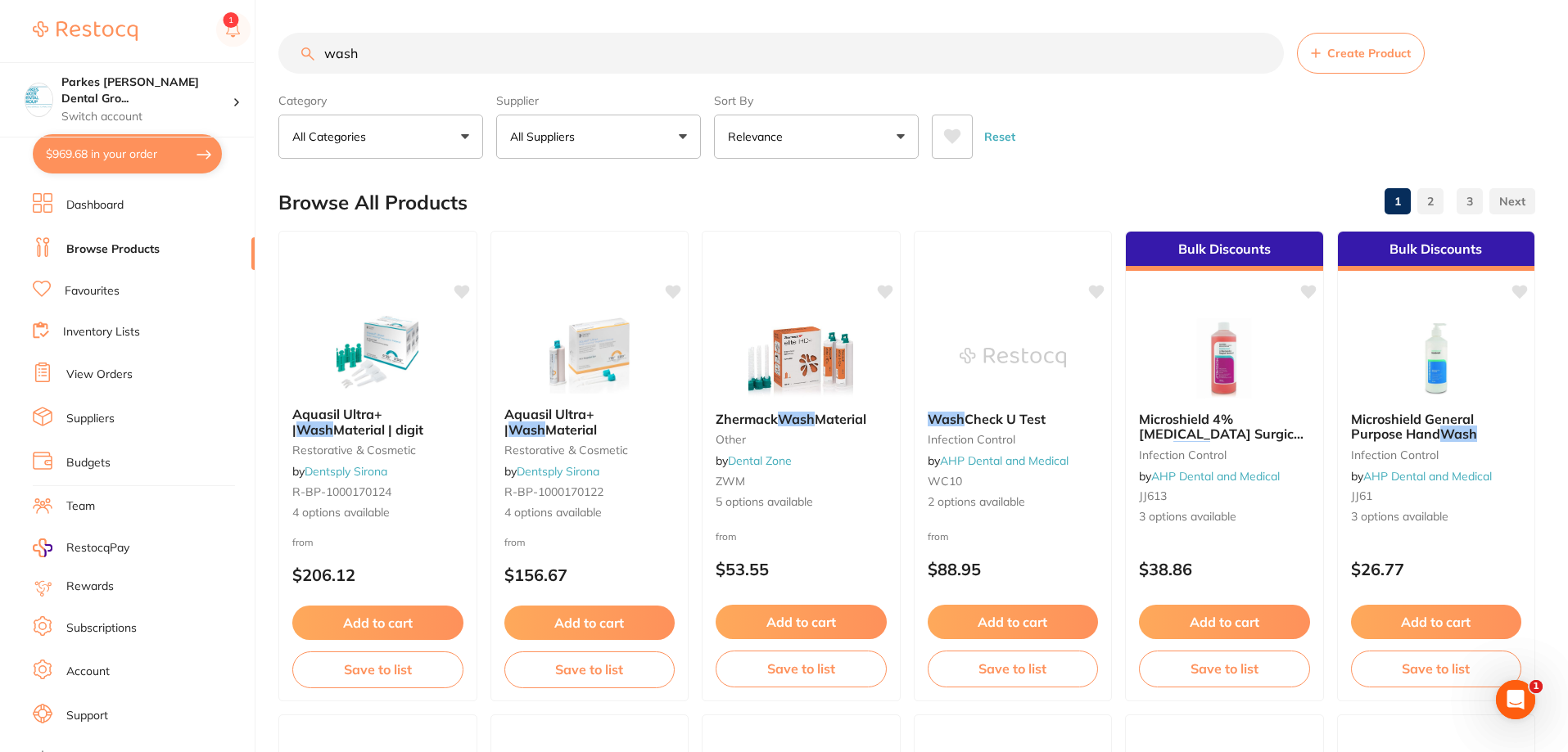
drag, startPoint x: 412, startPoint y: 59, endPoint x: 268, endPoint y: 60, distance: 144.0
click at [267, 60] on div "$969.68 Parkes [PERSON_NAME] Dental Gro... Switch account Parkes [PERSON_NAME] …" at bounding box center [784, 376] width 1568 height 752
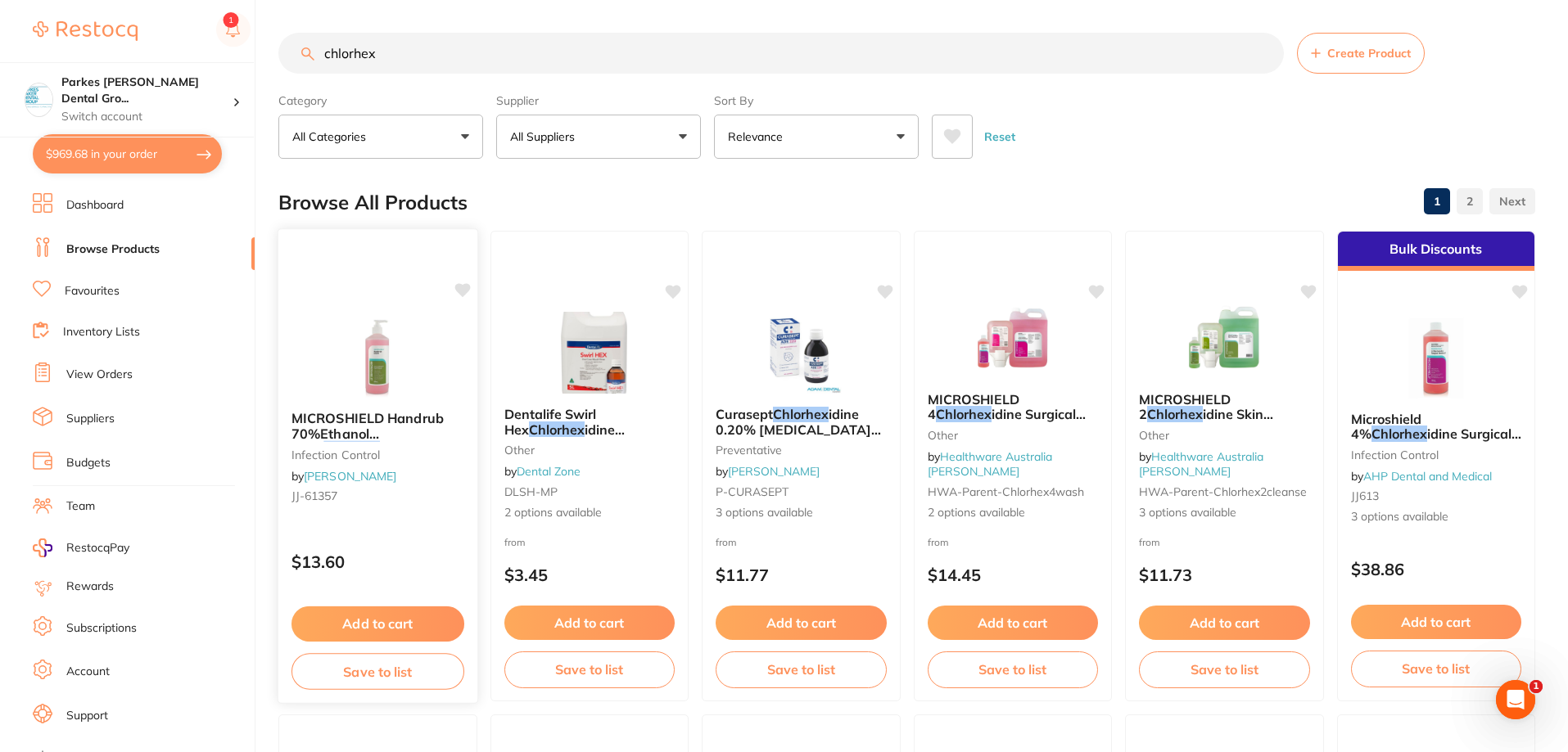
type input "chlorhex"
click at [393, 620] on button "Add to cart" at bounding box center [377, 622] width 171 height 34
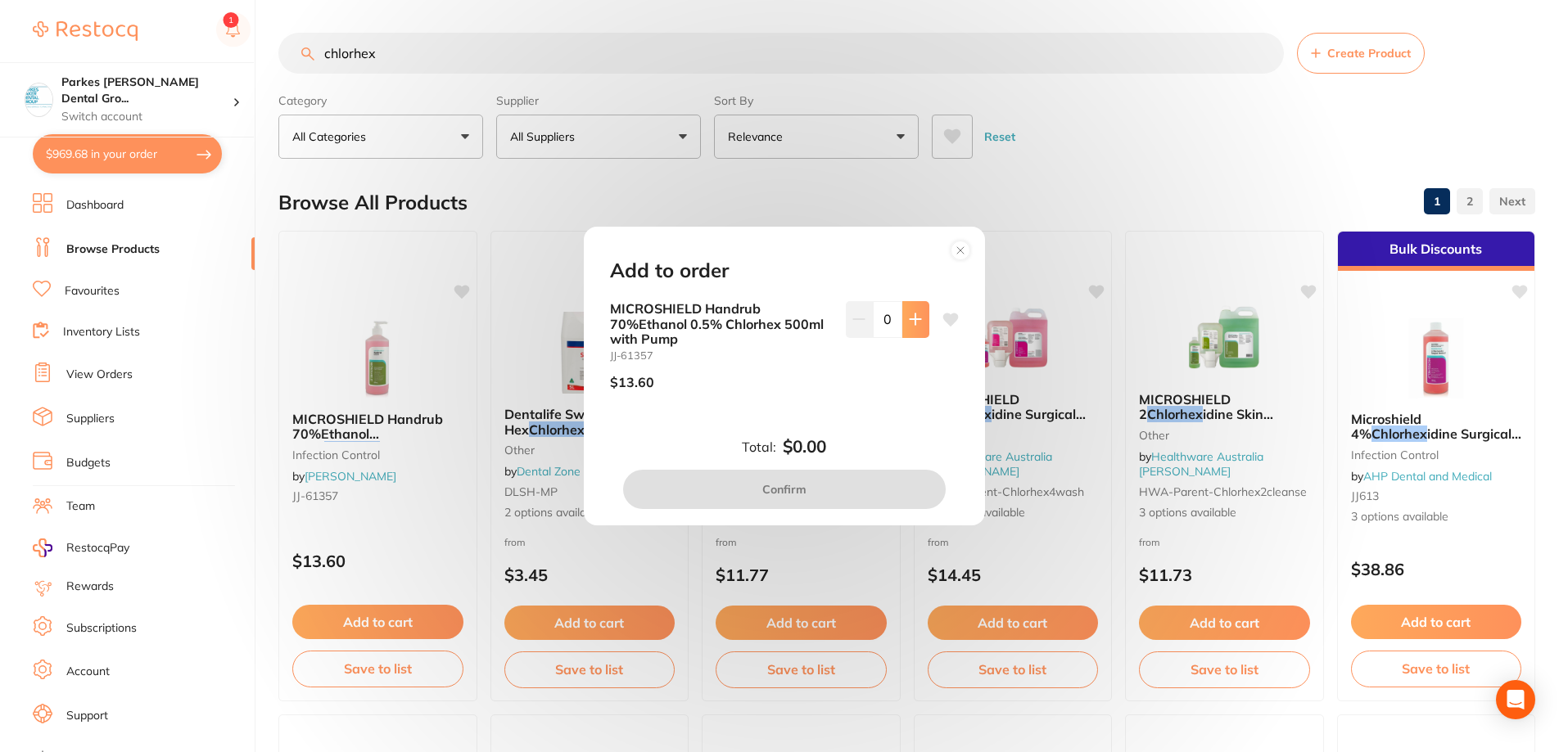
click at [908, 311] on button at bounding box center [915, 319] width 27 height 36
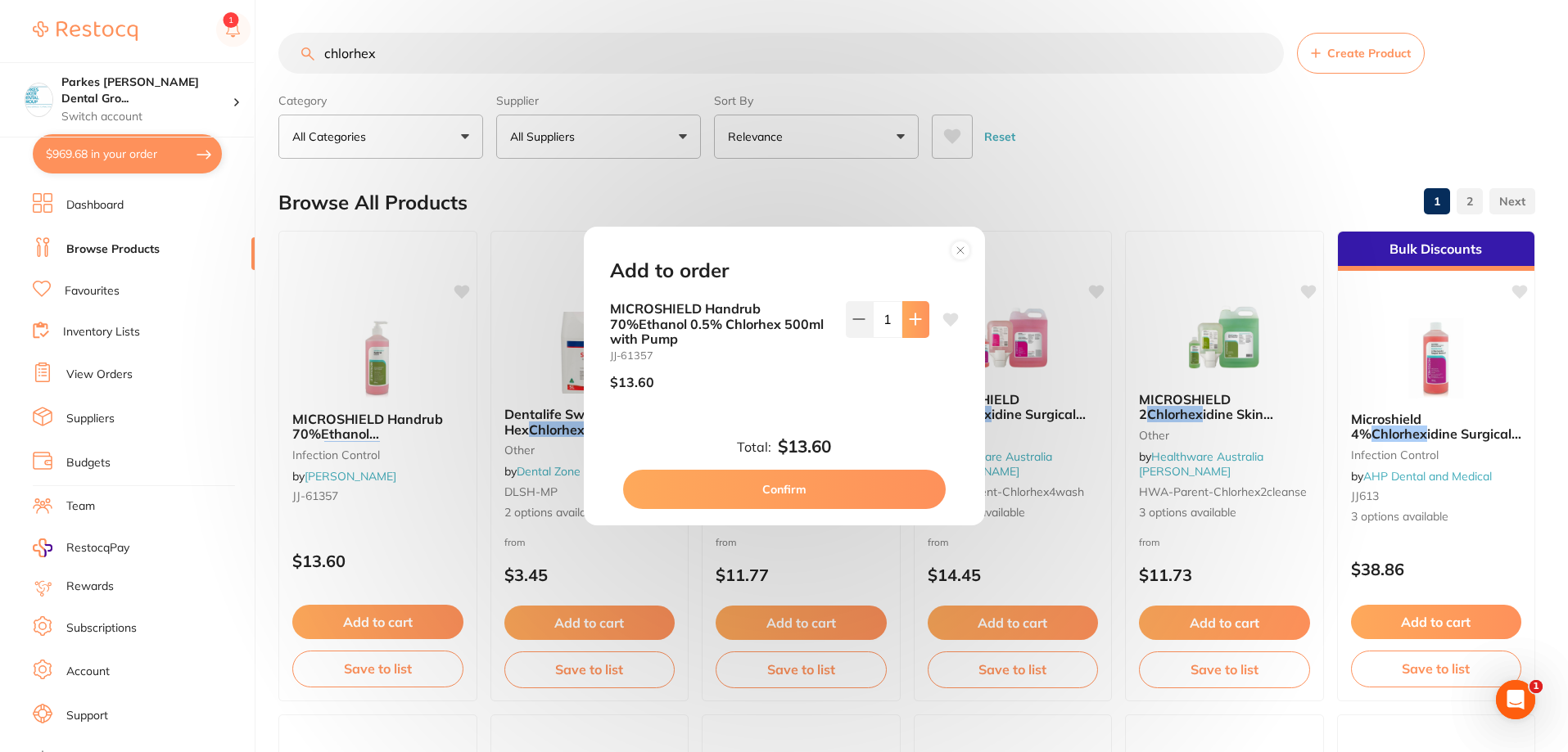
click at [908, 311] on button at bounding box center [915, 319] width 27 height 36
type input "3"
click at [795, 487] on button "Confirm" at bounding box center [784, 489] width 323 height 39
checkbox input "false"
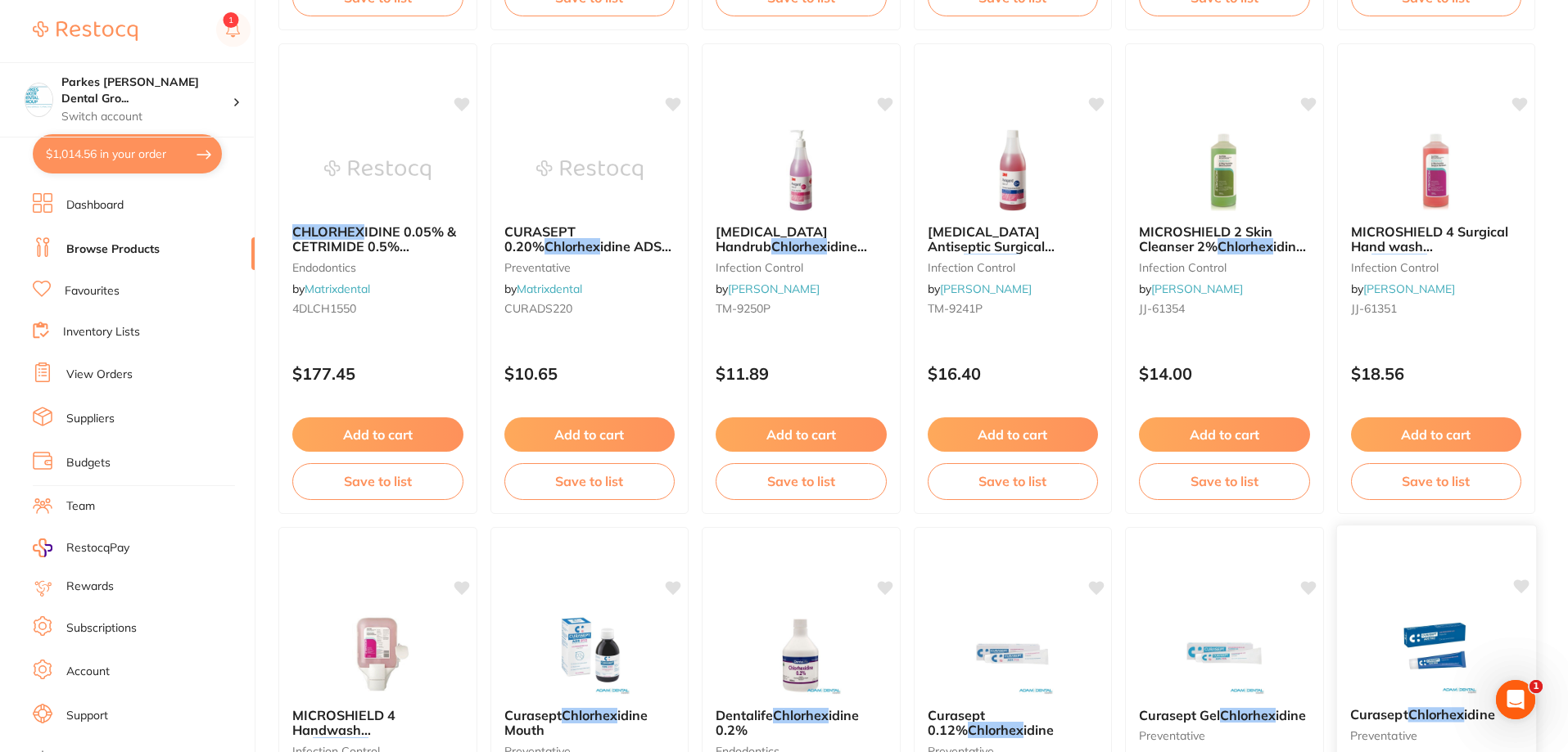
scroll to position [1637, 0]
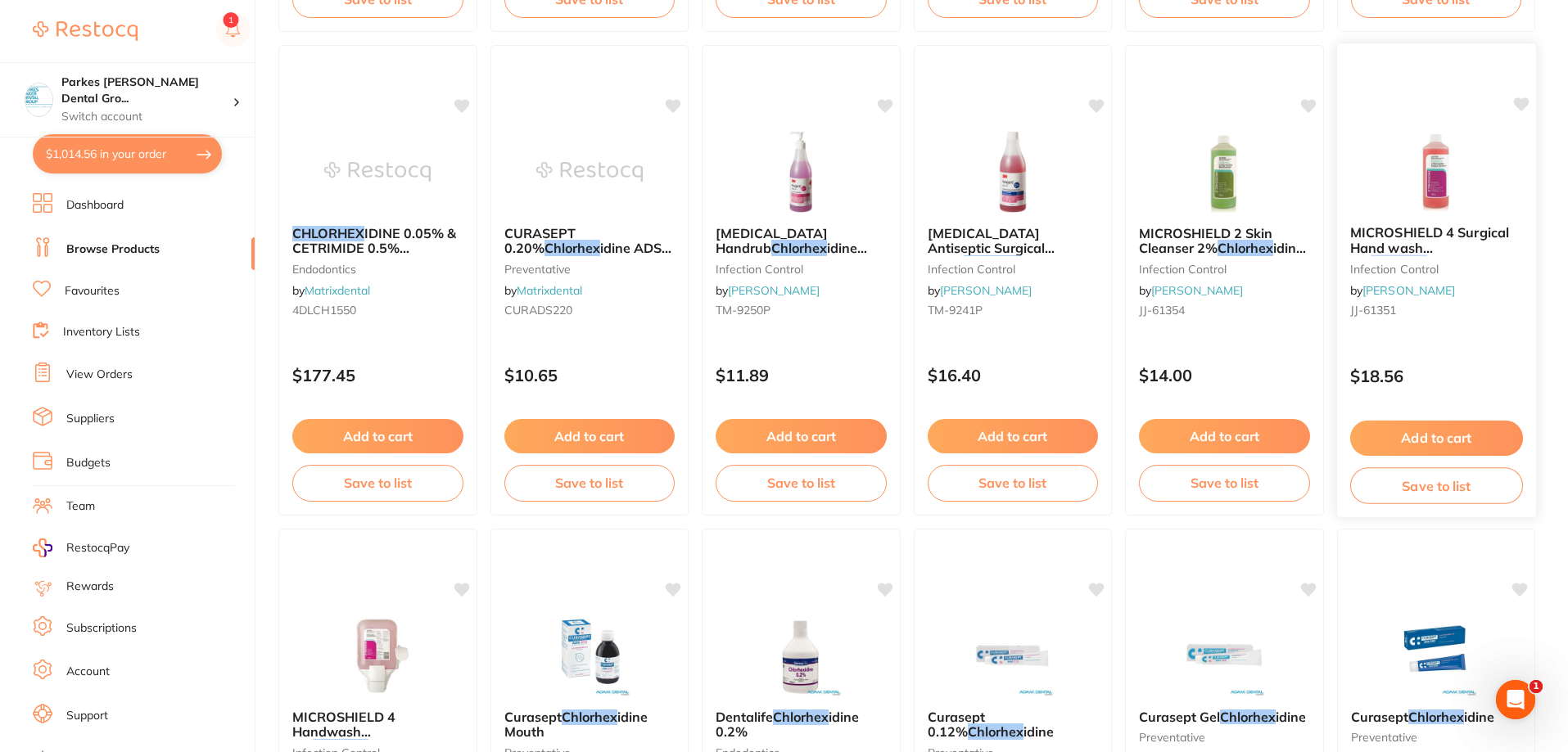
click at [1464, 434] on button "Add to cart" at bounding box center [1436, 438] width 173 height 35
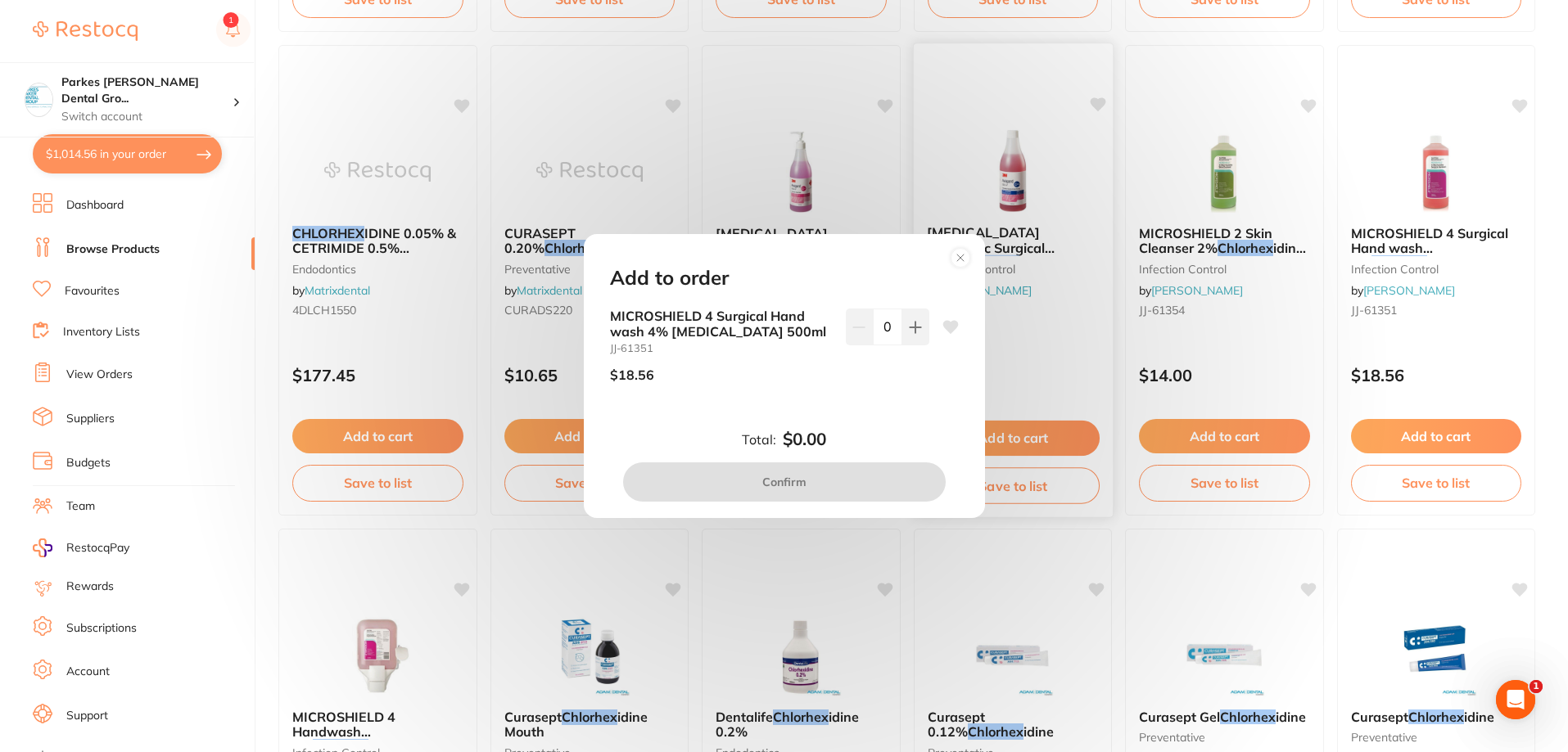
click at [957, 260] on icon at bounding box center [960, 258] width 26 height 26
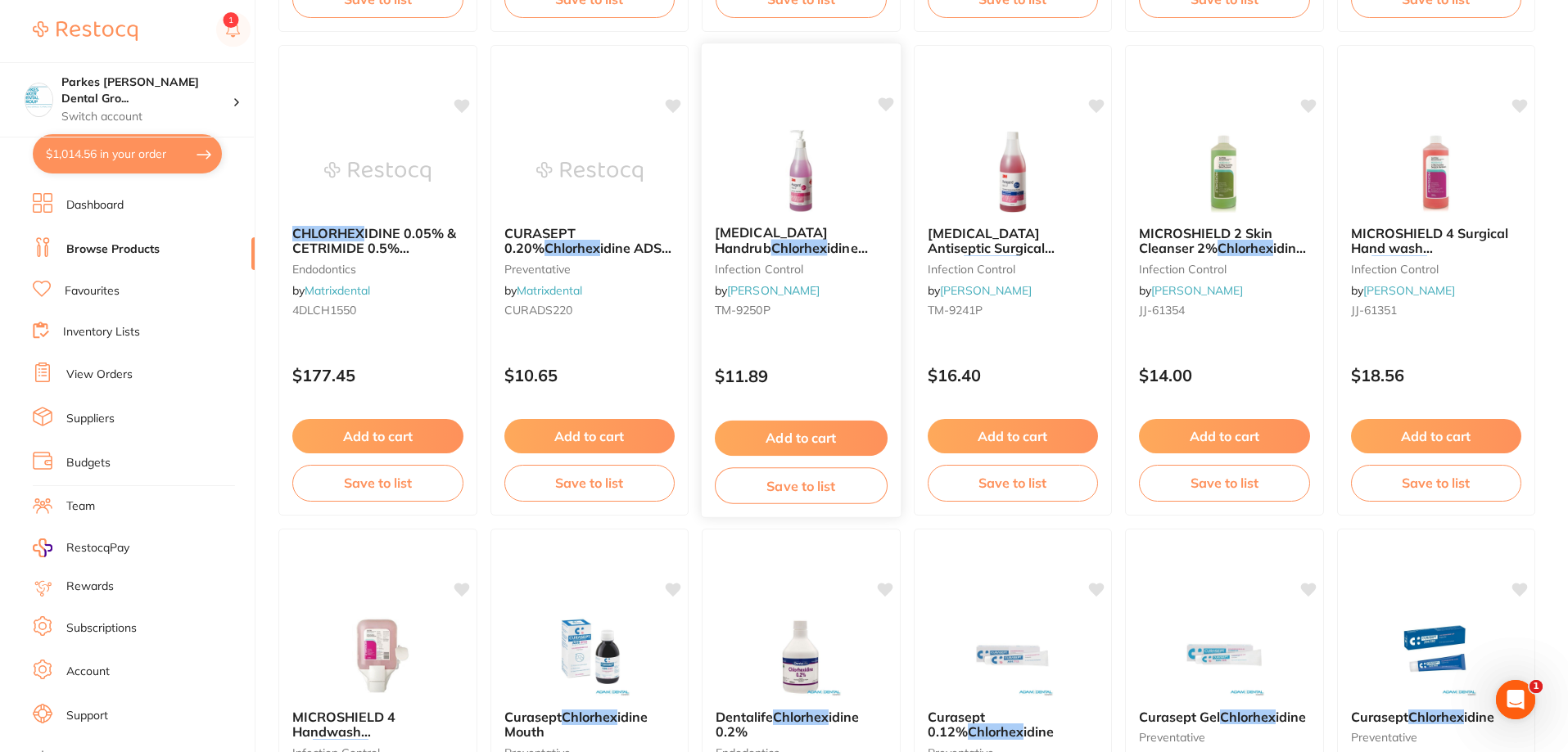
click at [816, 427] on button "Add to cart" at bounding box center [801, 438] width 173 height 35
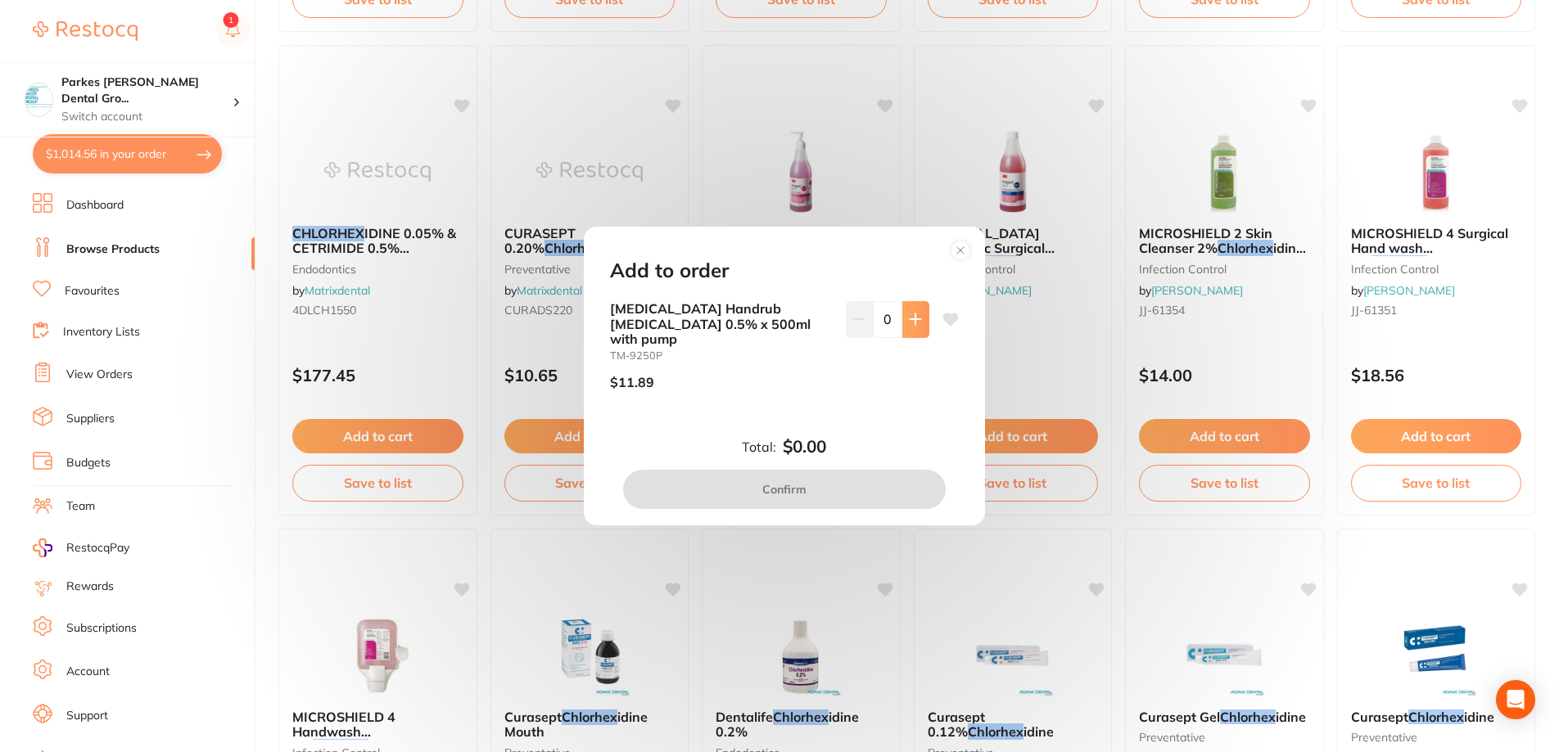
click at [915, 326] on icon at bounding box center [915, 319] width 13 height 13
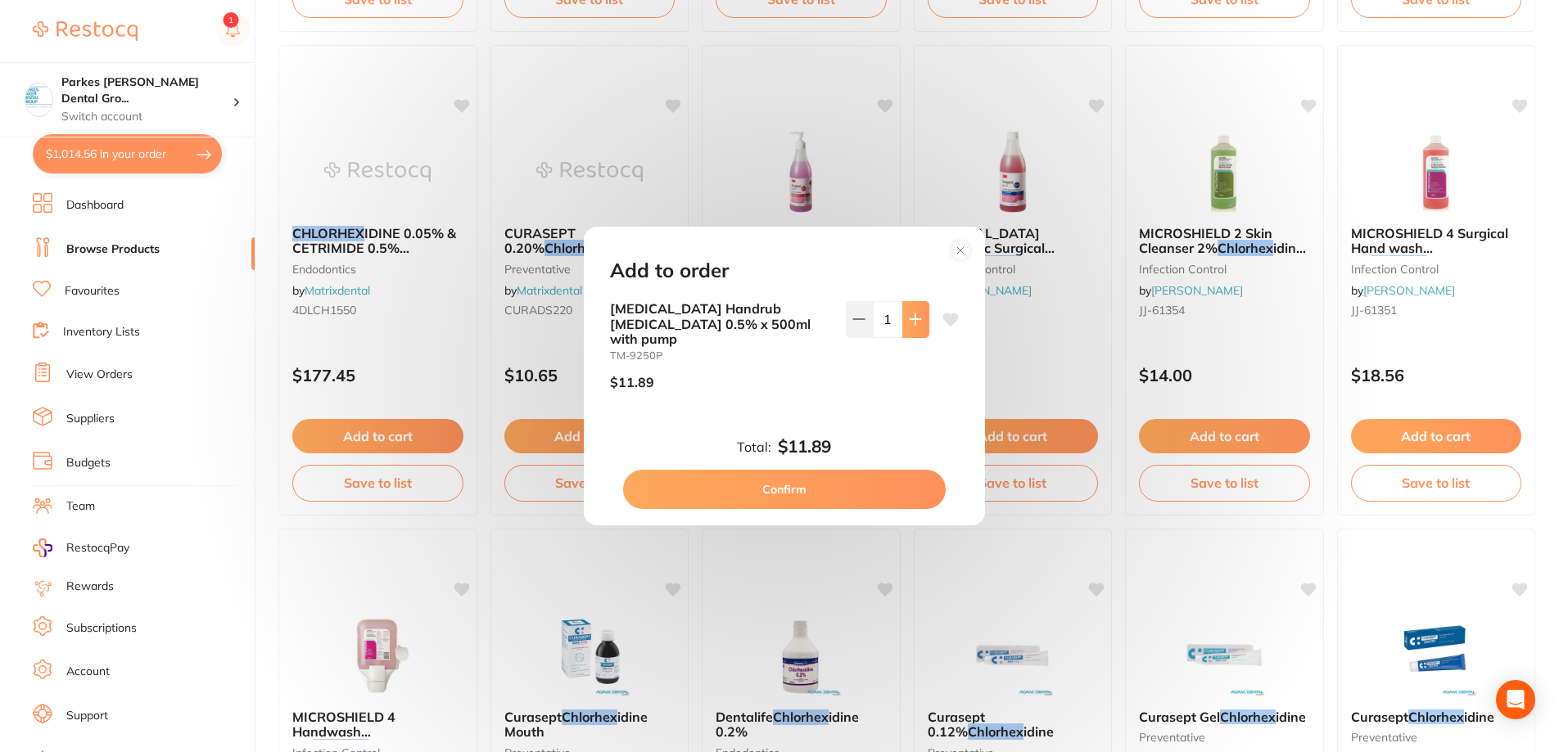
click at [915, 326] on icon at bounding box center [915, 319] width 13 height 13
type input "3"
click at [827, 474] on button "Confirm" at bounding box center [784, 489] width 323 height 39
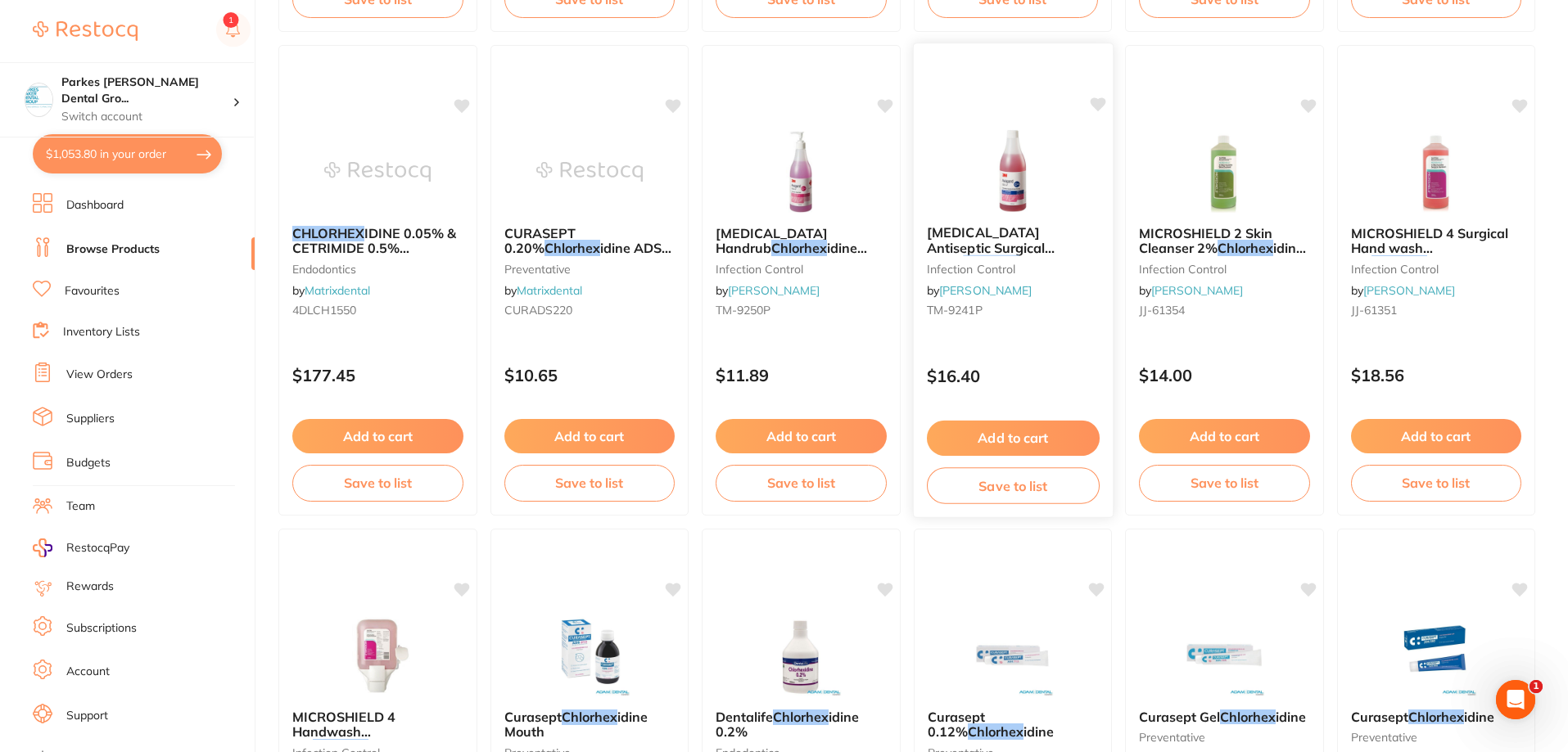
click at [1038, 366] on div "$16.40" at bounding box center [1012, 373] width 199 height 44
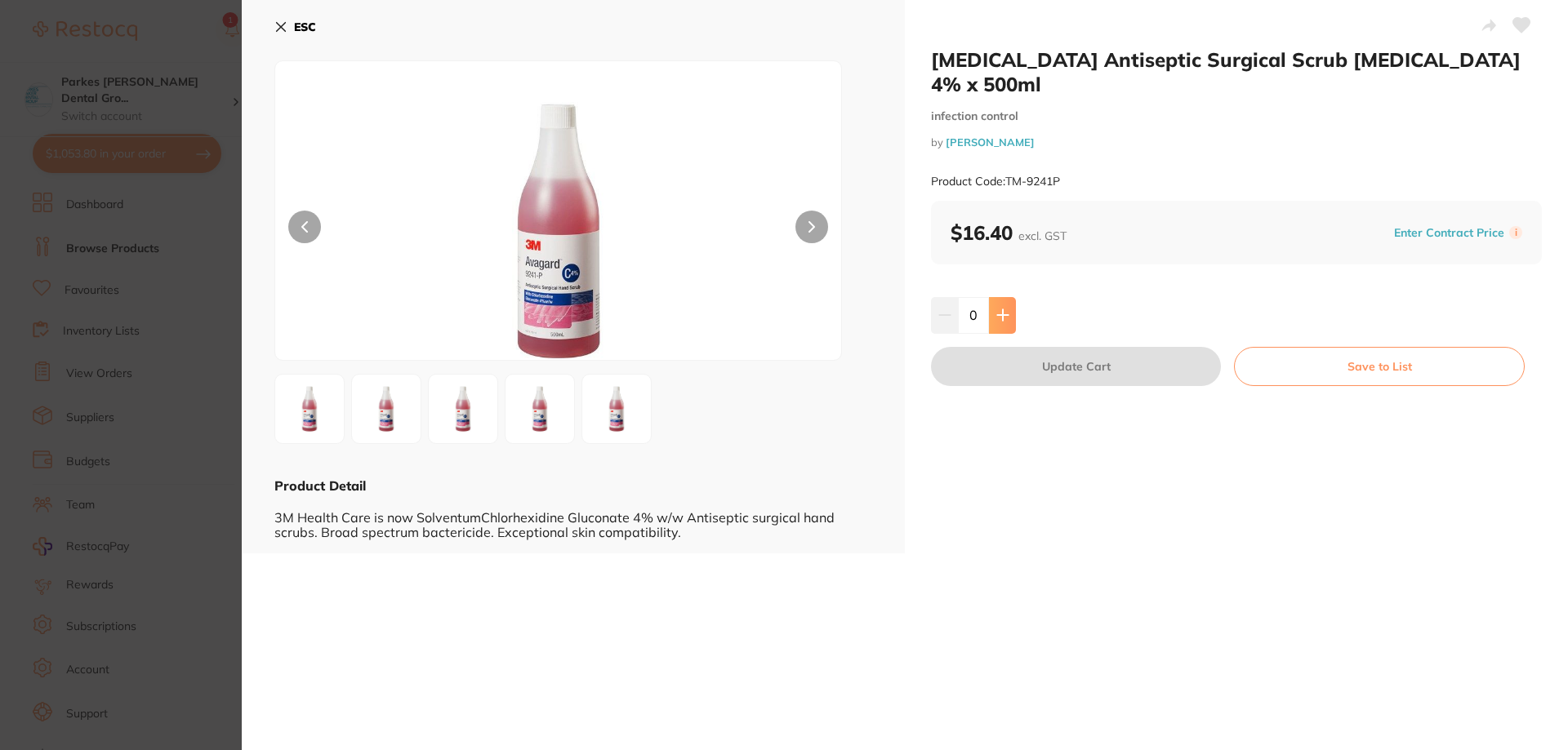
click at [1005, 298] on button at bounding box center [1002, 315] width 27 height 36
type input "4"
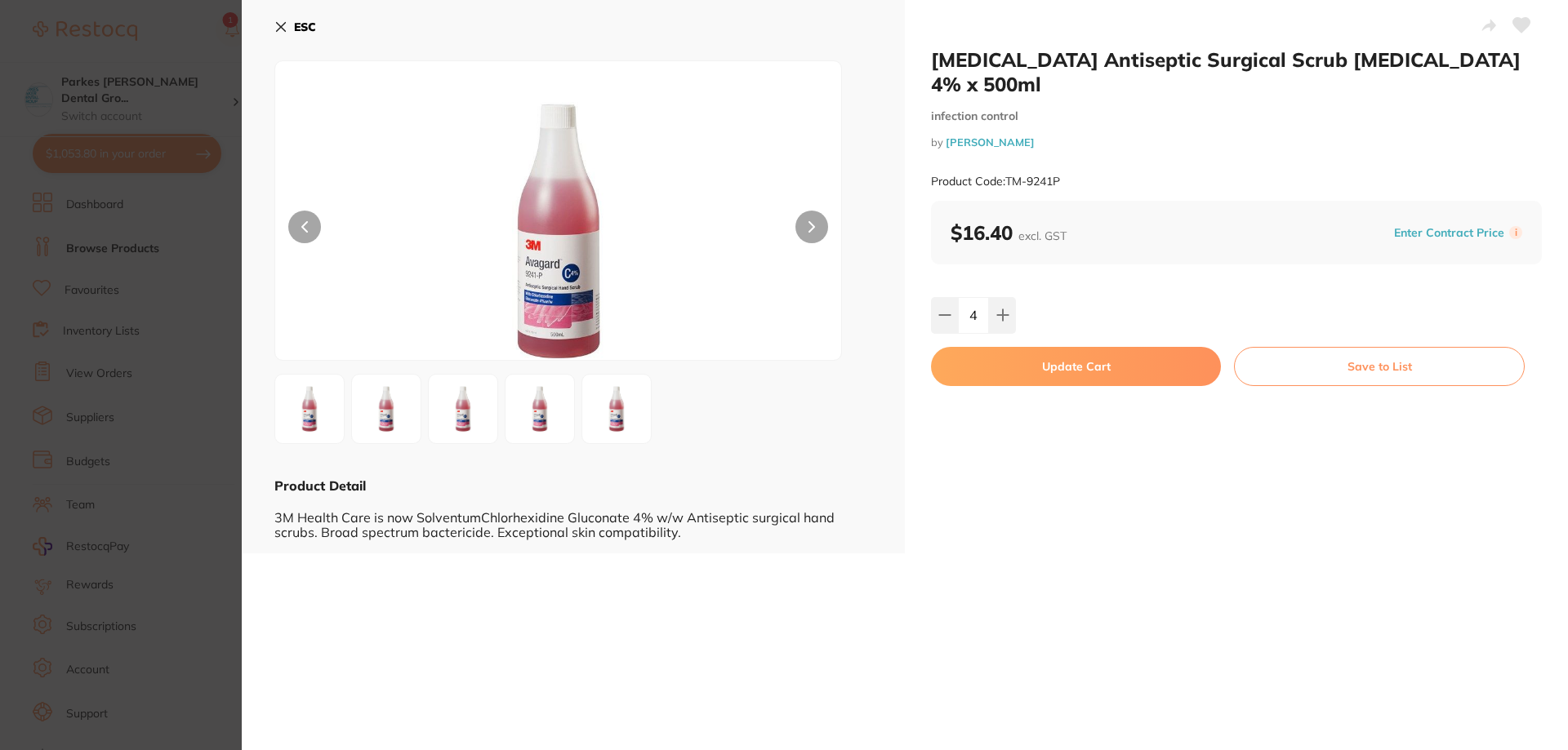
click at [1074, 353] on button "Update Cart" at bounding box center [1076, 366] width 290 height 39
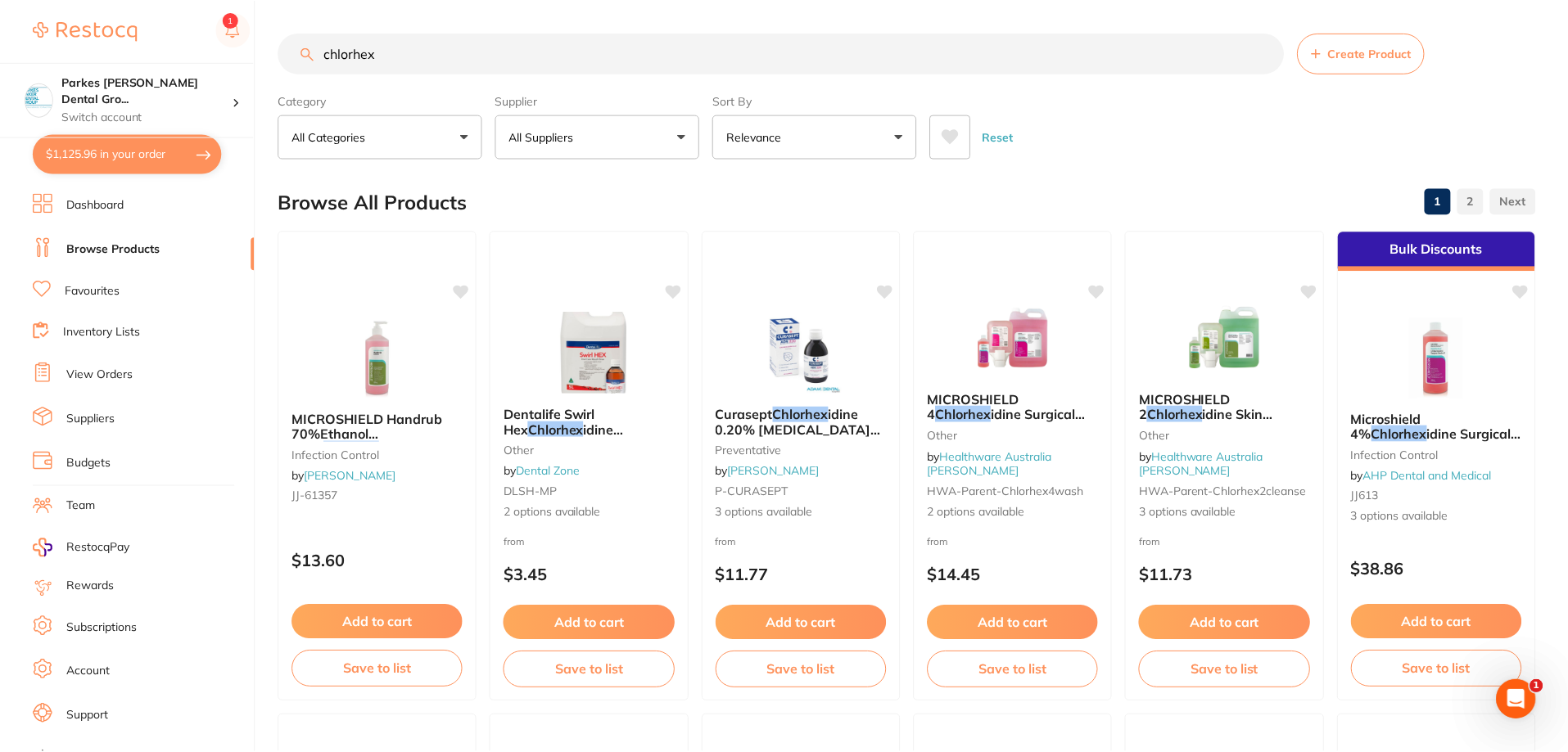
scroll to position [1637, 0]
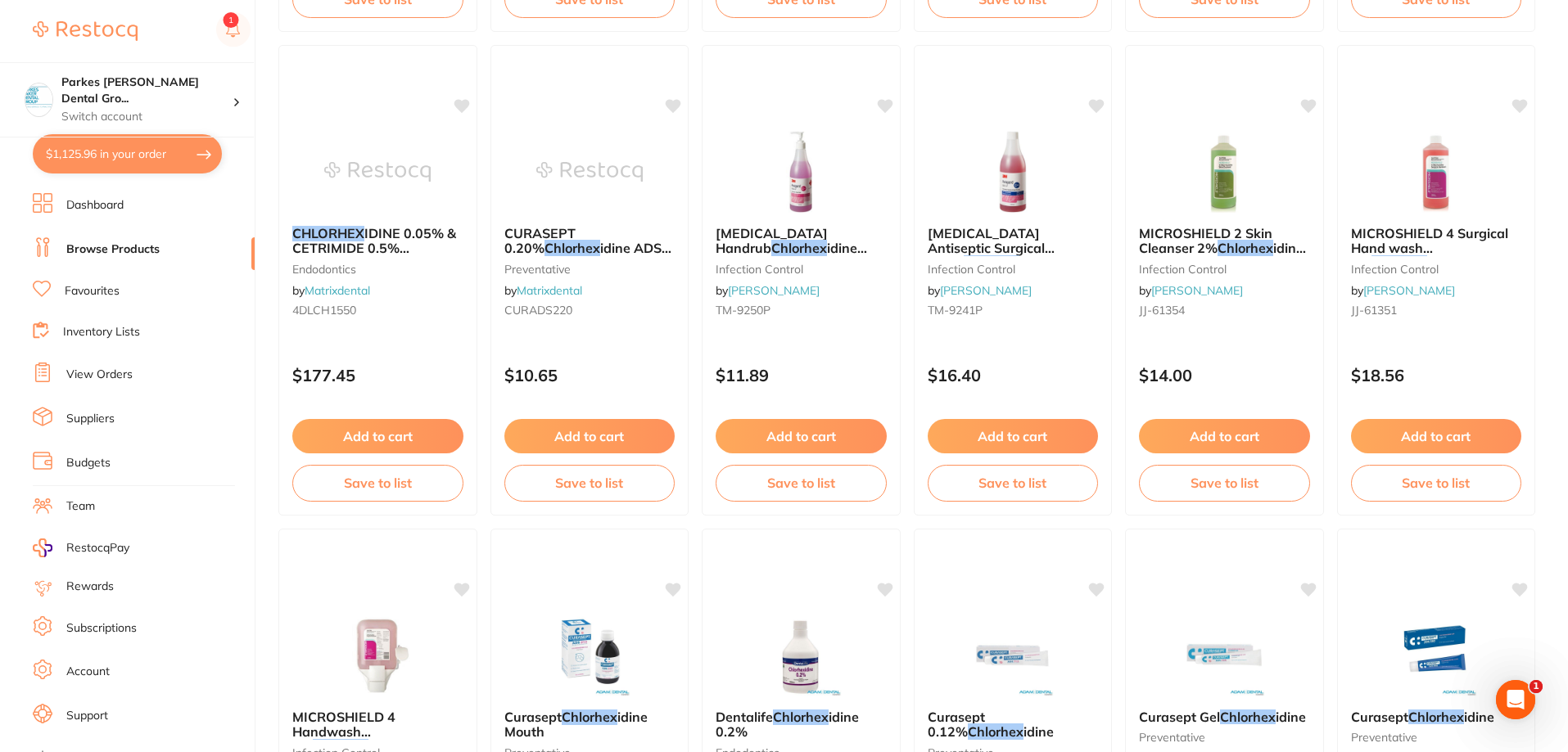
click at [155, 161] on button "$1,125.96 in your order" at bounding box center [127, 154] width 189 height 39
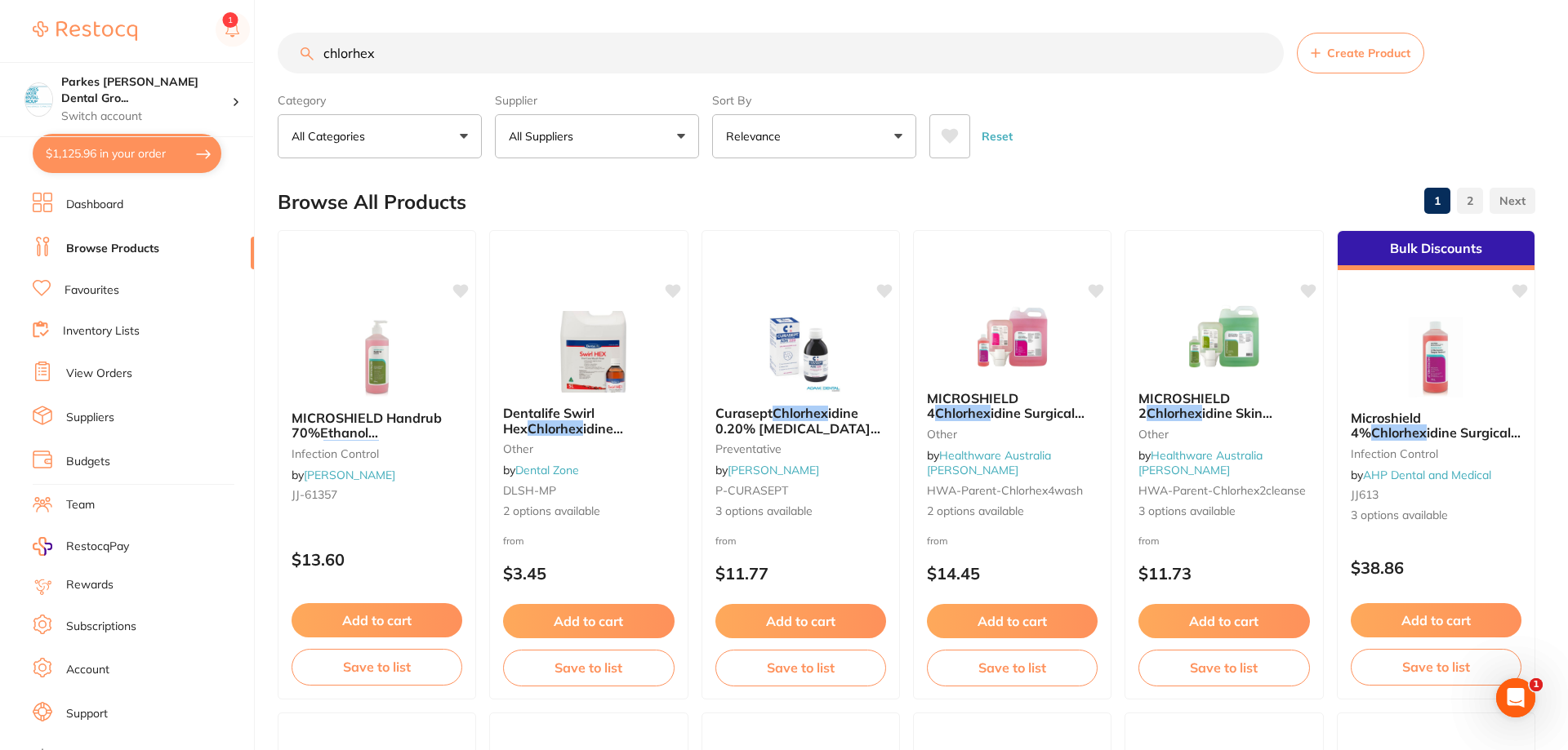
checkbox input "true"
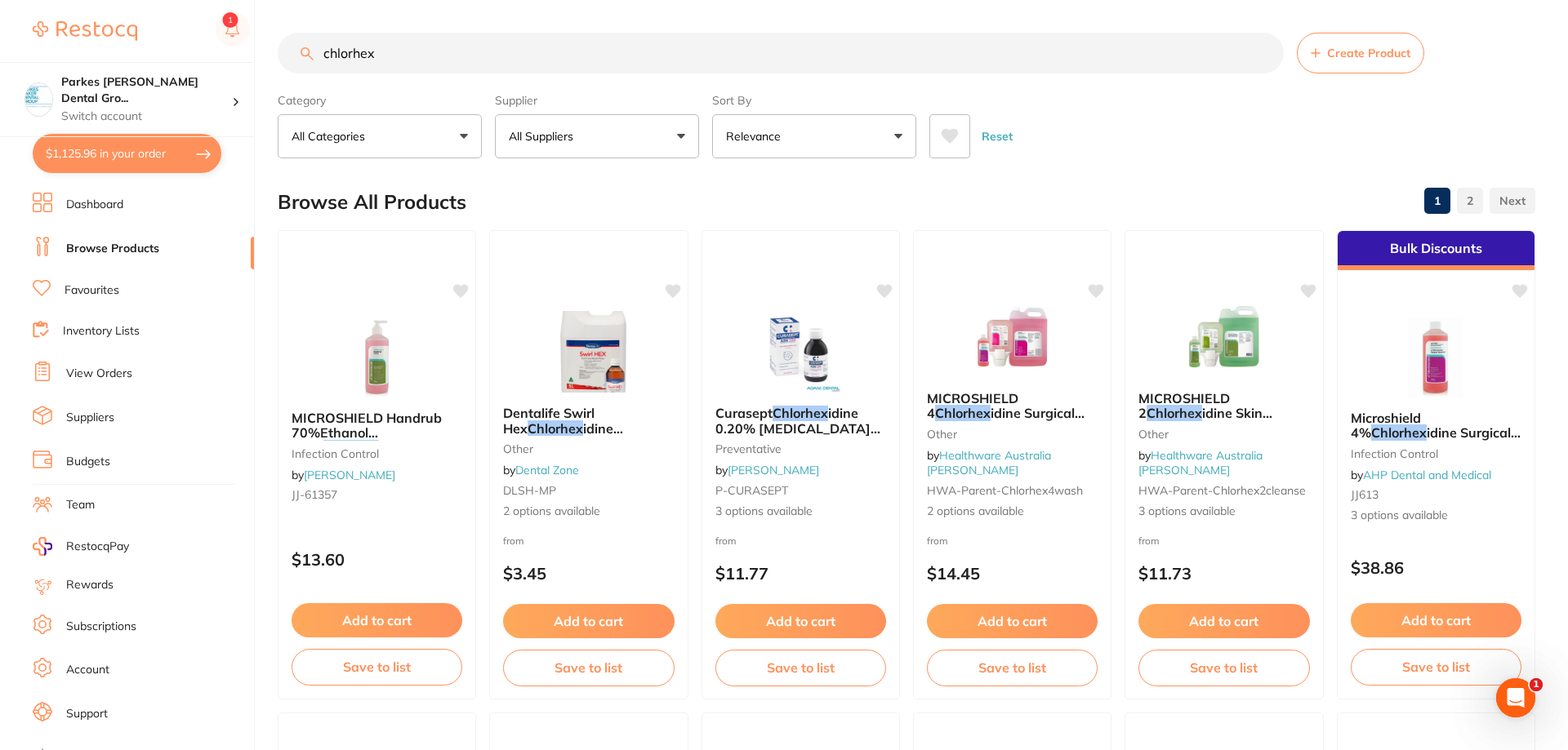
checkbox input "true"
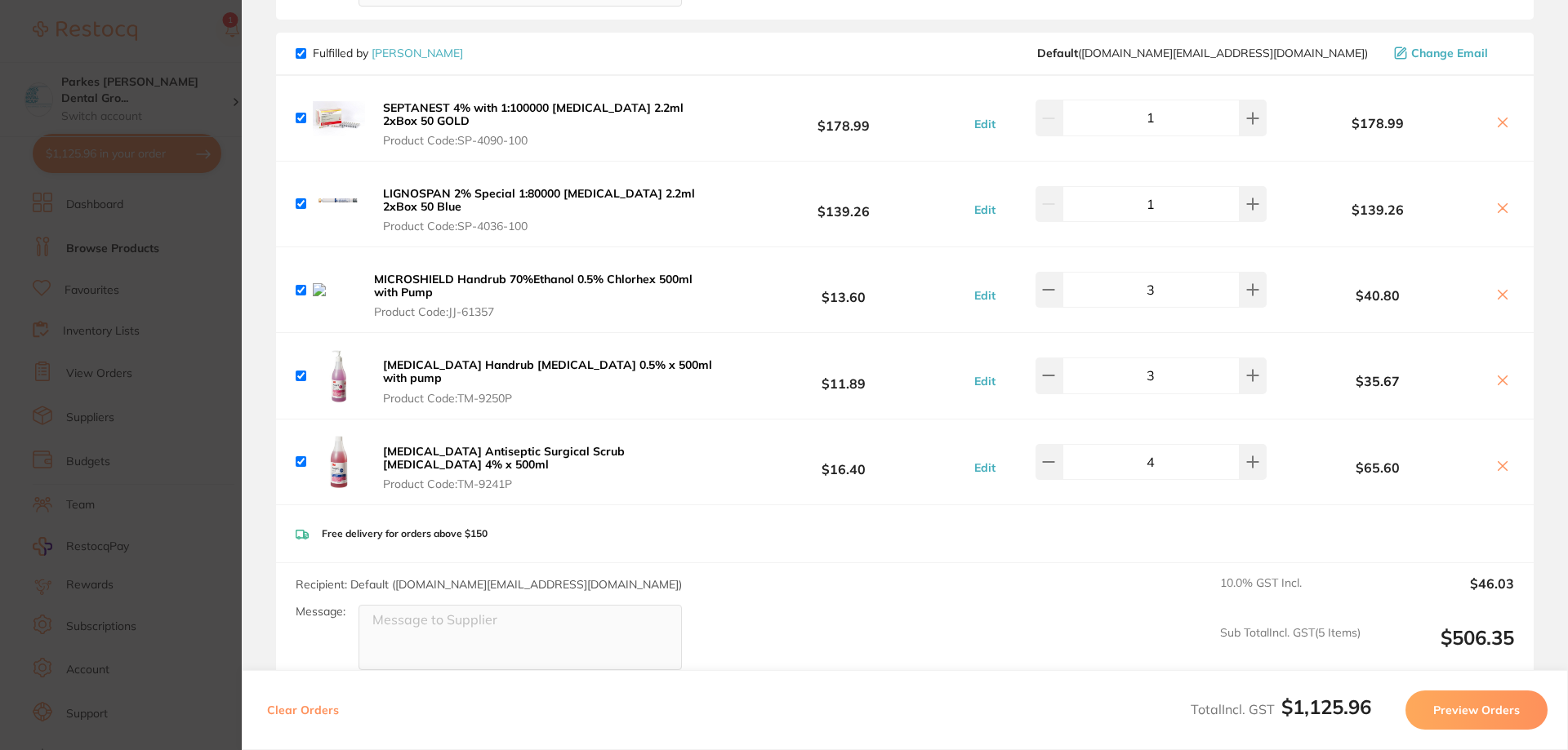
scroll to position [1493, 0]
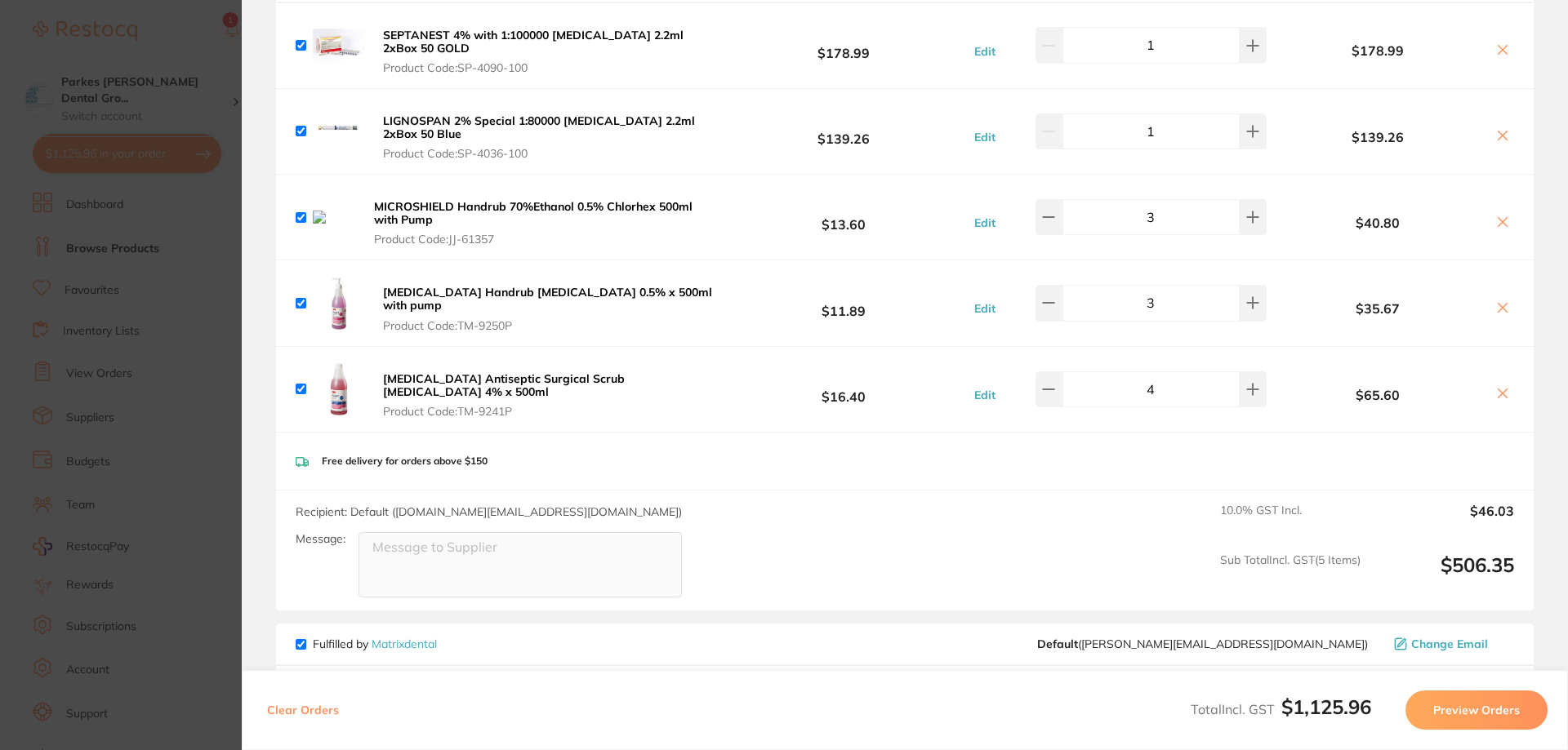
click at [1499, 217] on icon at bounding box center [1503, 221] width 9 height 9
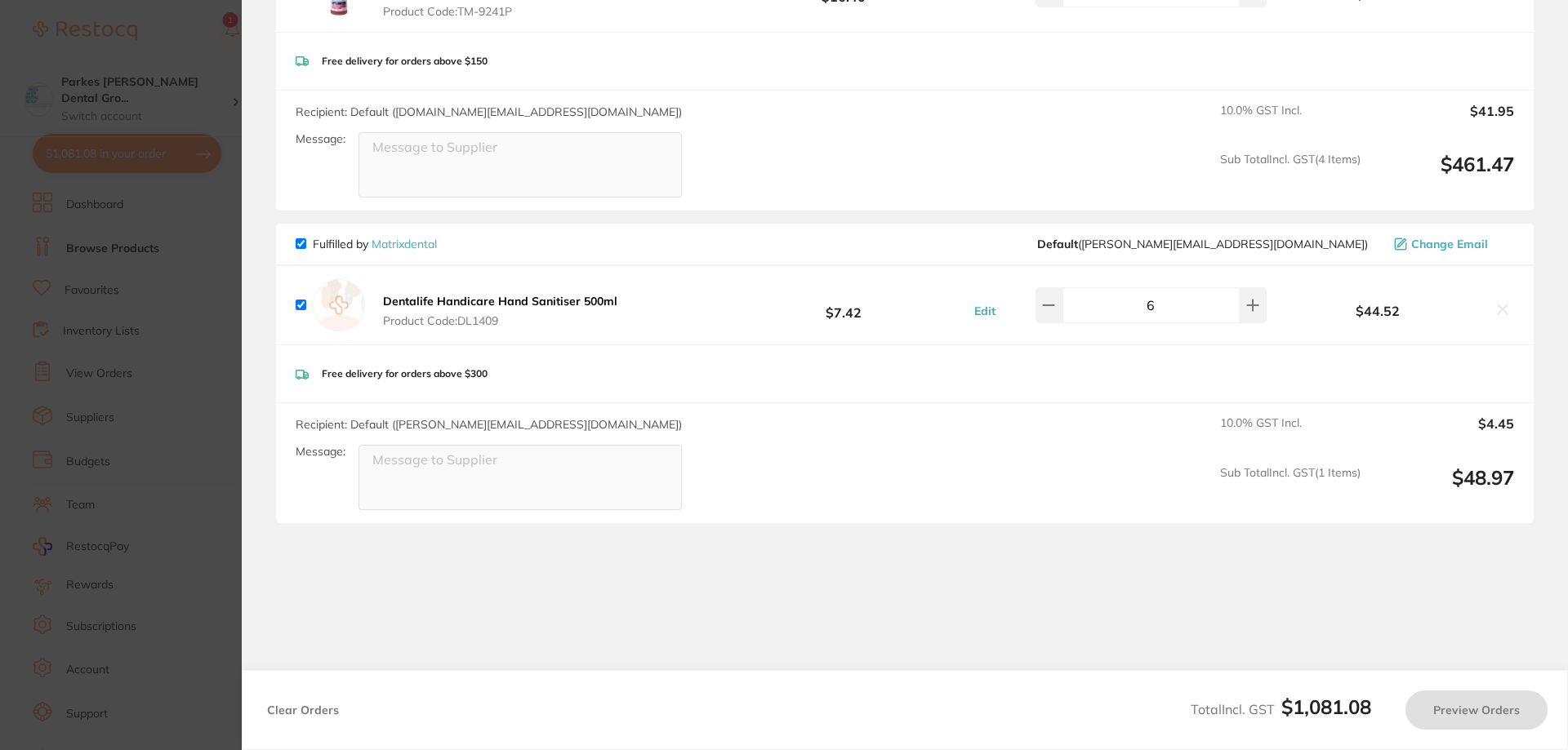
scroll to position [1821, 0]
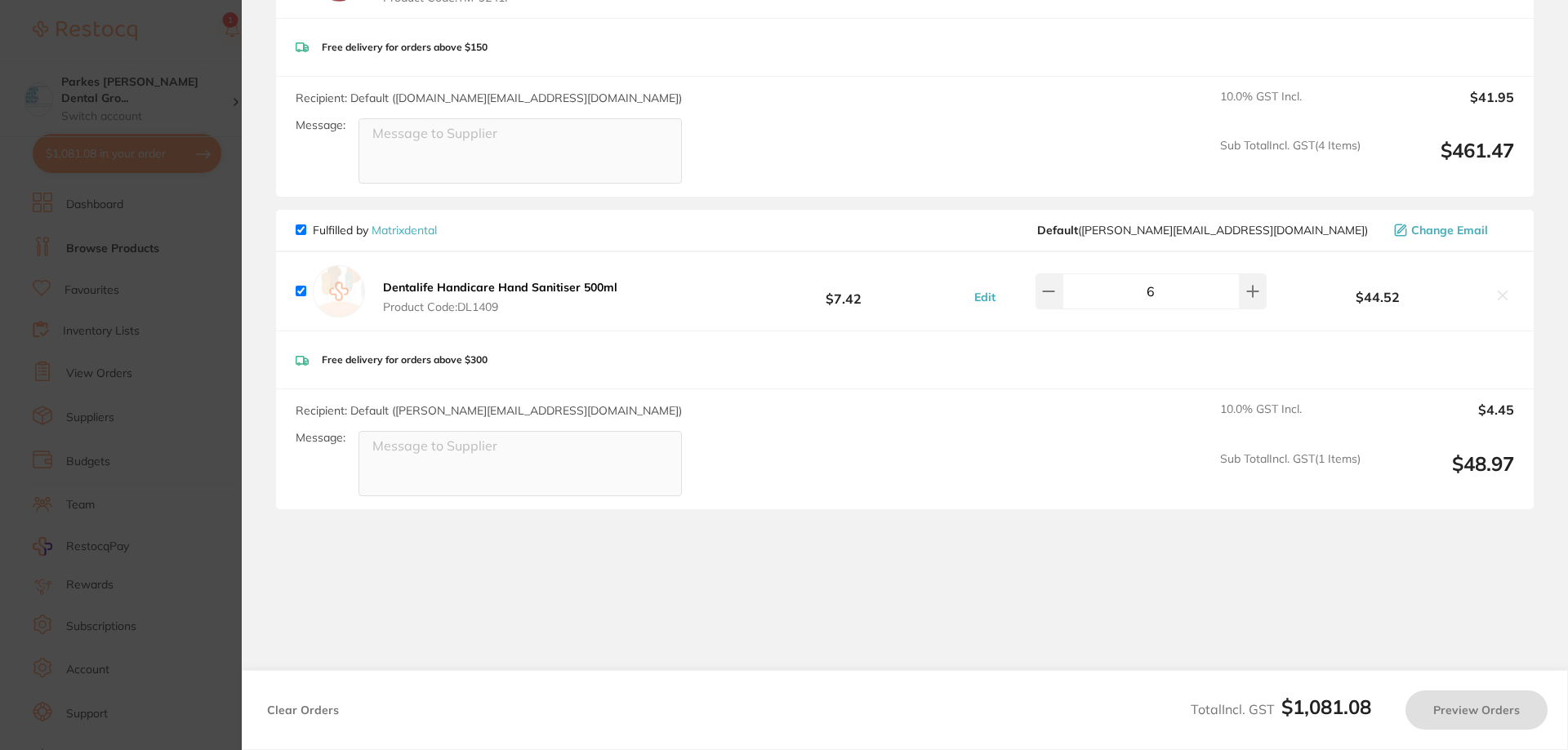
checkbox input "true"
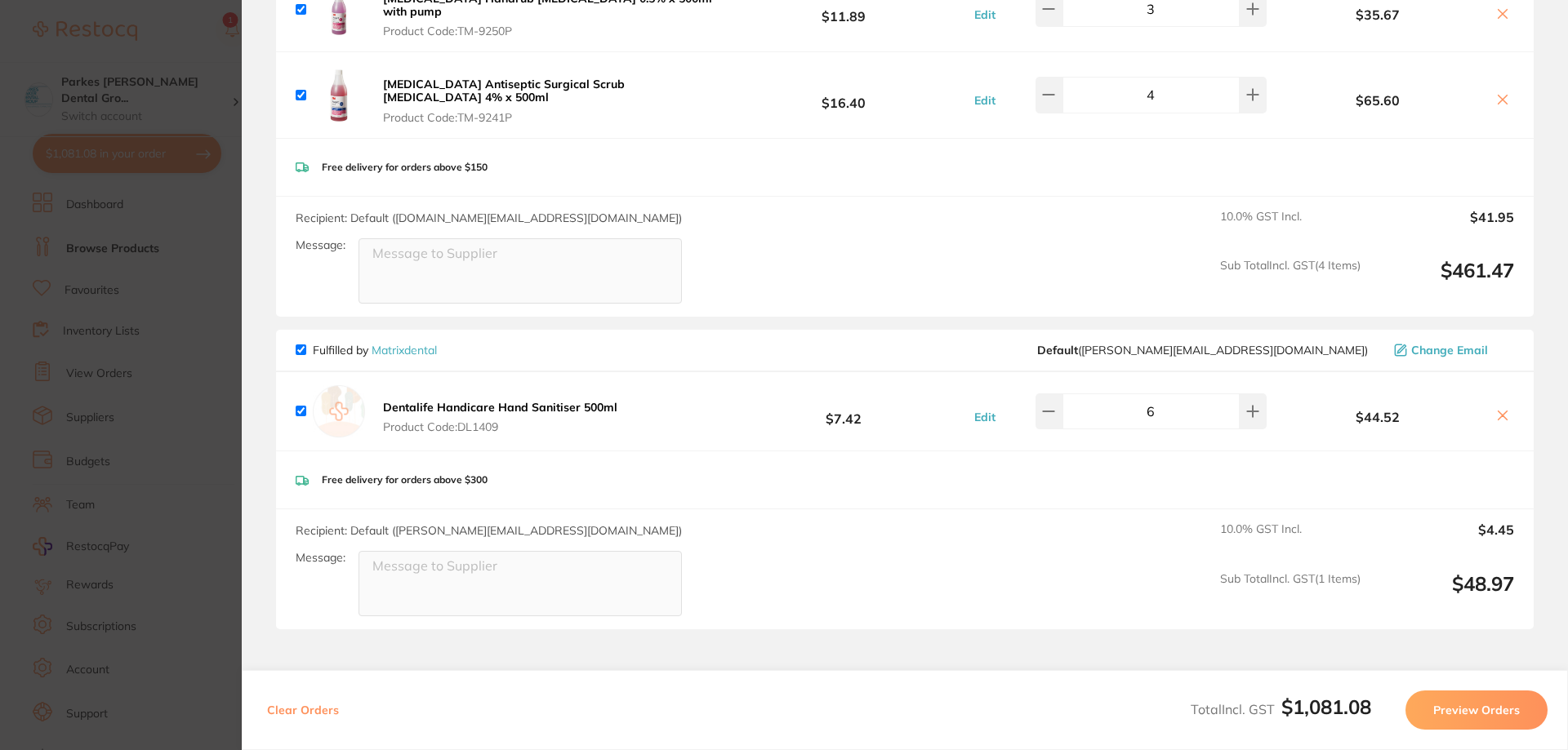
scroll to position [1576, 0]
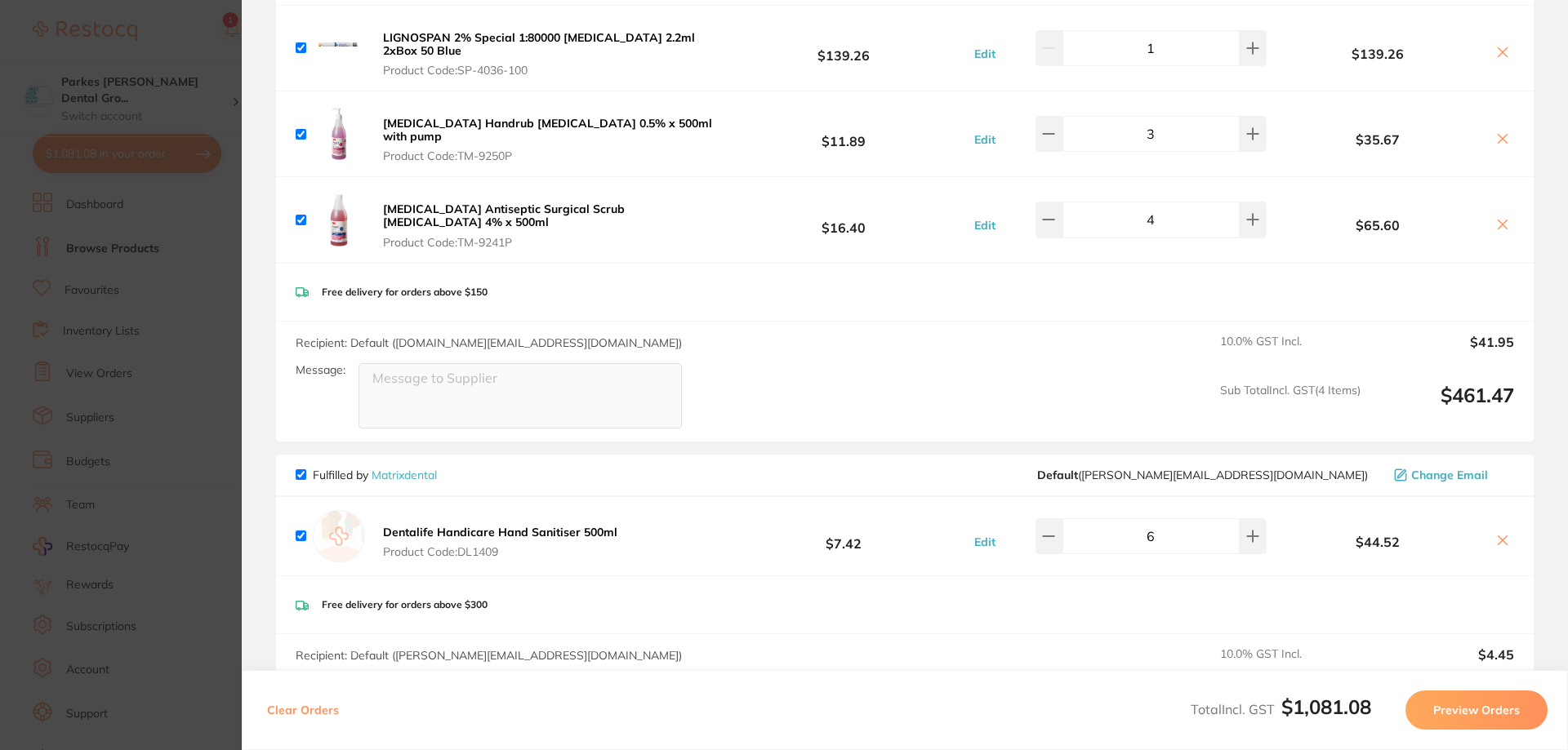
drag, startPoint x: 177, startPoint y: 33, endPoint x: 188, endPoint y: 37, distance: 11.7
click at [177, 32] on section "Update RRP Set your pre negotiated price for this item. Item Agreed RRP (excl. …" at bounding box center [784, 375] width 1568 height 750
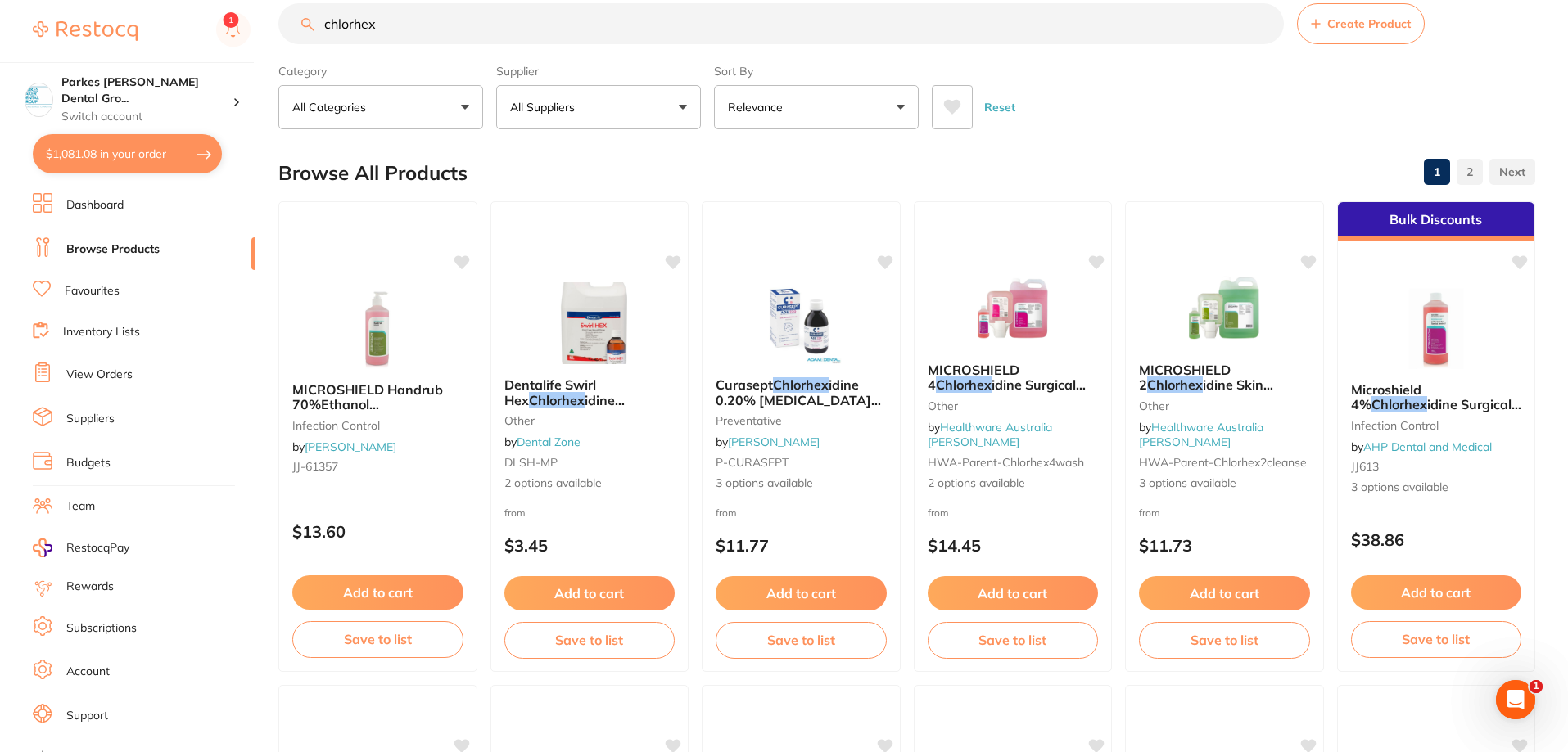
scroll to position [0, 0]
